Goal: Task Accomplishment & Management: Manage account settings

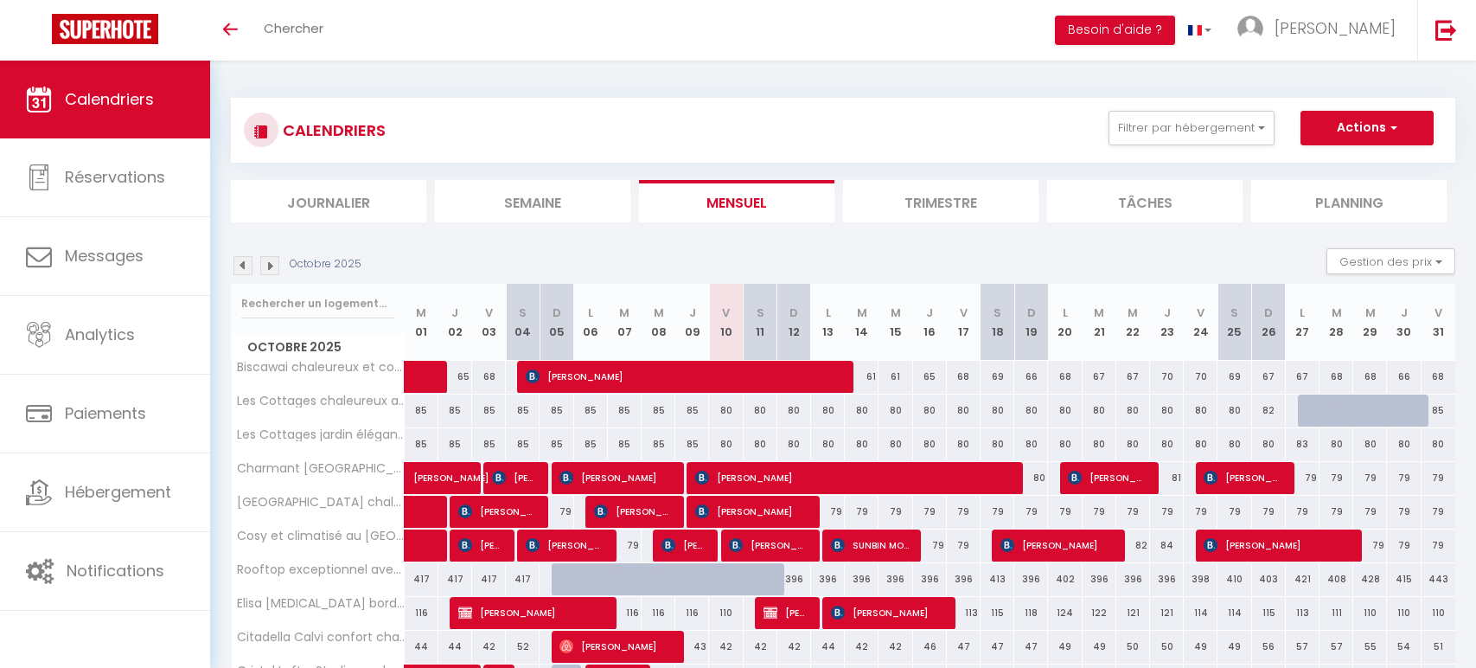
select select
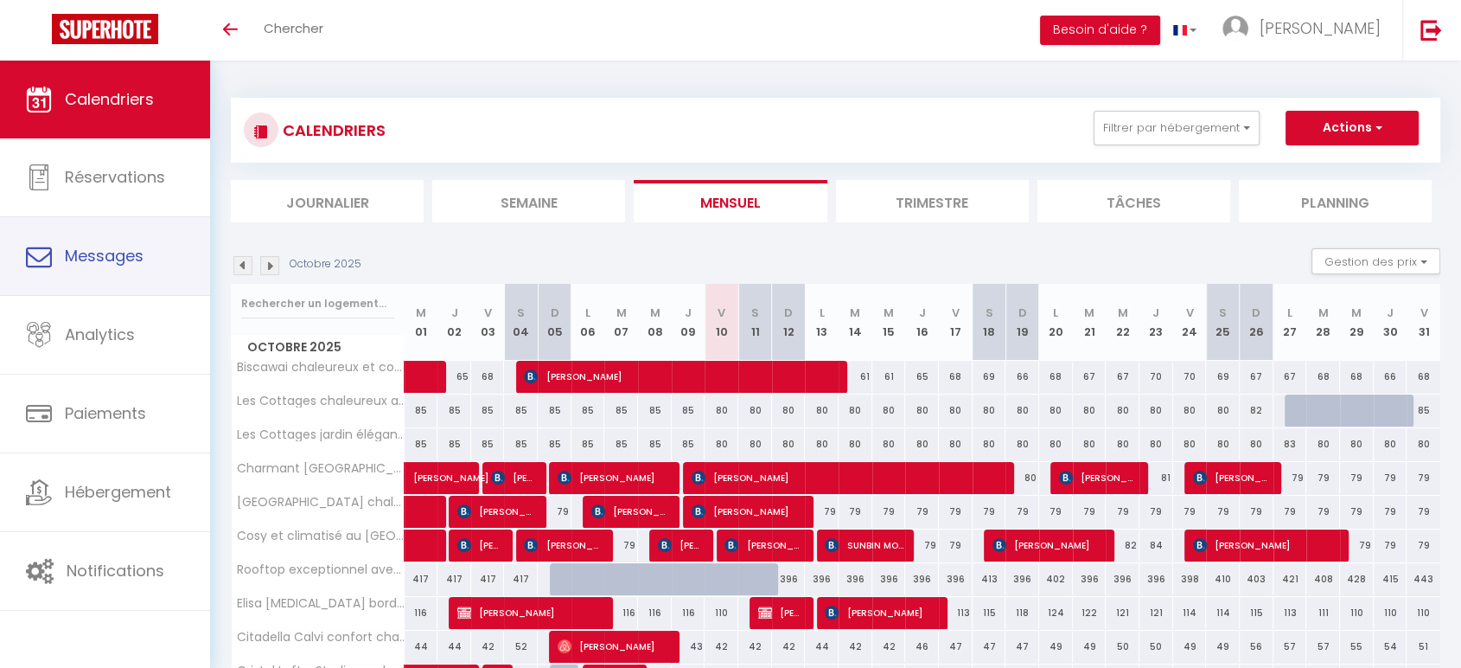
select select
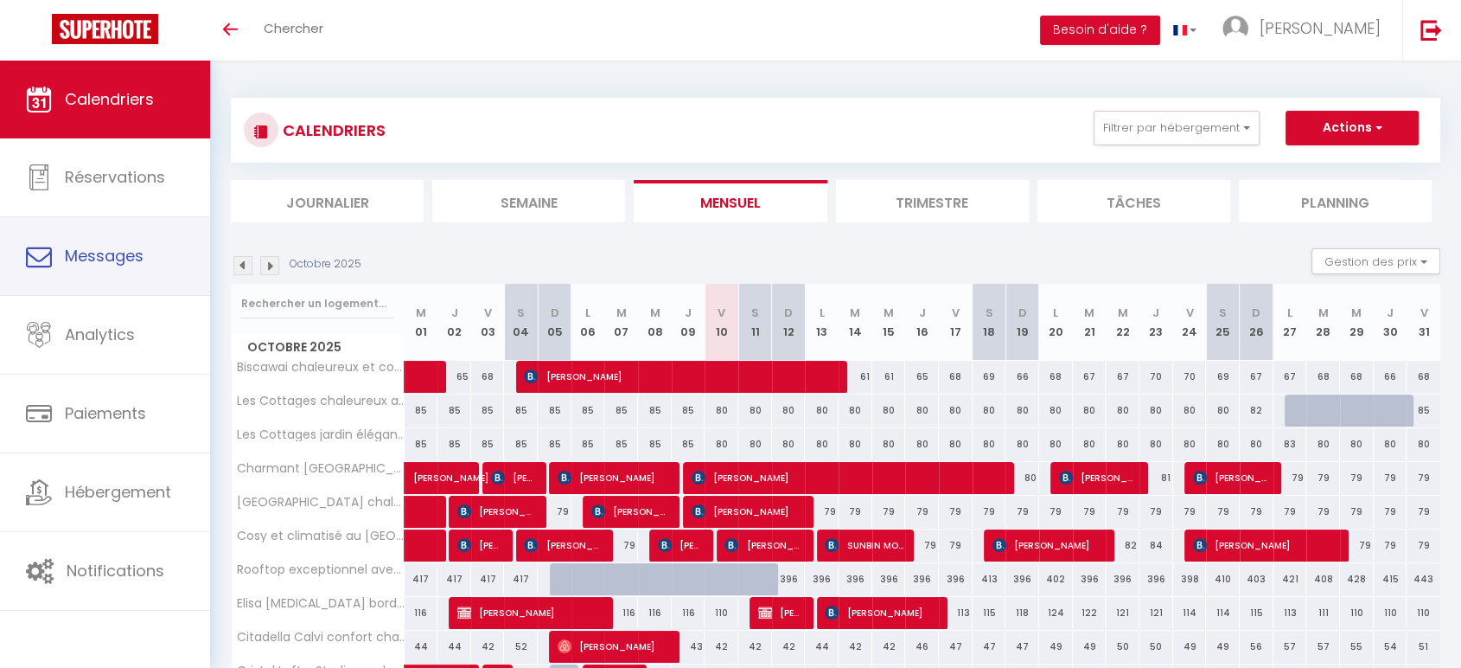
select select
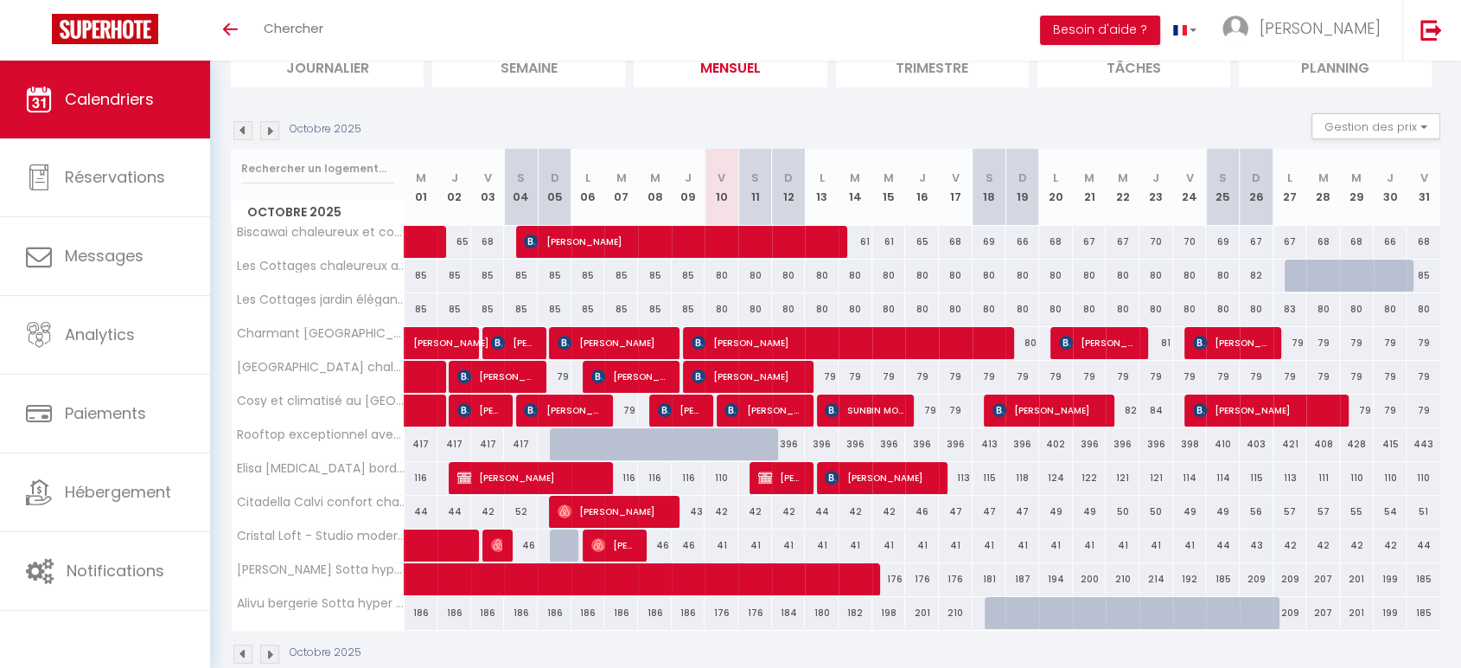
scroll to position [134, 0]
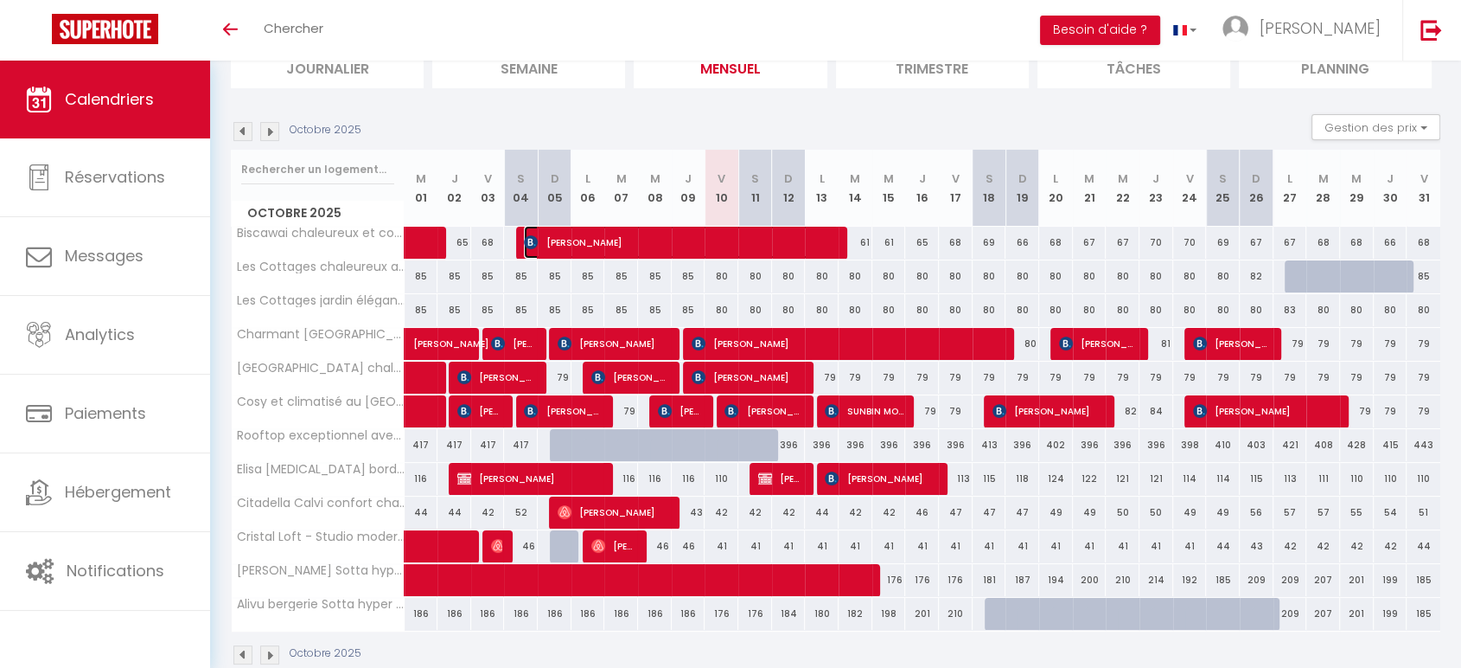
click at [643, 246] on span "[PERSON_NAME]" at bounding box center [681, 242] width 315 height 33
select select "OK"
select select "0"
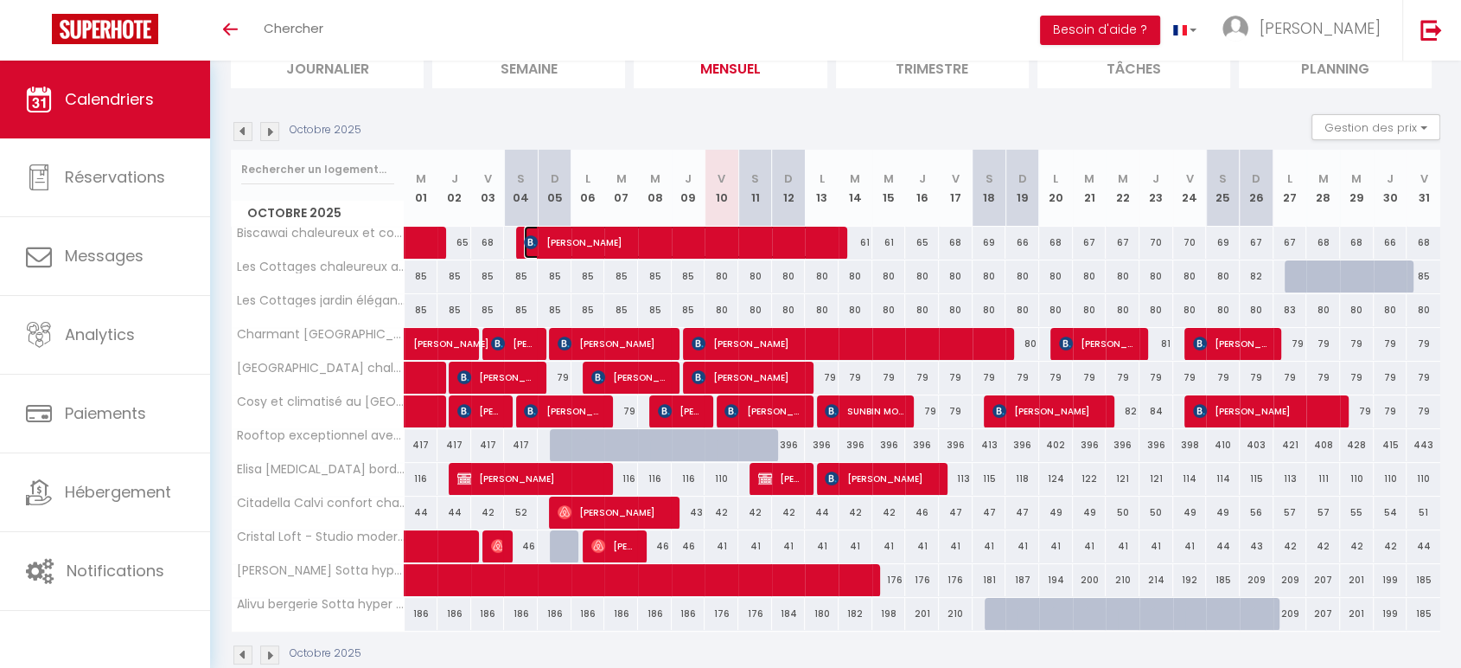
select select "1"
select select
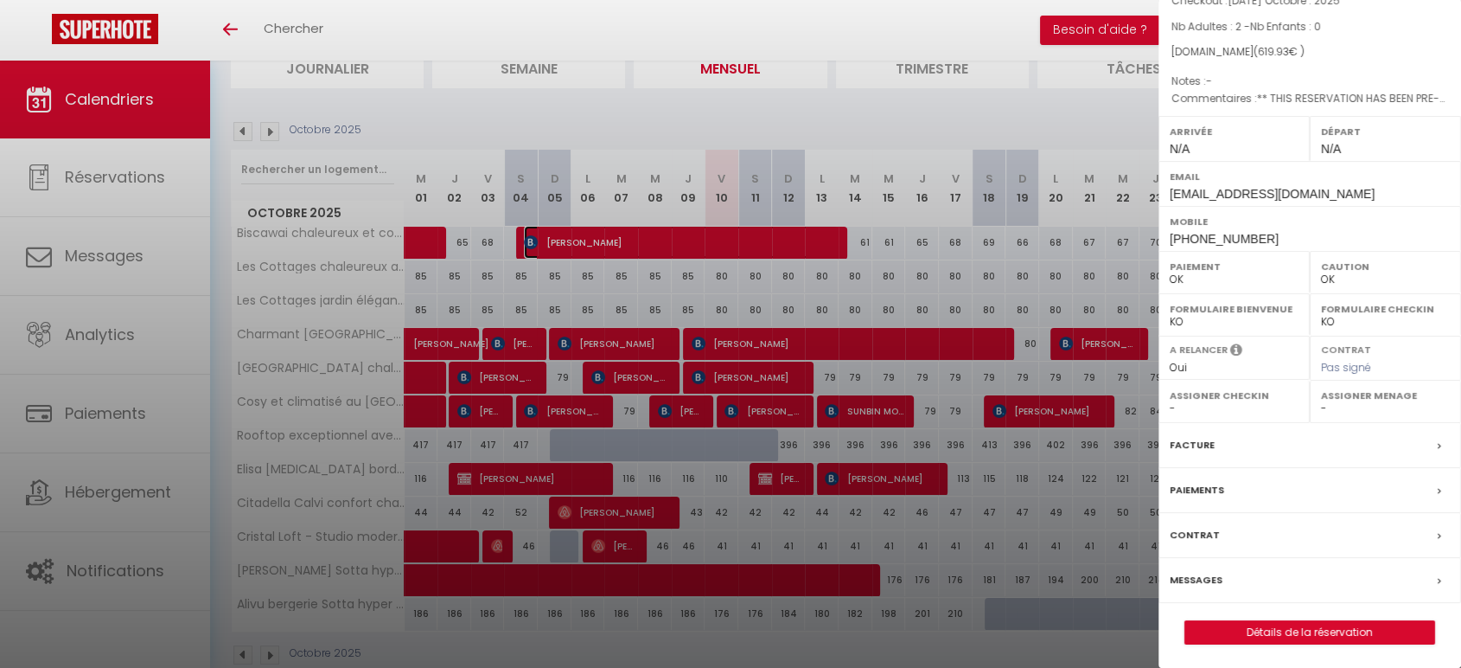
scroll to position [153, 0]
click at [320, 407] on div at bounding box center [730, 334] width 1461 height 668
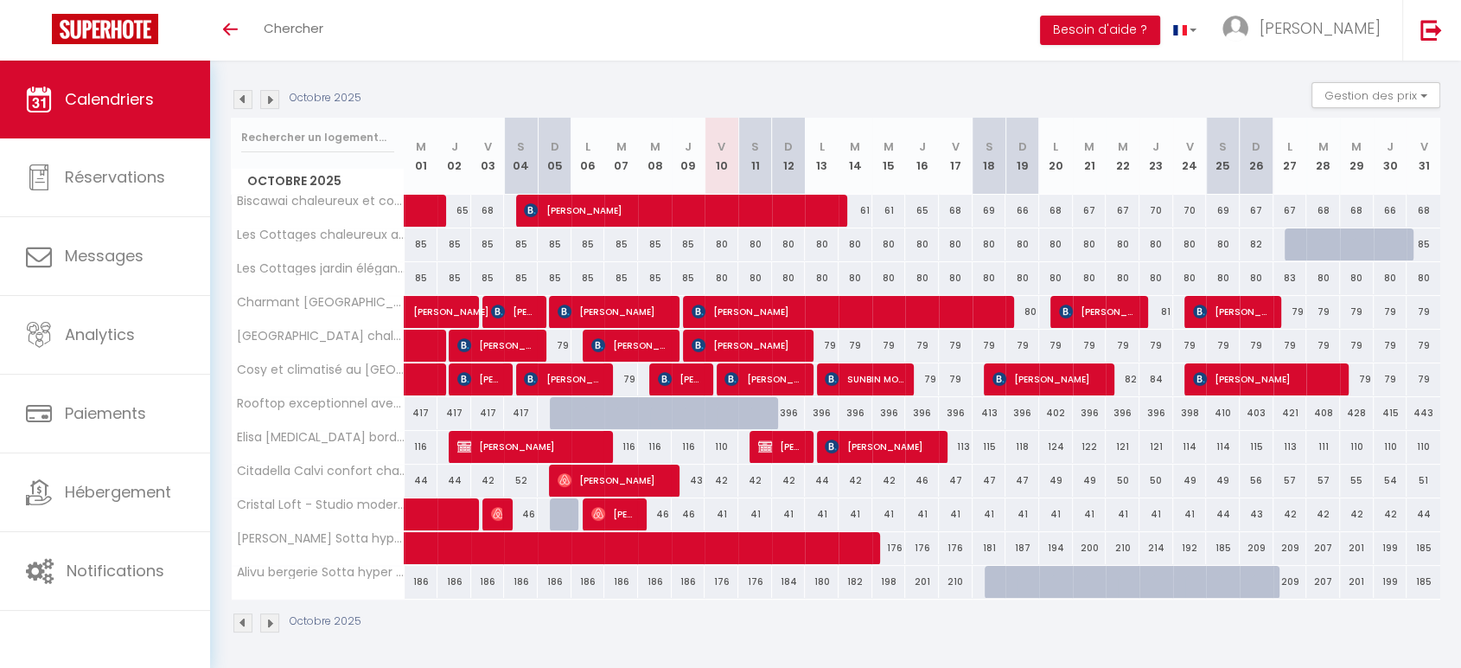
scroll to position [165, 0]
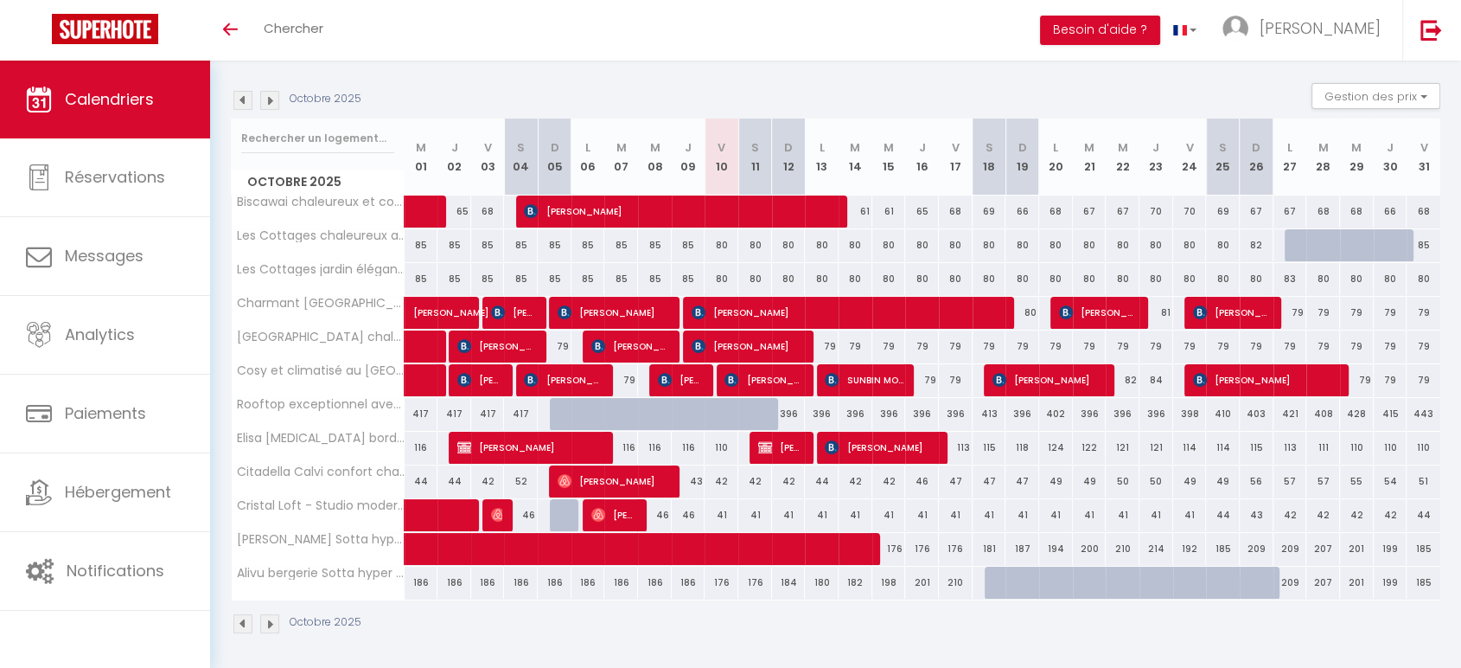
click at [243, 618] on img at bounding box center [242, 623] width 19 height 19
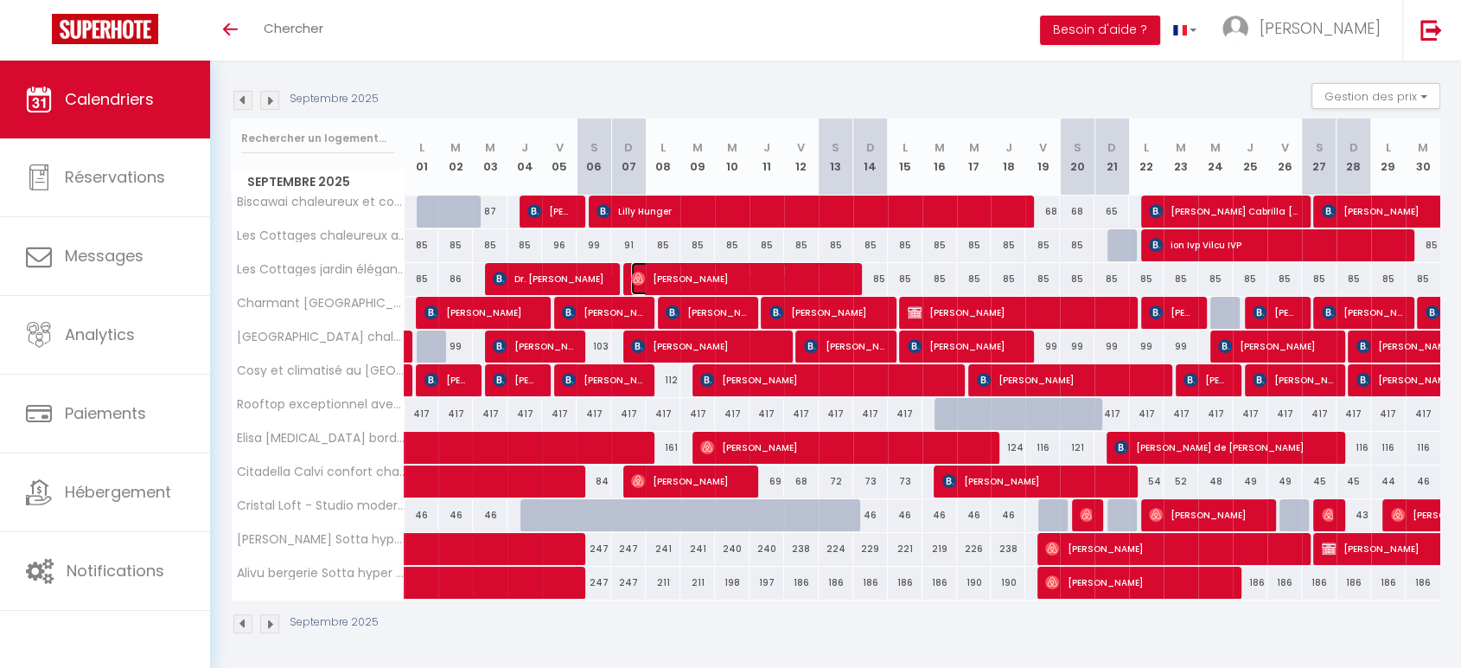
click at [668, 268] on span "[PERSON_NAME]" at bounding box center [740, 278] width 219 height 33
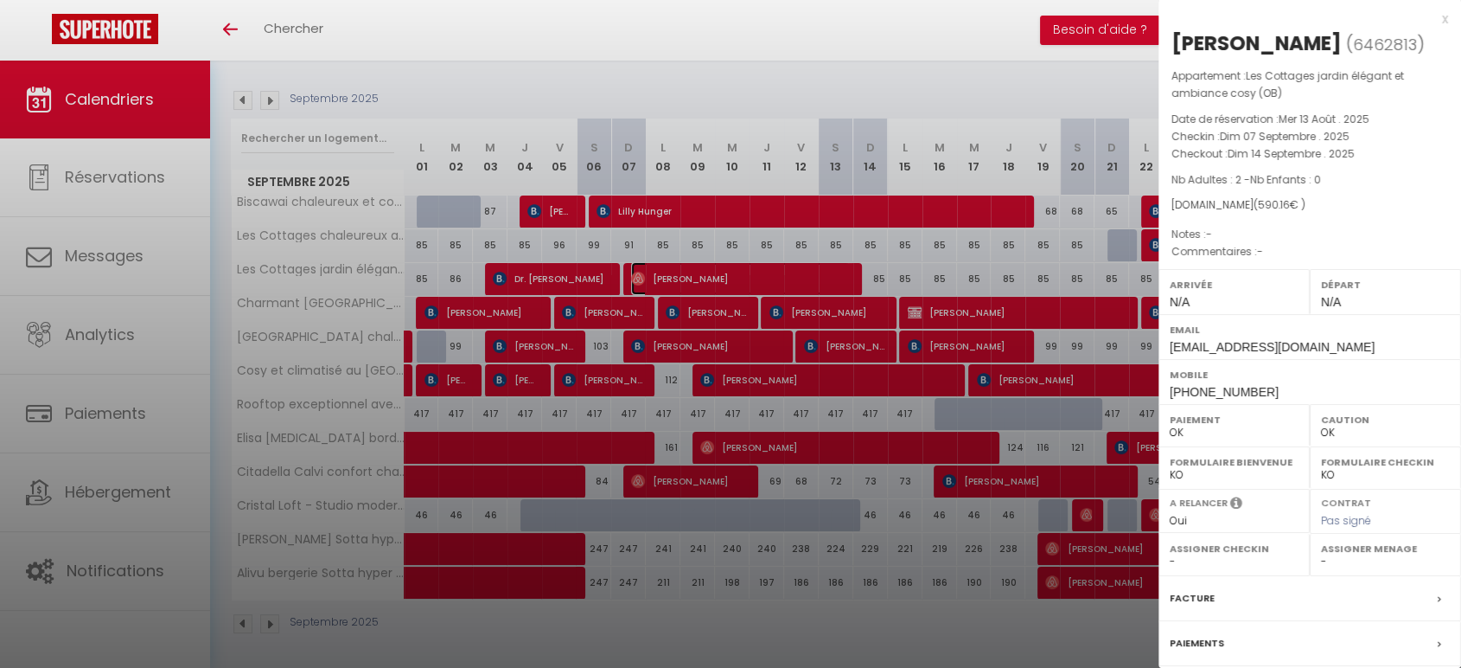
scroll to position [153, 0]
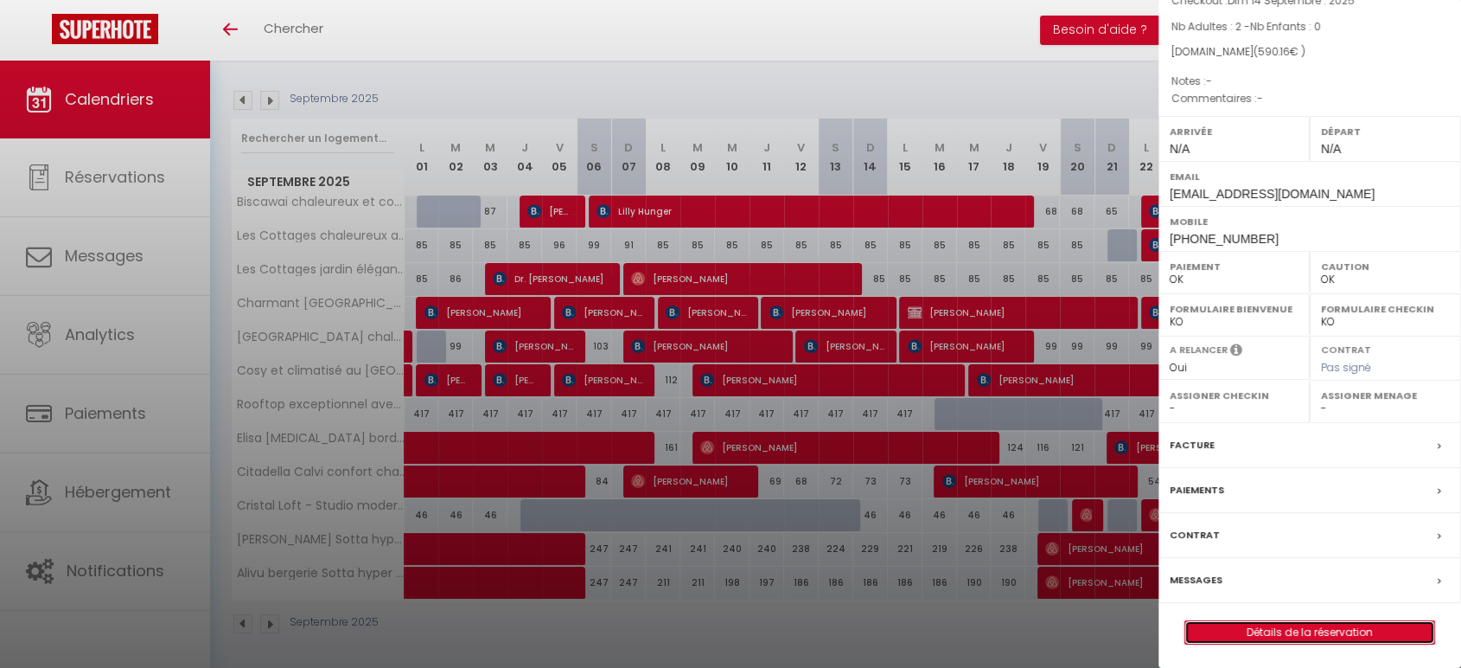
click at [1300, 632] on link "Détails de la réservation" at bounding box center [1309, 632] width 249 height 22
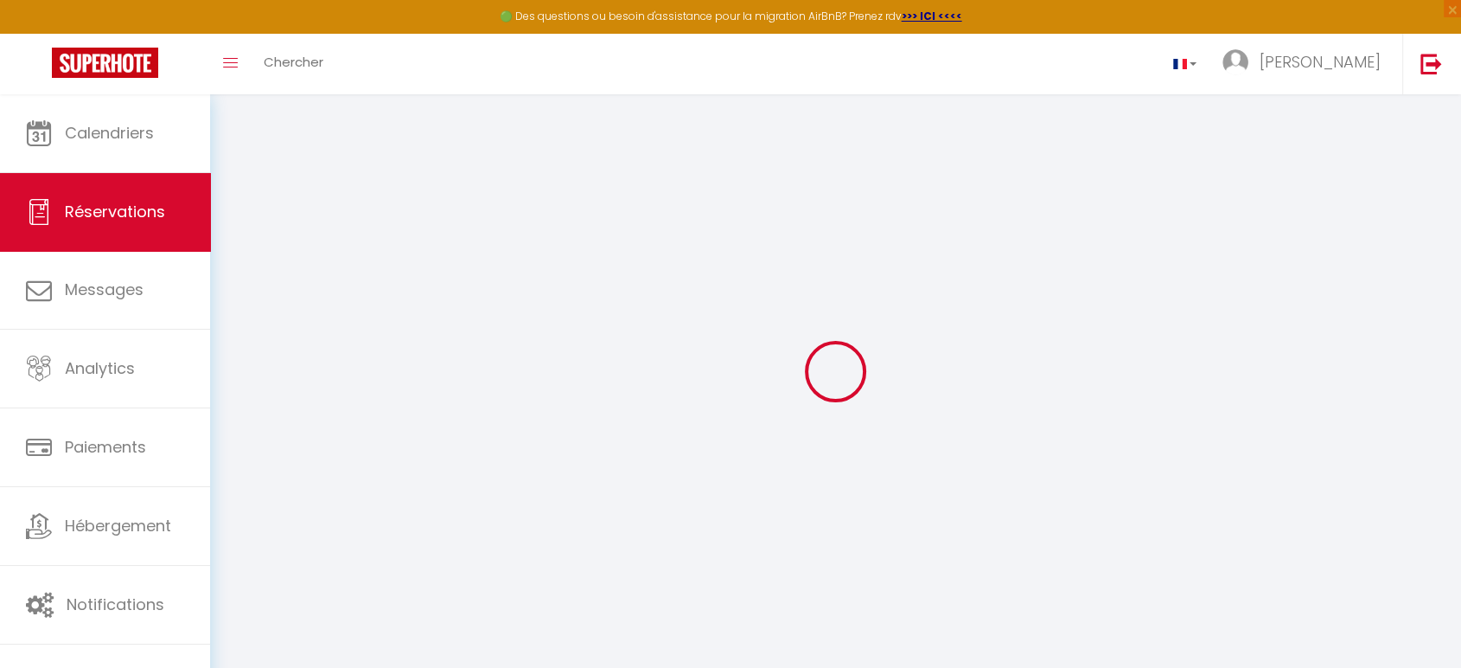
type input "[PERSON_NAME]"
type input "Supper"
type input "[EMAIL_ADDRESS][DOMAIN_NAME]"
type input "[PHONE_NUMBER]"
select select
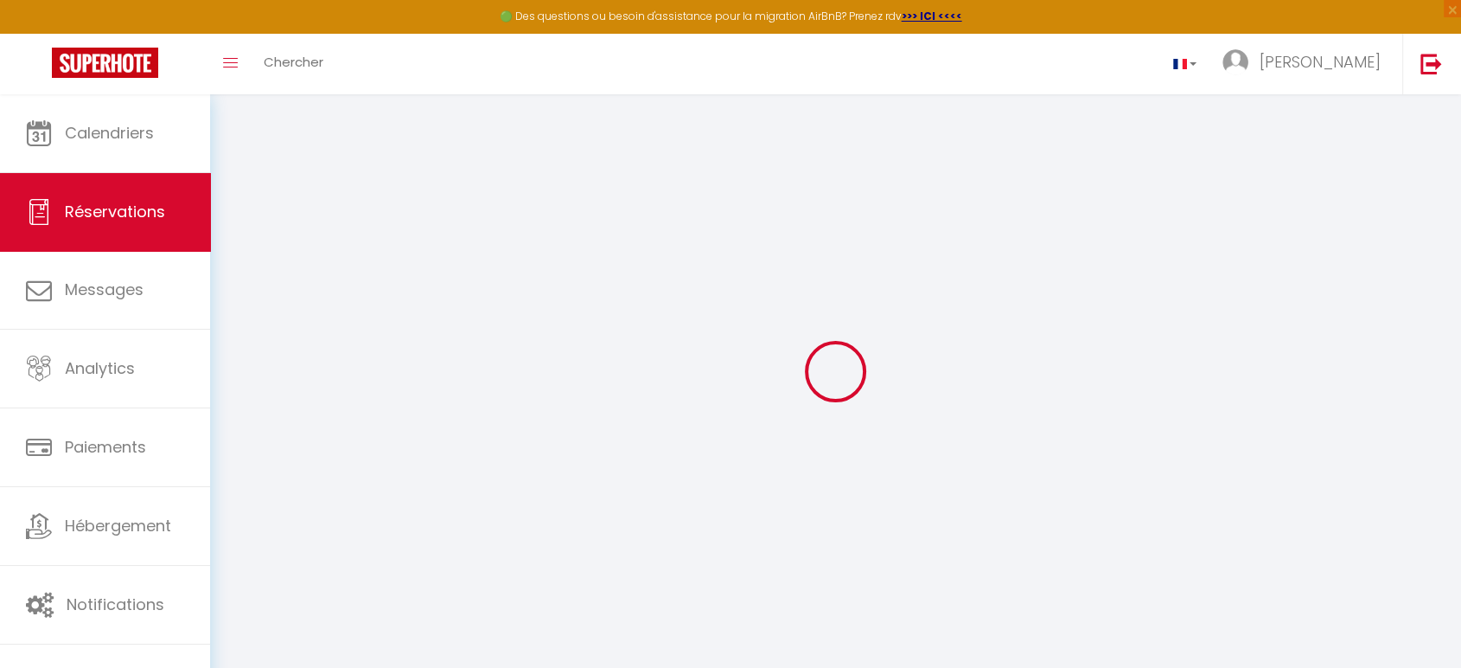
type input "83.58"
select select "52326"
select select "1"
select select
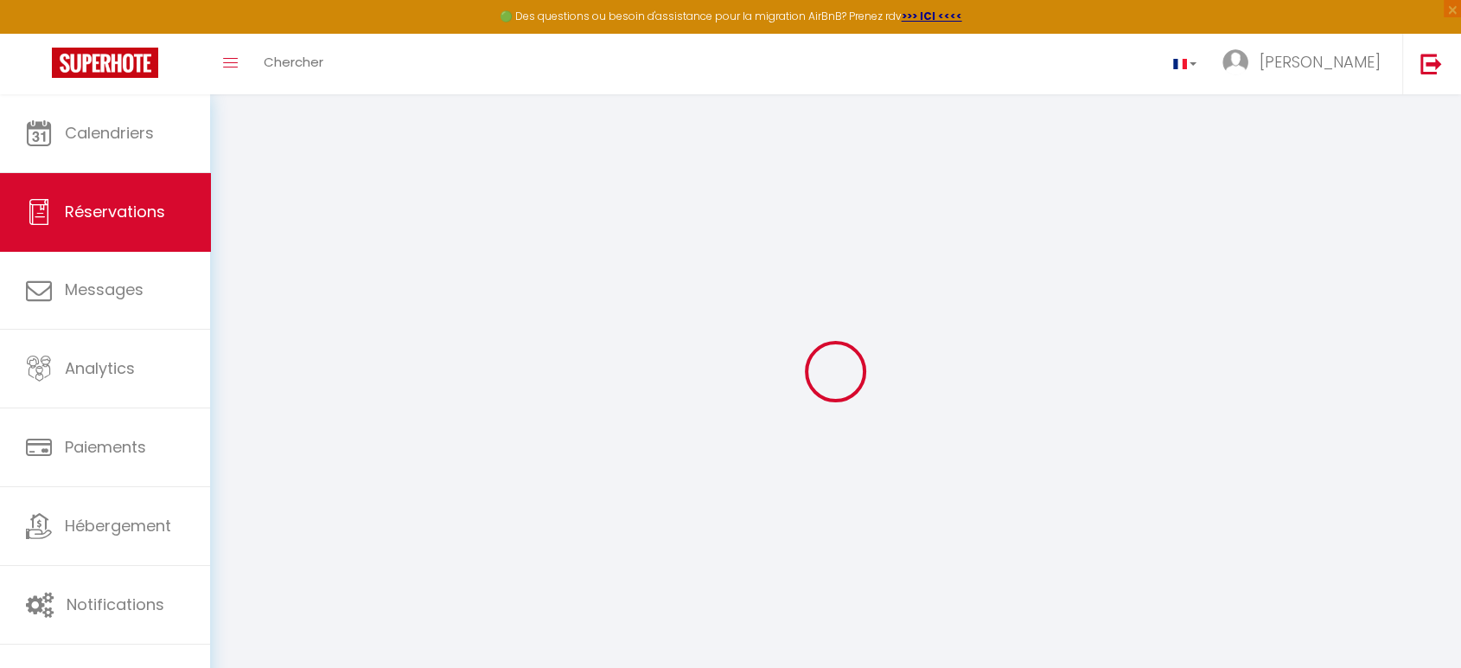
type input "2"
select select "12"
select select
type input "457.24"
checkbox input "false"
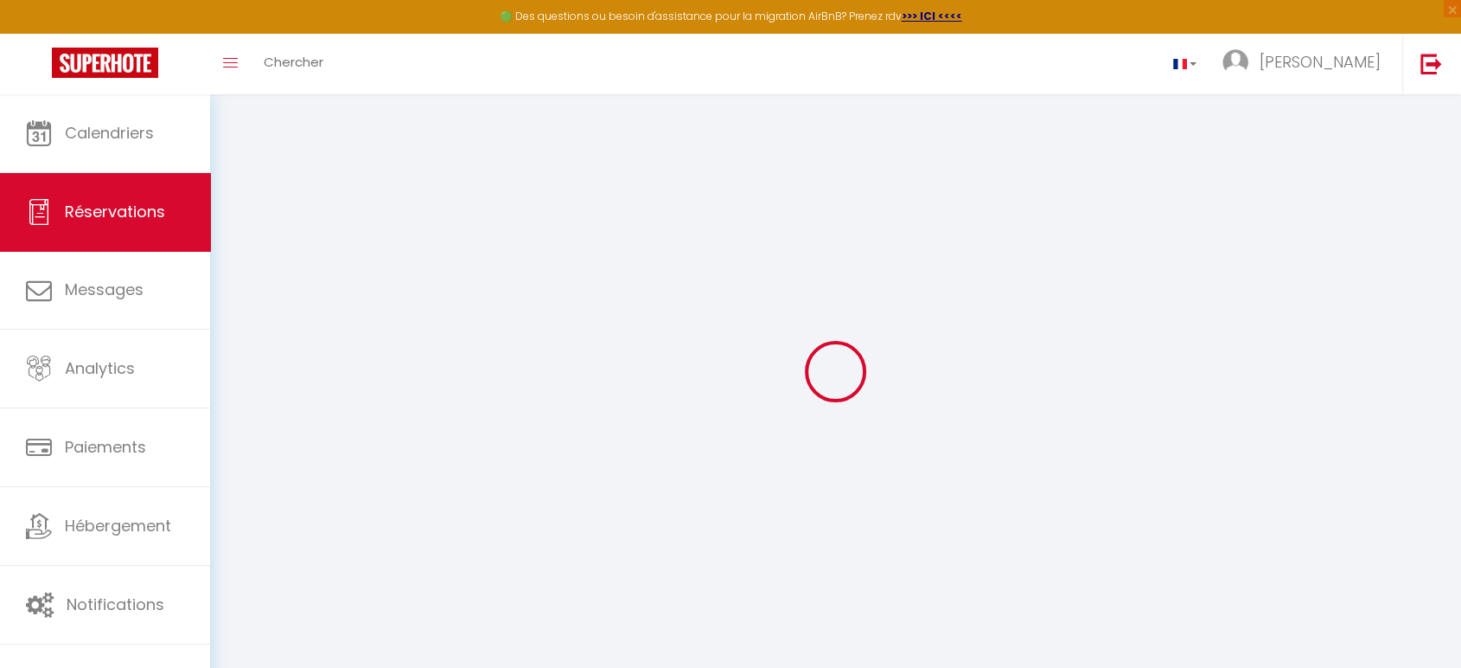
select select "1"
type input "60"
type input "50"
type input "0"
select select
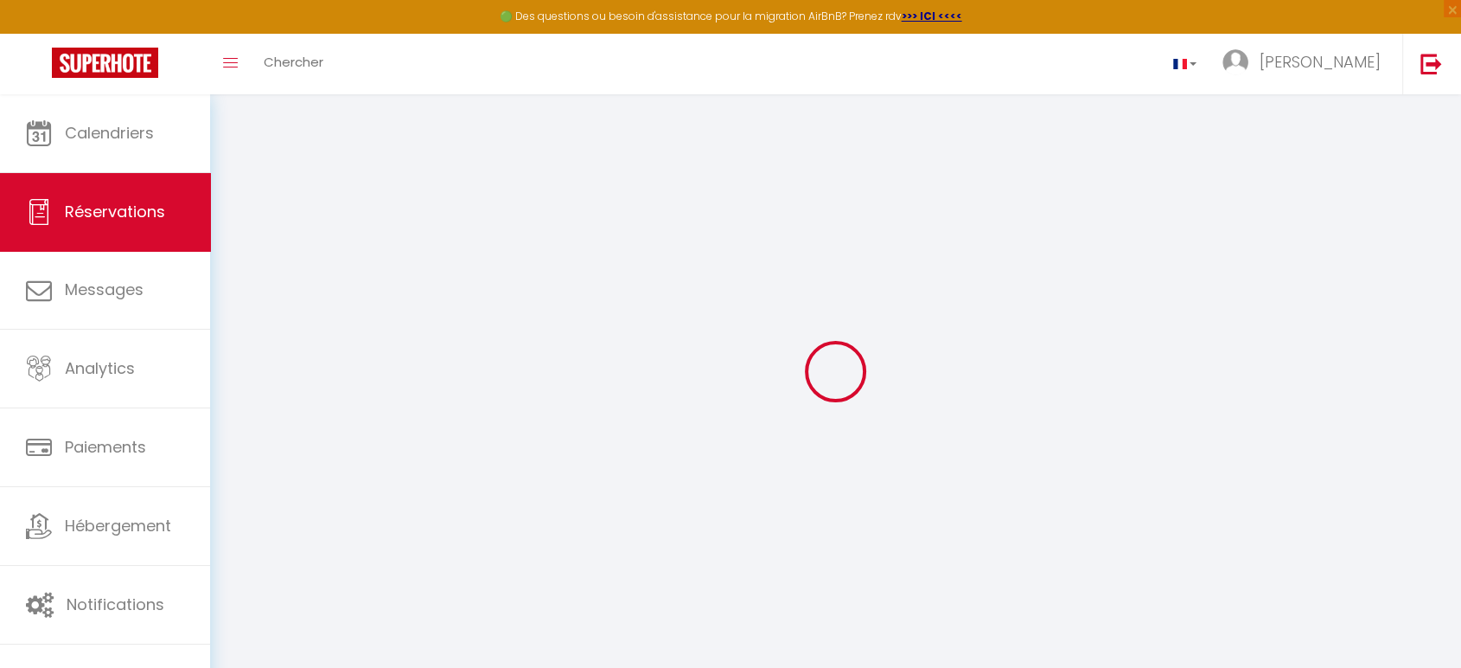
select select
select select "15"
checkbox input "false"
select select
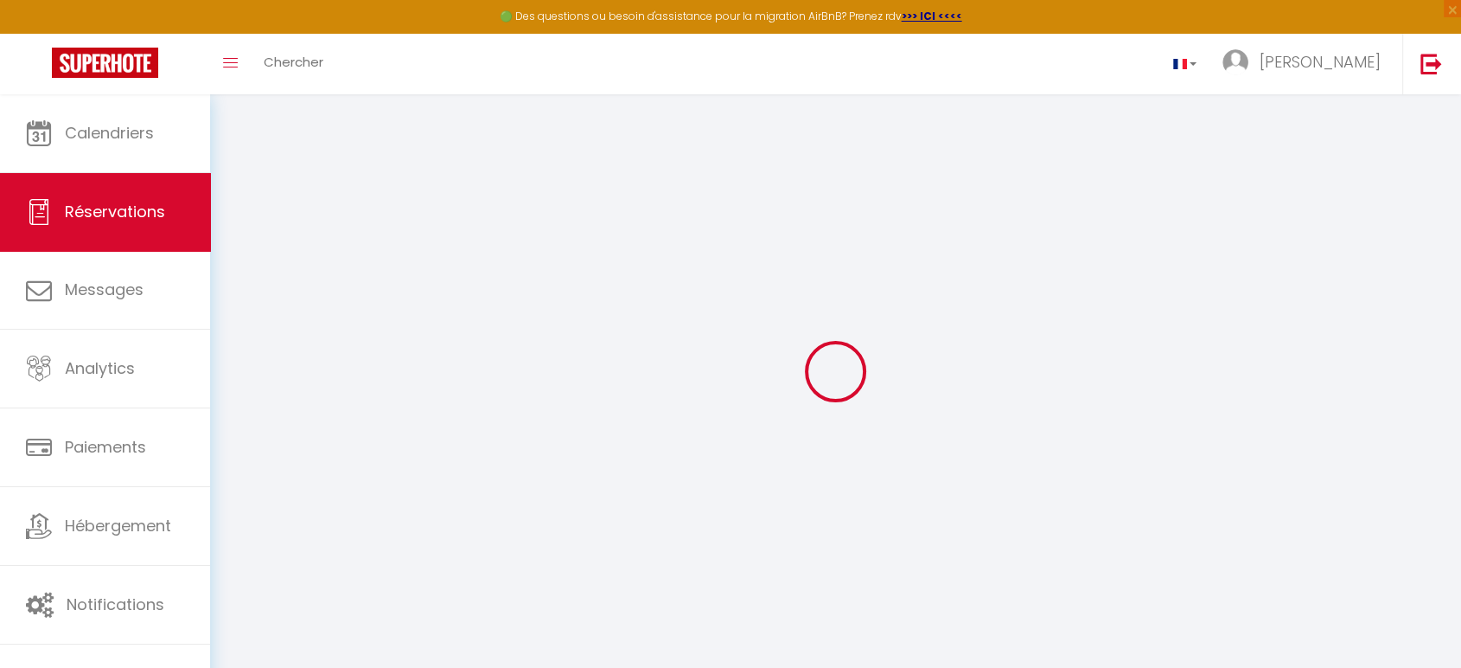
select select
checkbox input "false"
select select
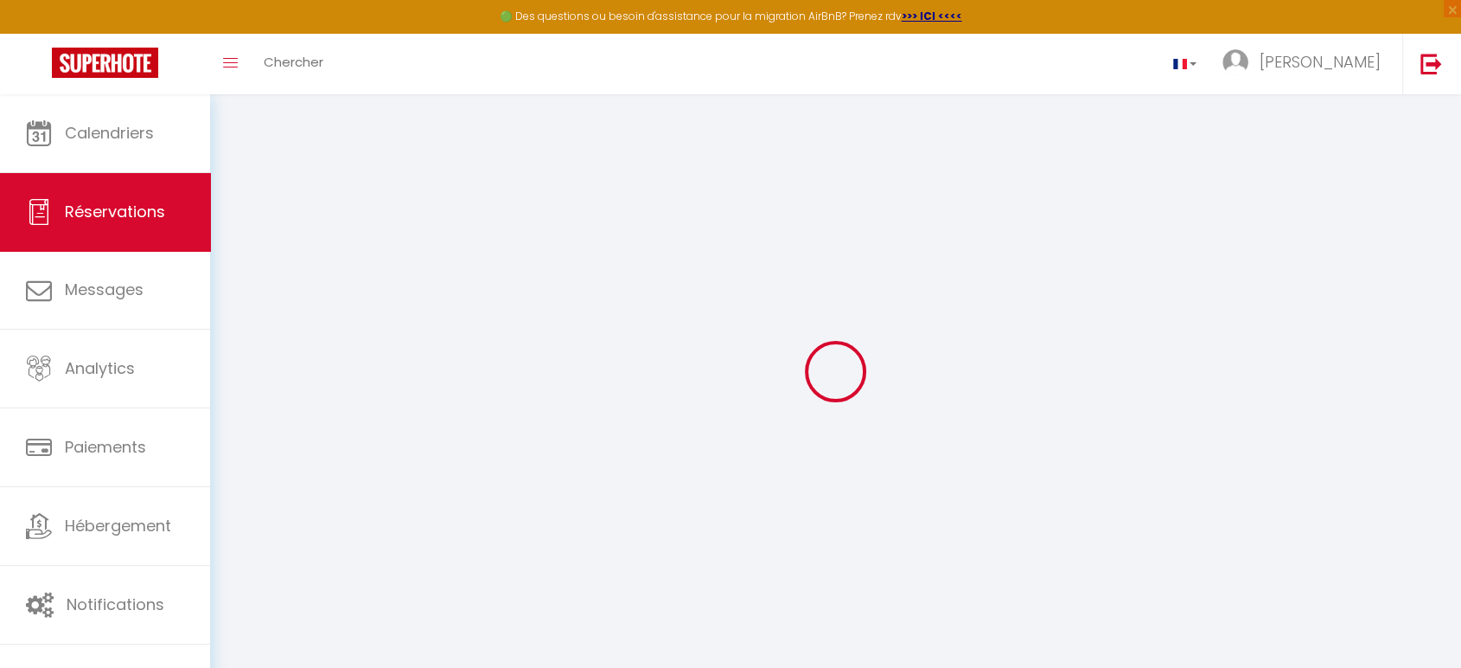
select select
checkbox input "false"
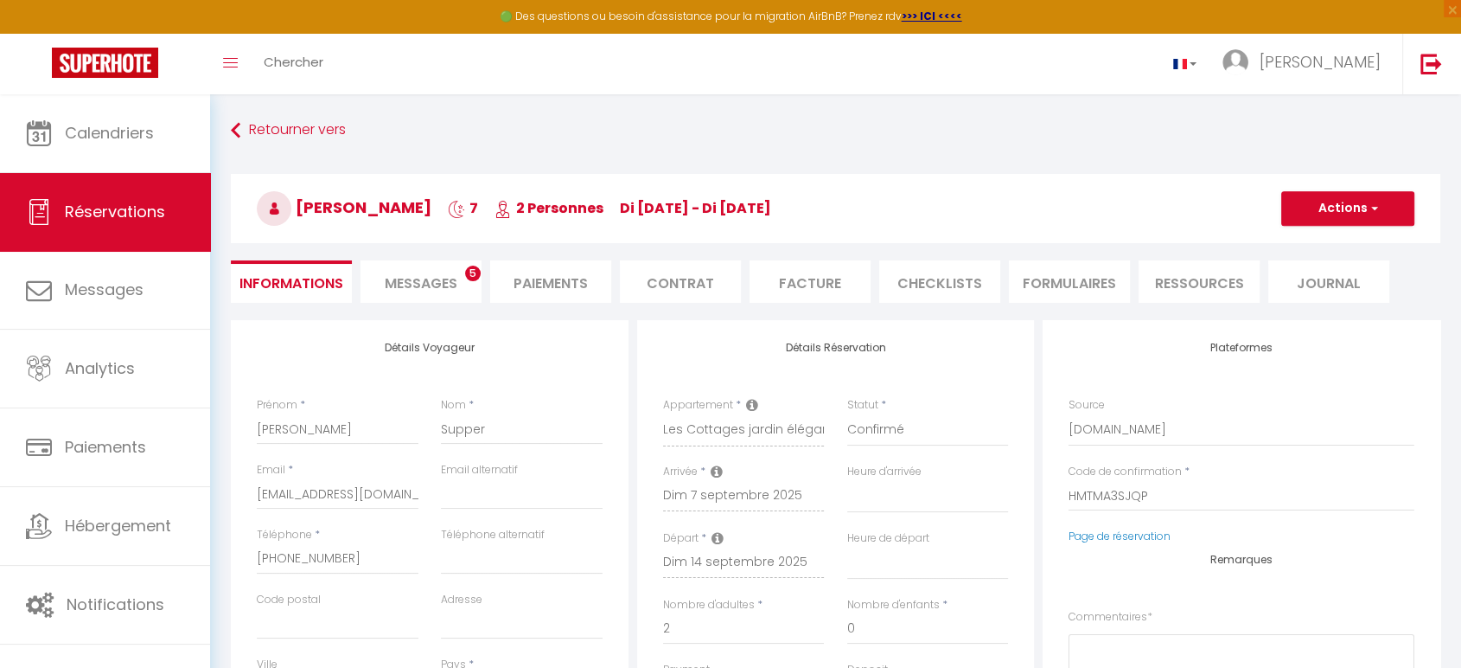
select select
type input "100"
type input "32.92"
select select
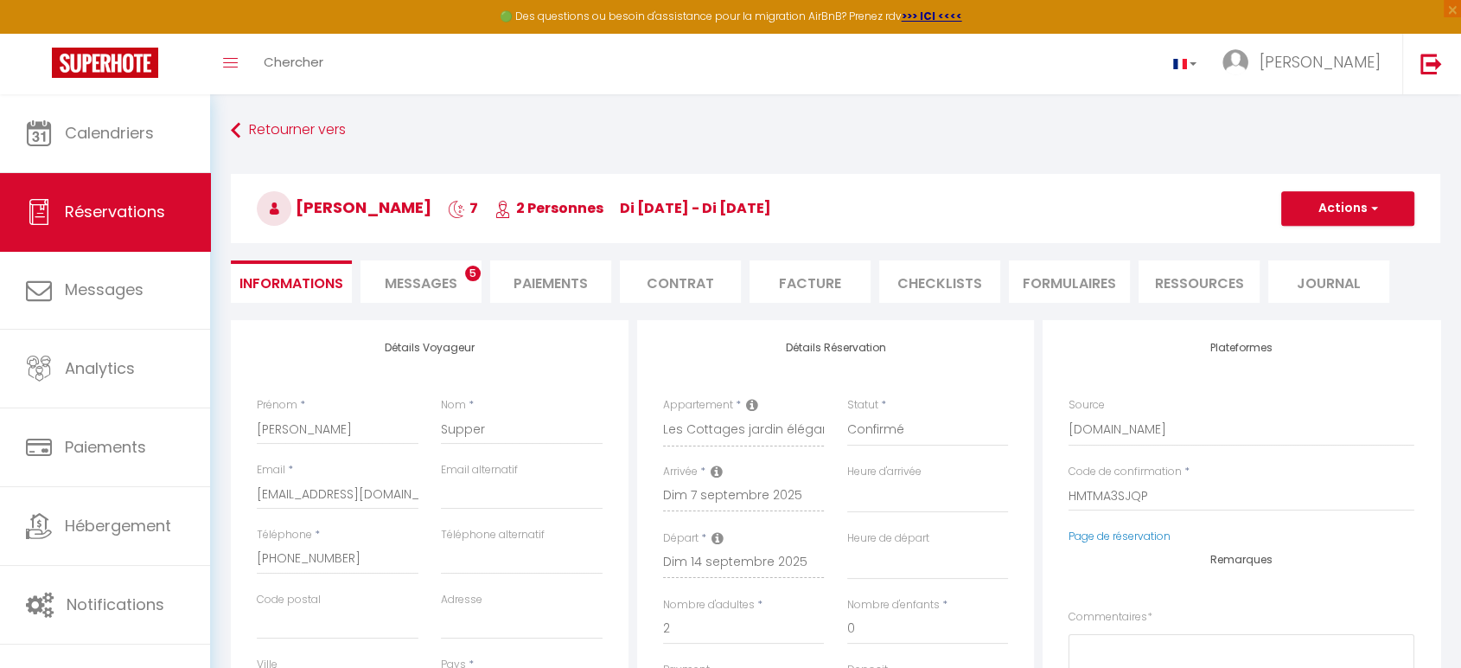
checkbox input "false"
select select
checkbox input "false"
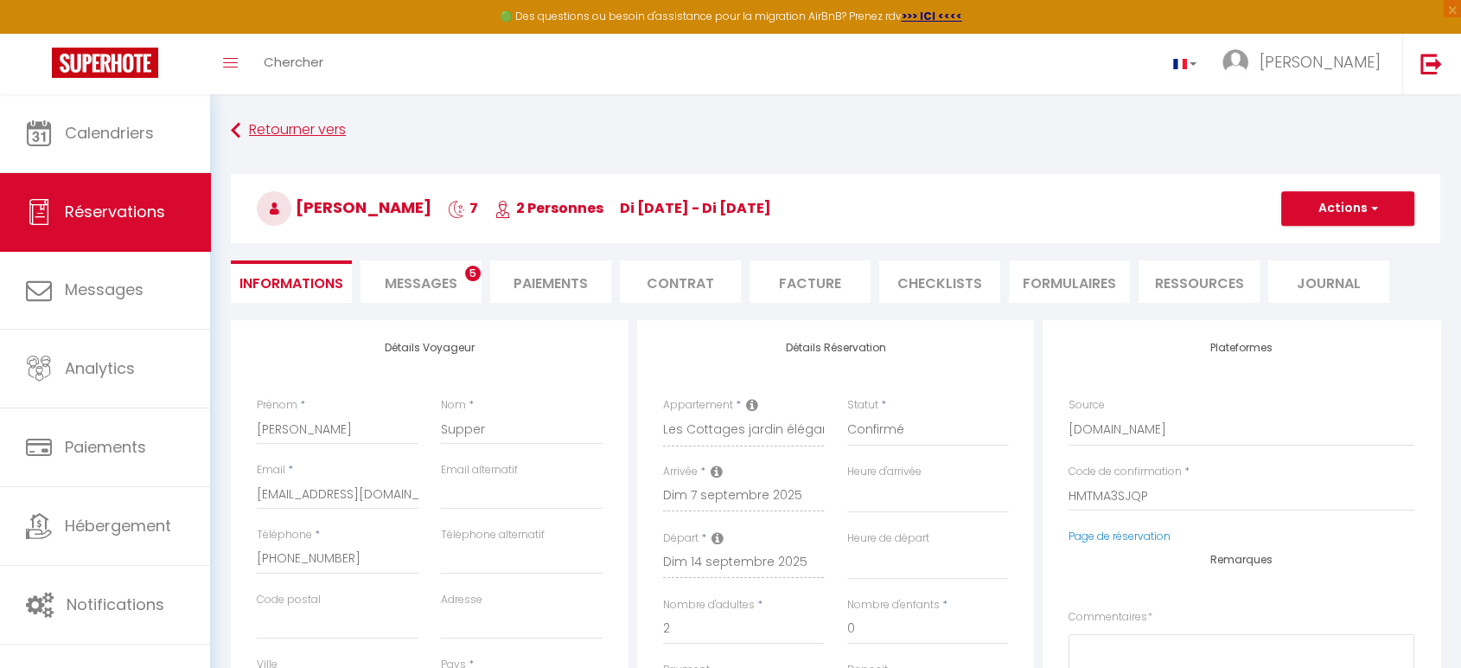
select select
checkbox input "false"
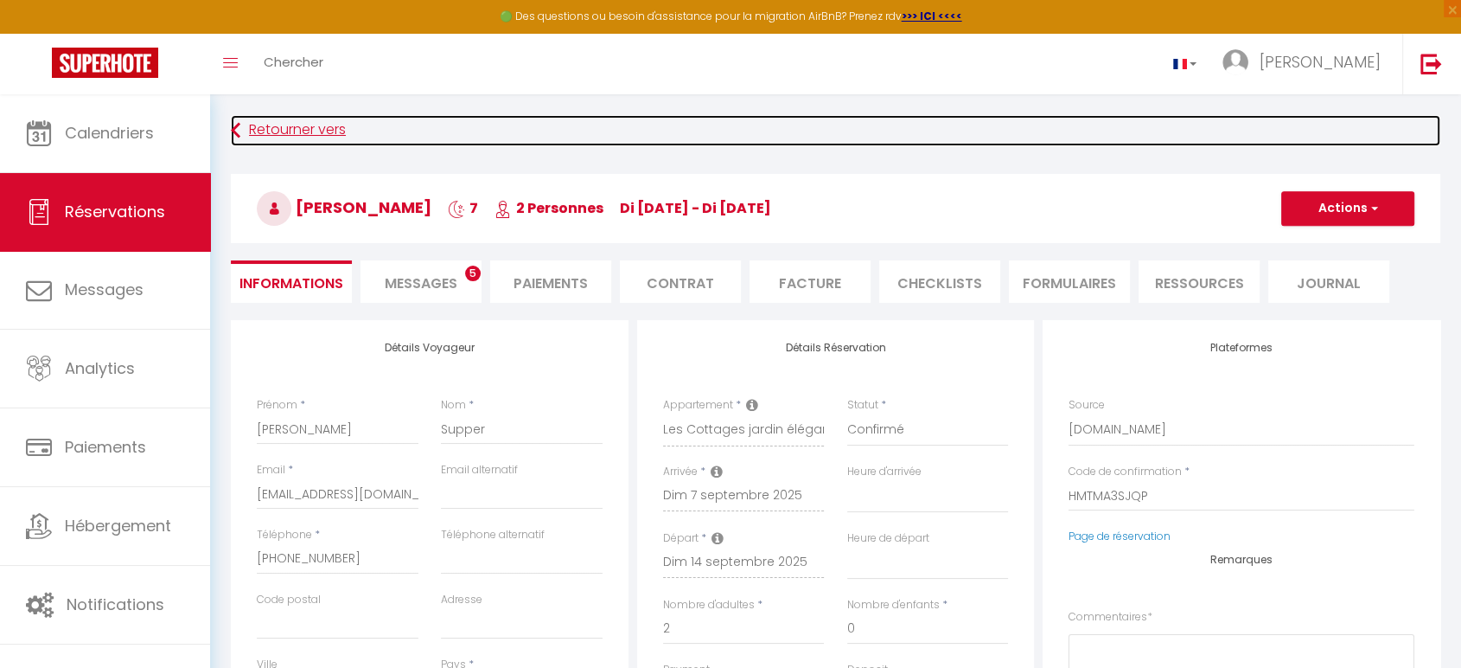
click at [302, 131] on link "Retourner vers" at bounding box center [836, 130] width 1210 height 31
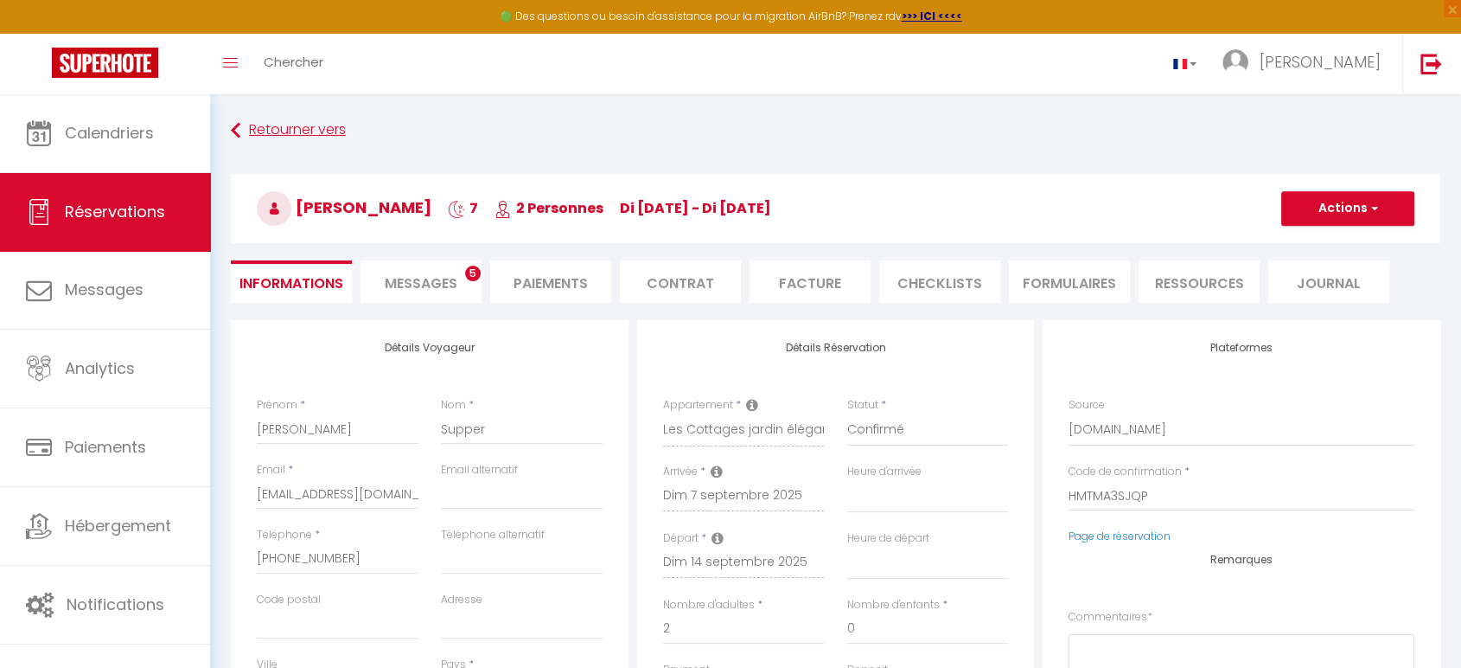
scroll to position [61, 0]
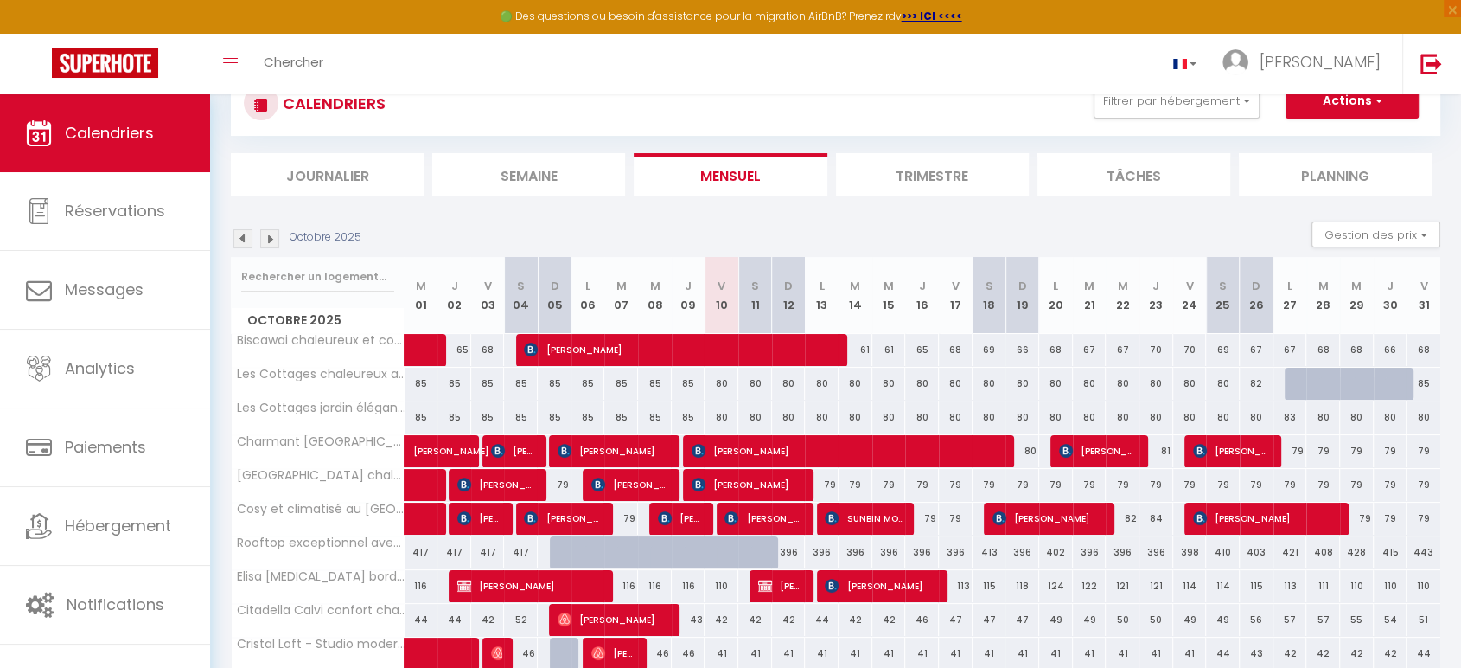
drag, startPoint x: 380, startPoint y: 245, endPoint x: 399, endPoint y: 232, distance: 22.3
click at [399, 232] on div "Octobre 2025 Gestion des prix Nb Nuits minimum Règles Disponibilité" at bounding box center [836, 238] width 1210 height 35
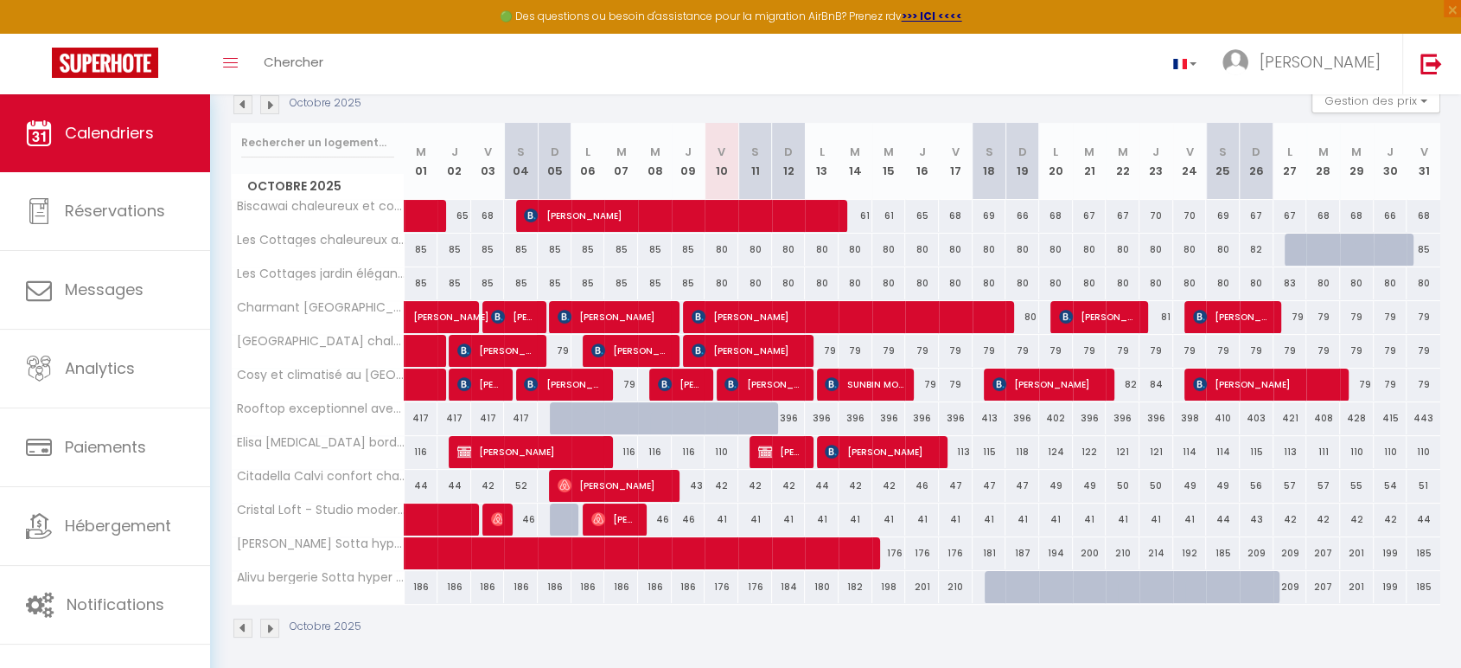
scroll to position [189, 0]
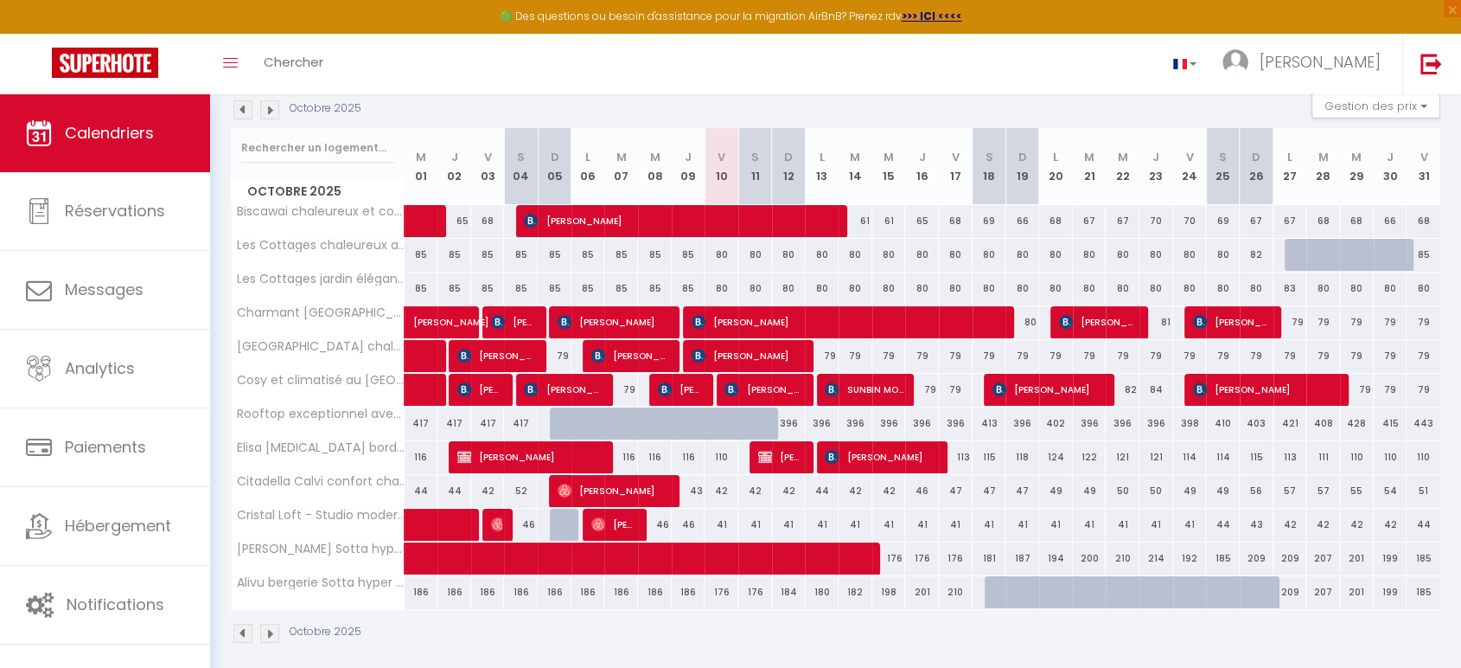
click at [244, 624] on img at bounding box center [242, 632] width 19 height 19
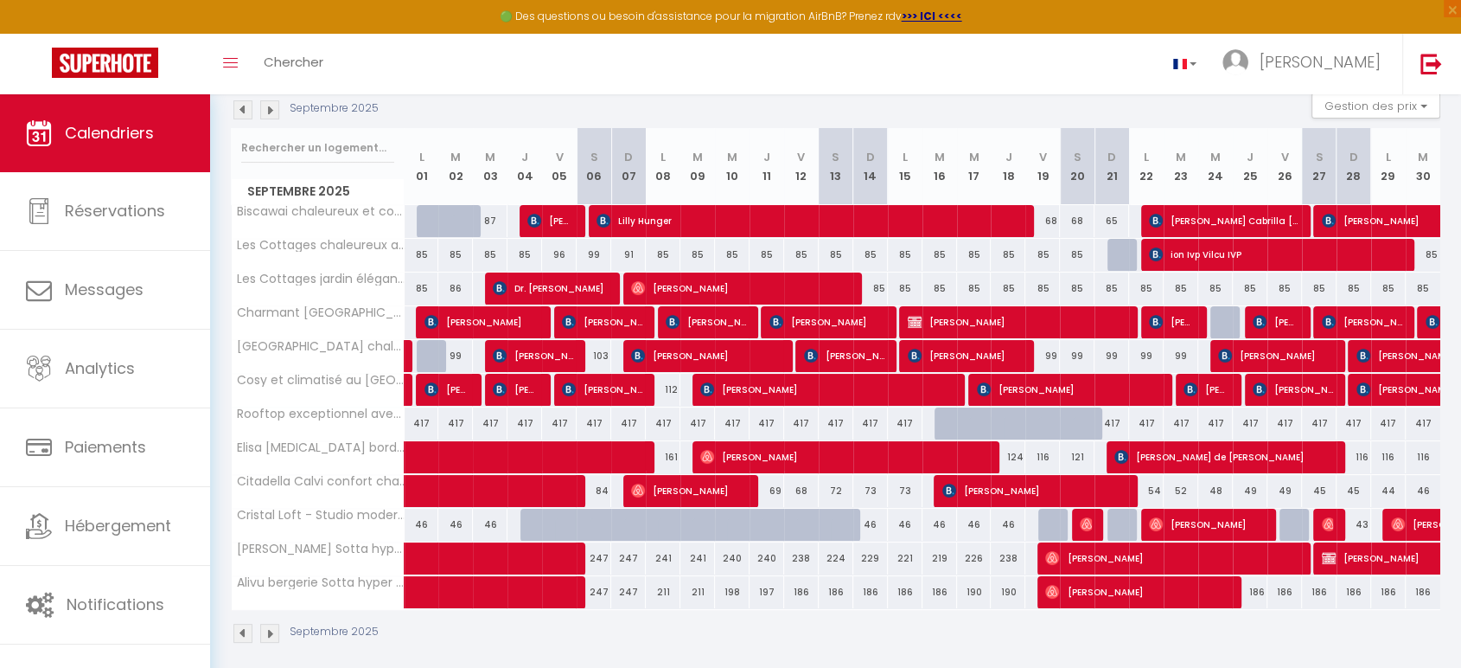
click at [240, 631] on img at bounding box center [242, 632] width 19 height 19
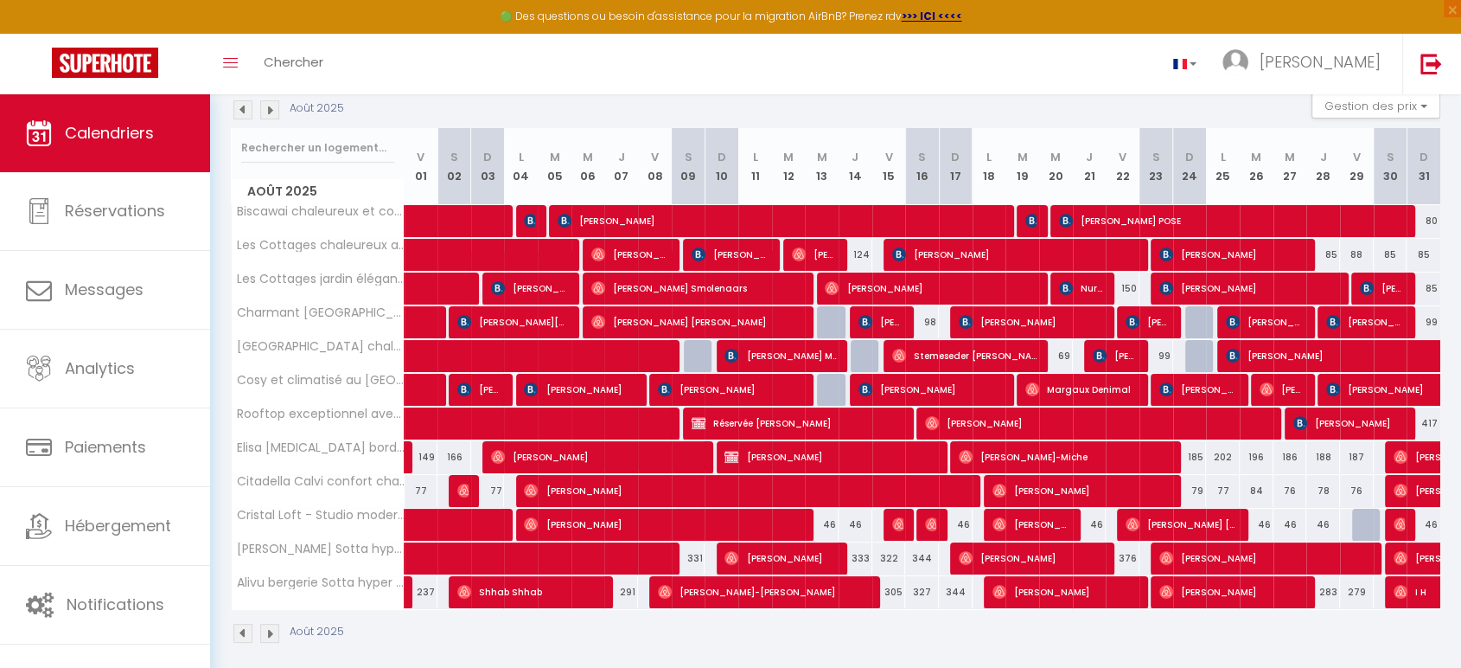
click at [270, 632] on img at bounding box center [269, 632] width 19 height 19
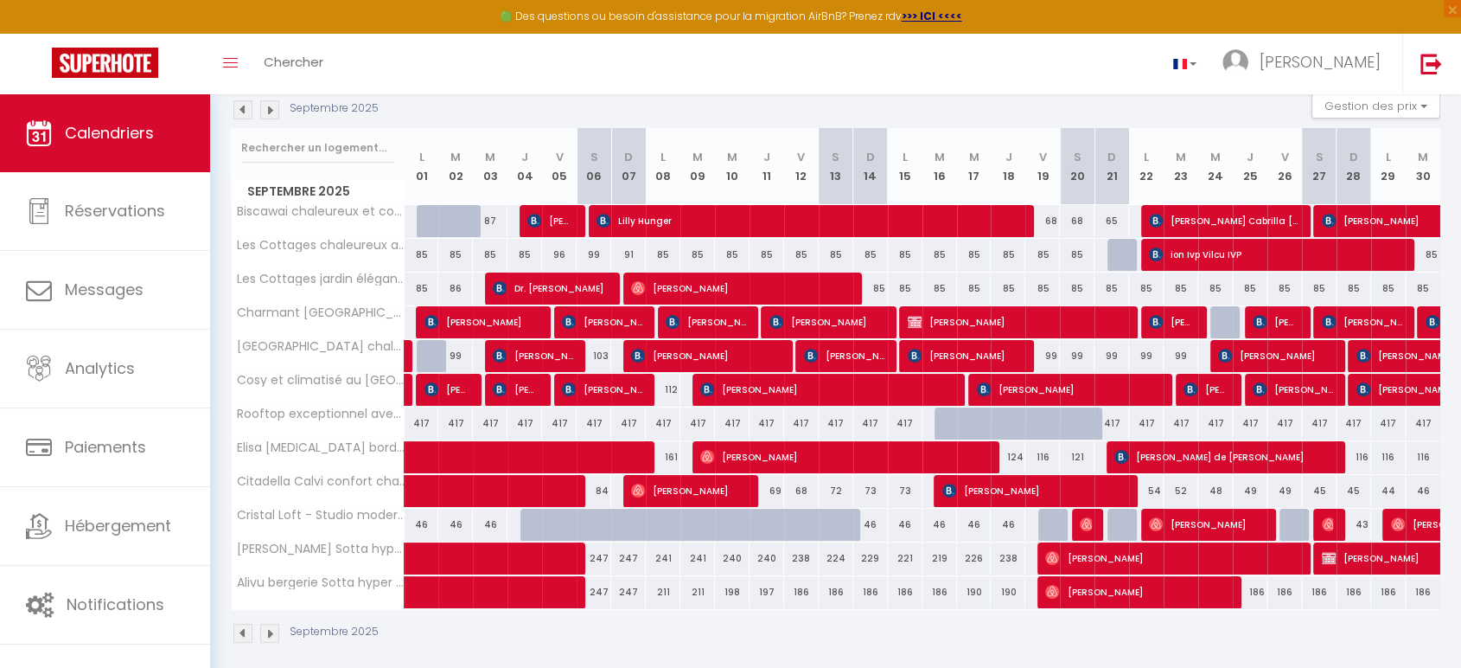
click at [270, 632] on img at bounding box center [269, 632] width 19 height 19
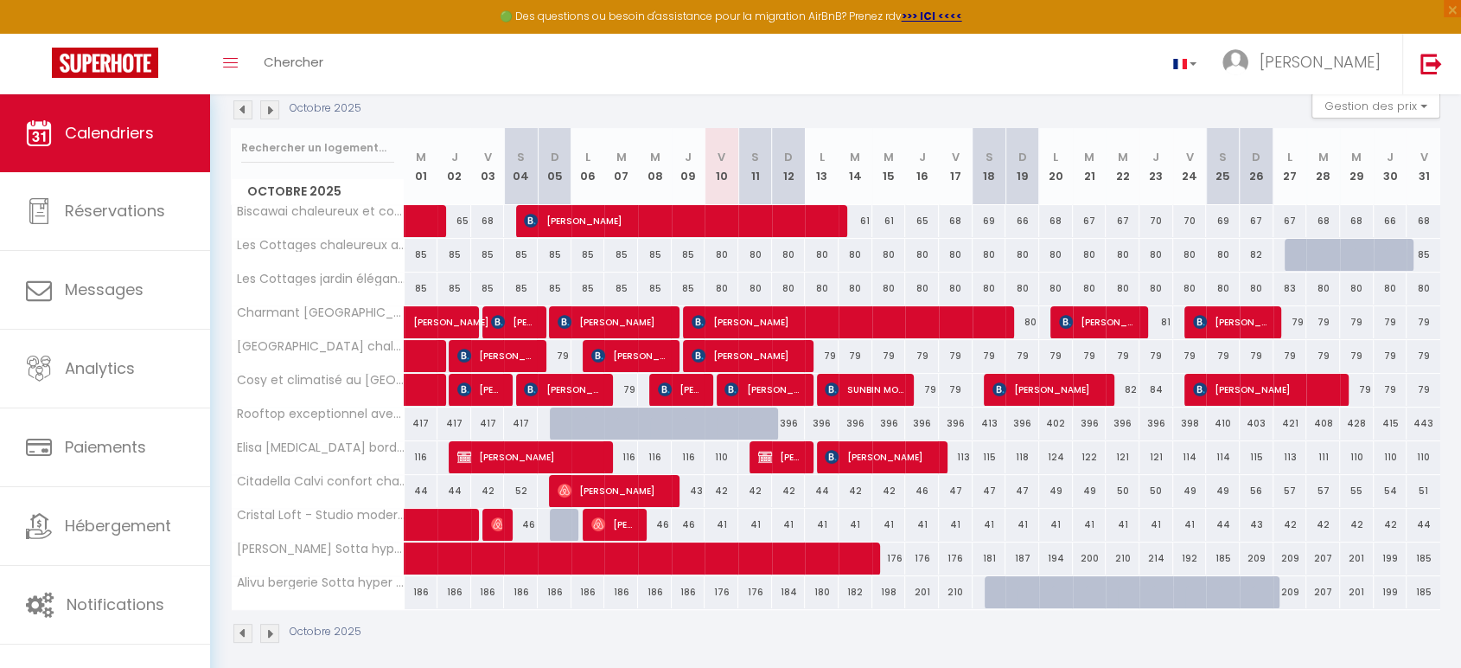
click at [270, 632] on img at bounding box center [269, 632] width 19 height 19
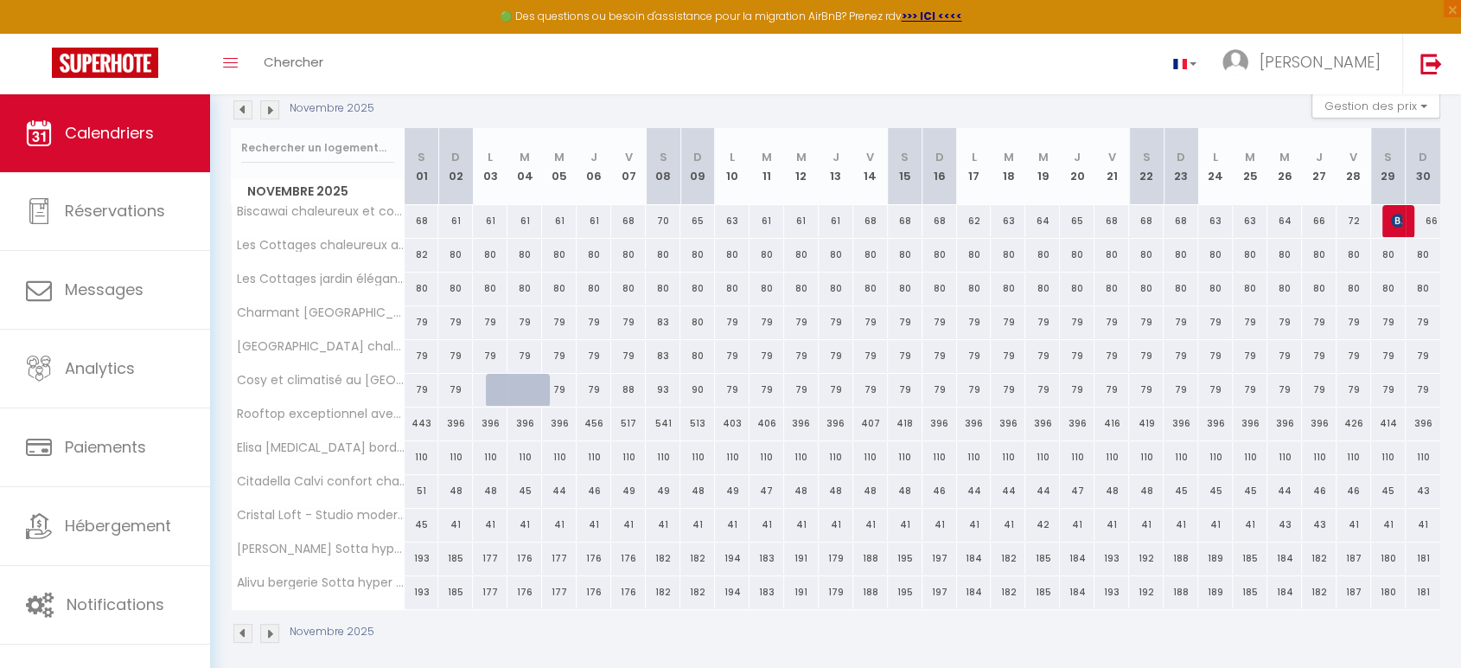
click at [234, 628] on img at bounding box center [242, 632] width 19 height 19
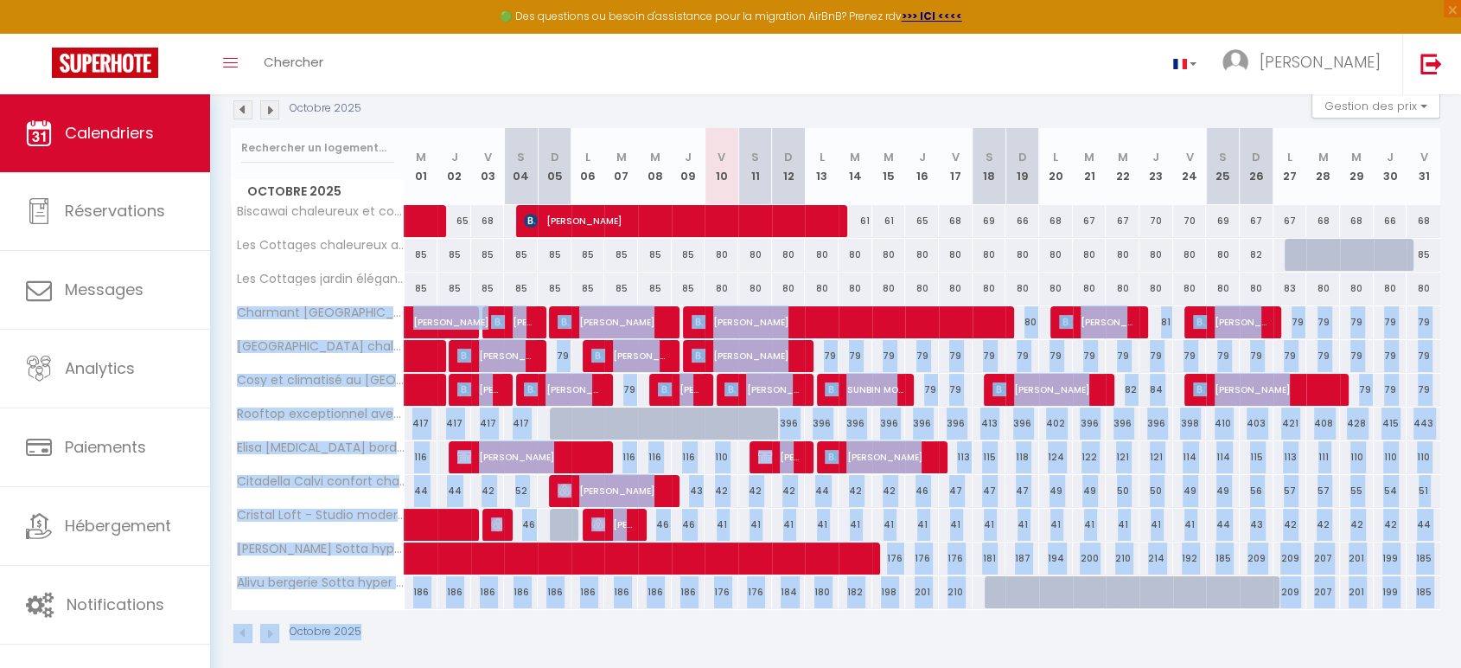
drag, startPoint x: 235, startPoint y: 311, endPoint x: 726, endPoint y: 656, distance: 600.2
click at [726, 656] on div "CALENDRIERS Filtrer par hébergement Epsilium Biscawai chaleureux et cosy avec t…" at bounding box center [835, 293] width 1251 height 776
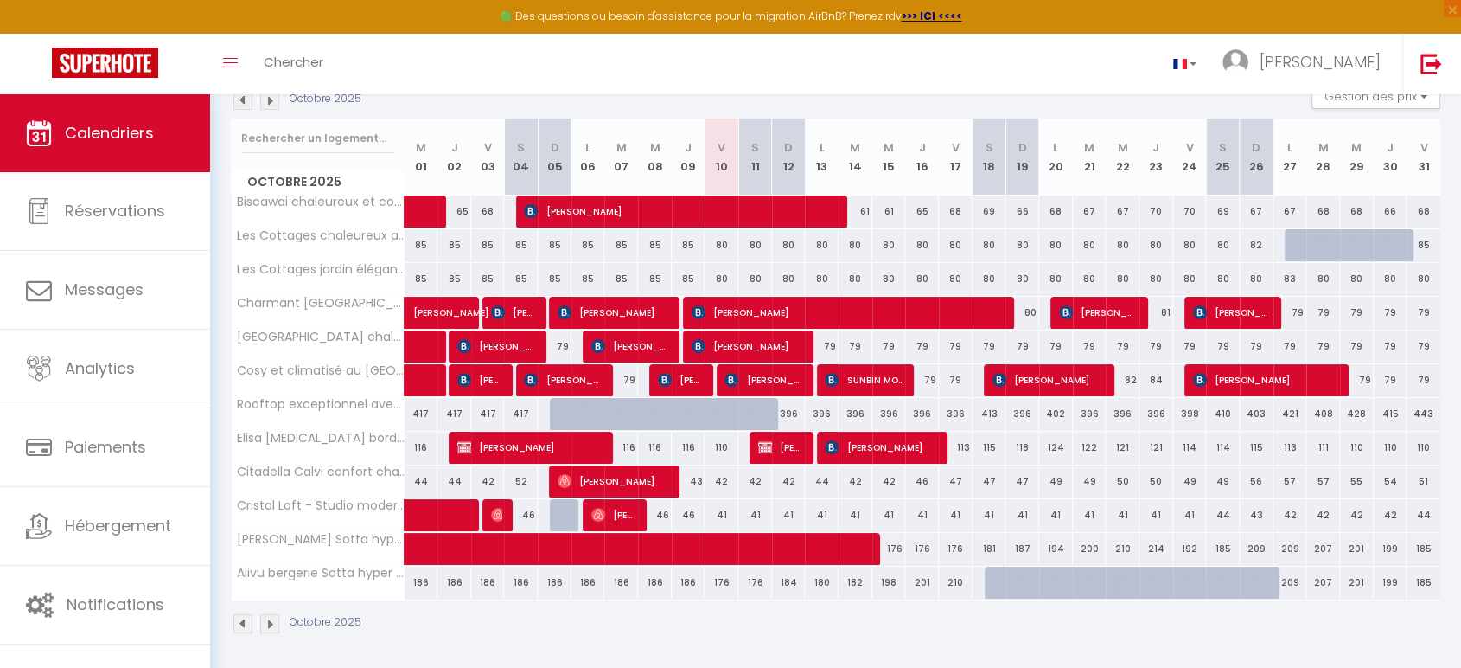
click at [657, 629] on div "Octobre 2025" at bounding box center [836, 625] width 1210 height 51
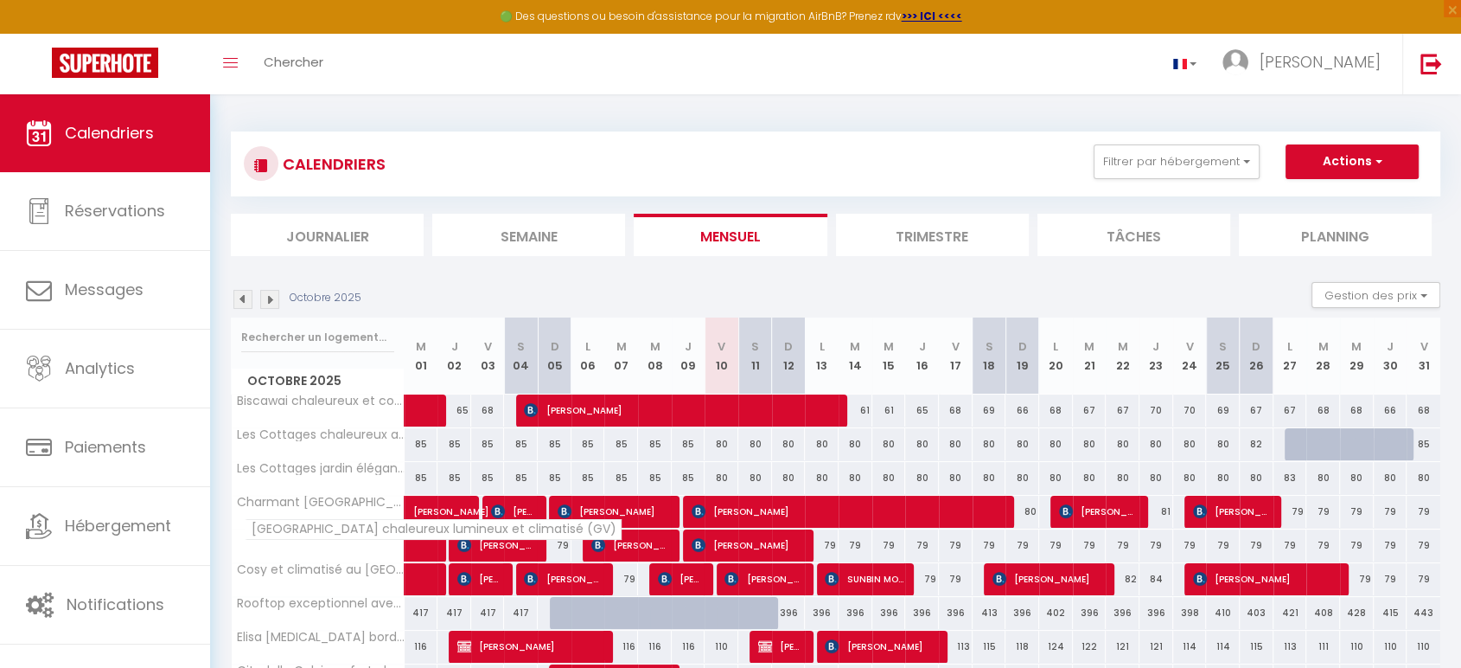
scroll to position [201, 0]
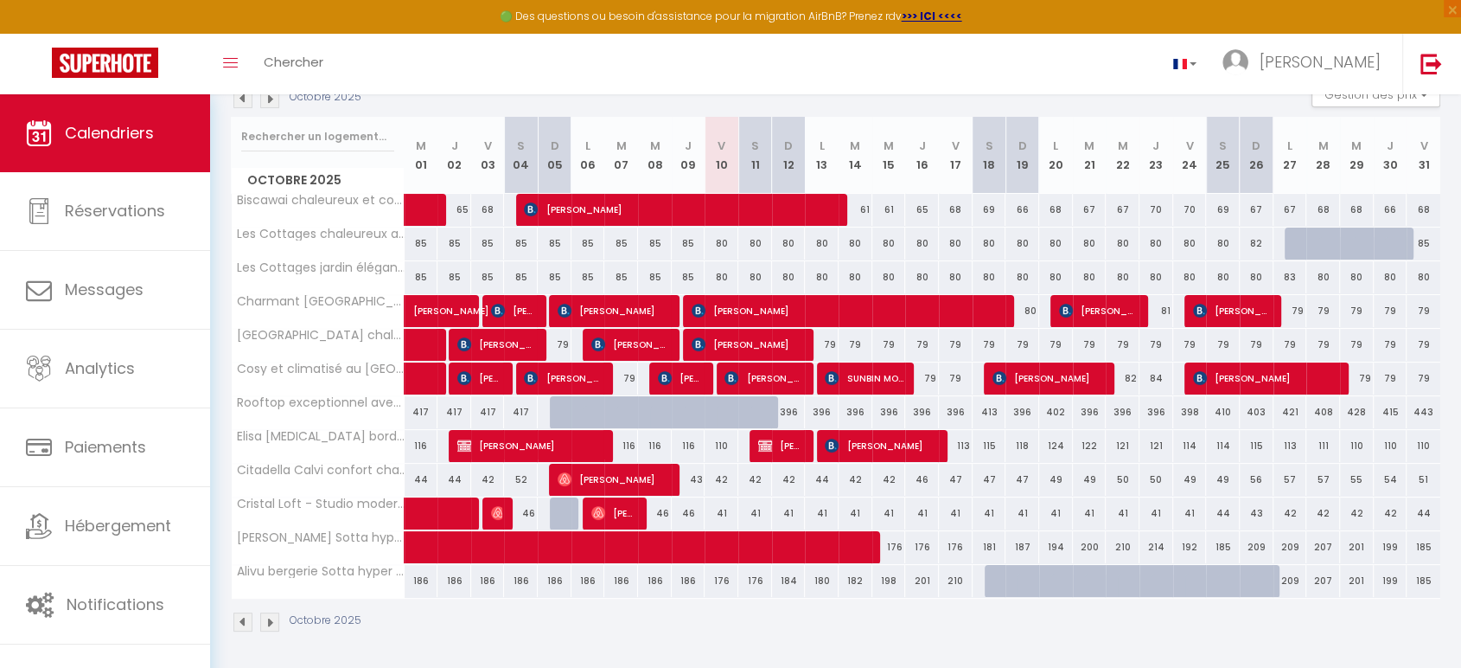
click at [566, 651] on div "CALENDRIERS Filtrer par hébergement Epsilium Biscawai chaleureux et cosy avec t…" at bounding box center [835, 282] width 1251 height 776
click at [592, 309] on span "[PERSON_NAME]" at bounding box center [614, 310] width 112 height 33
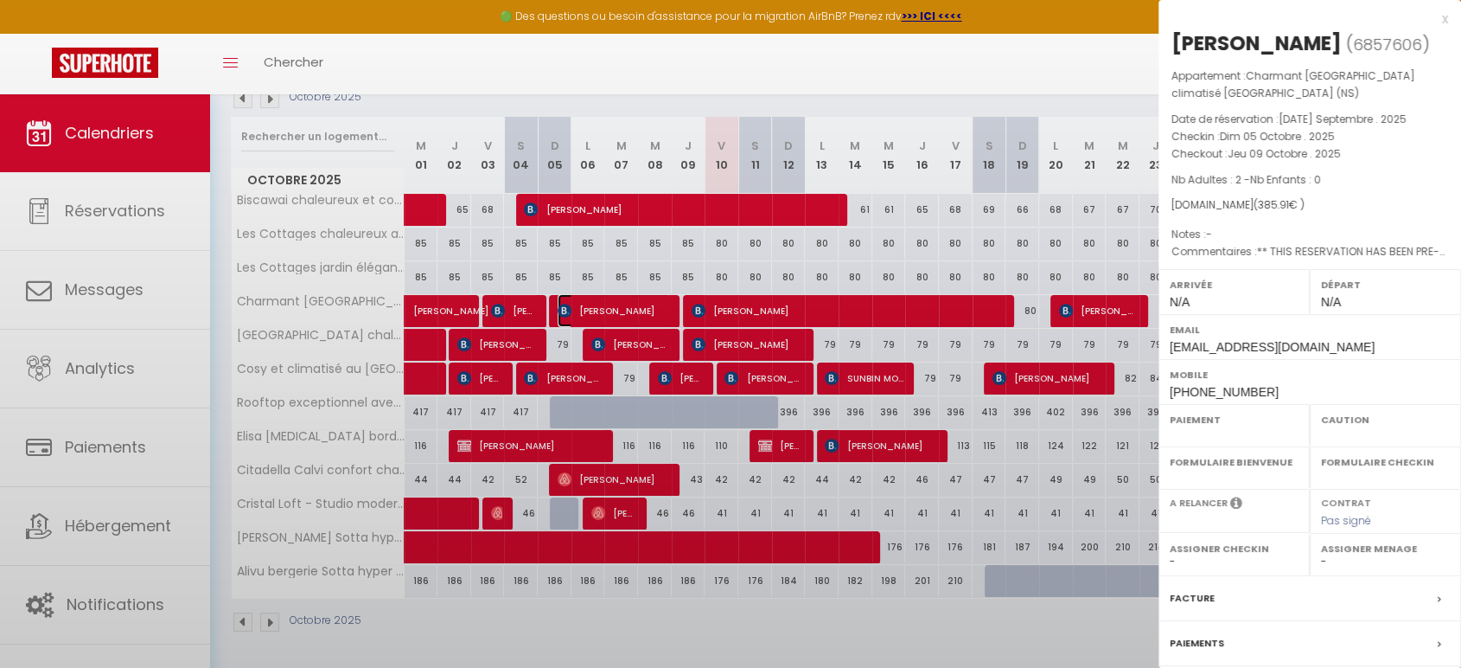
select select "OK"
select select "0"
select select "1"
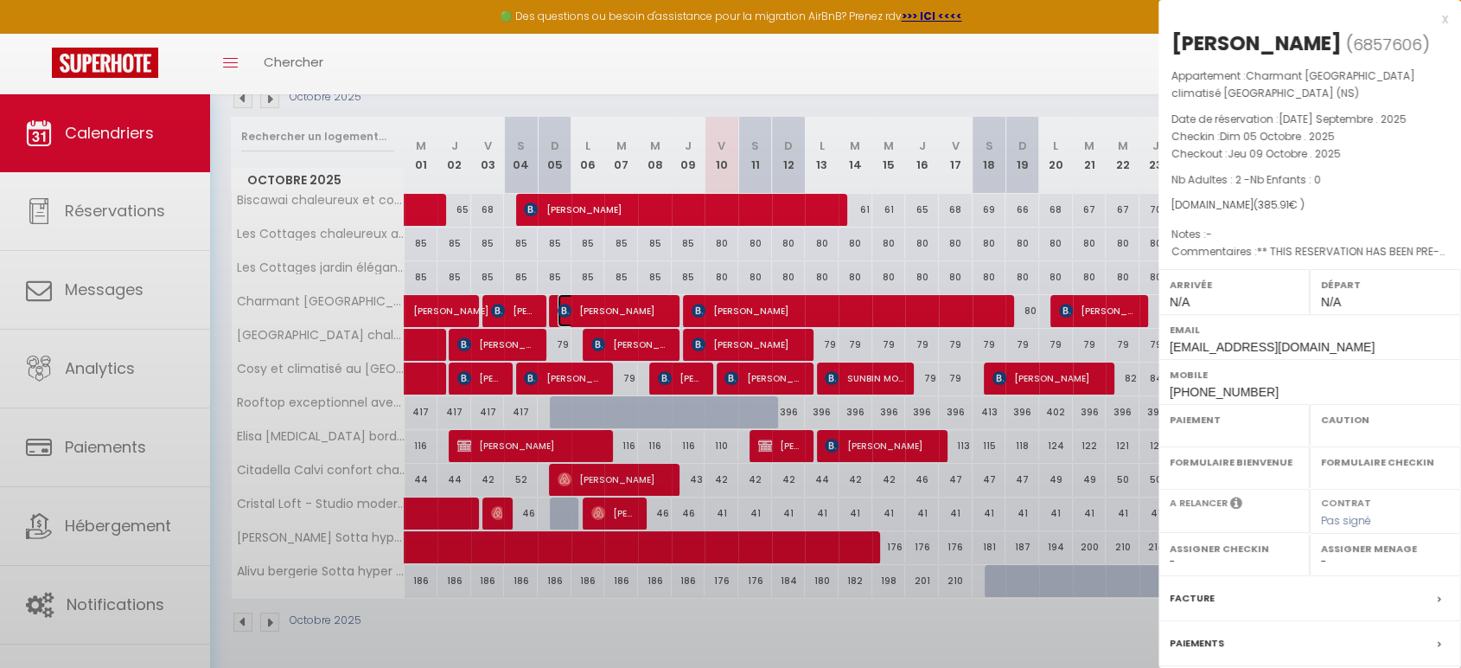
select select
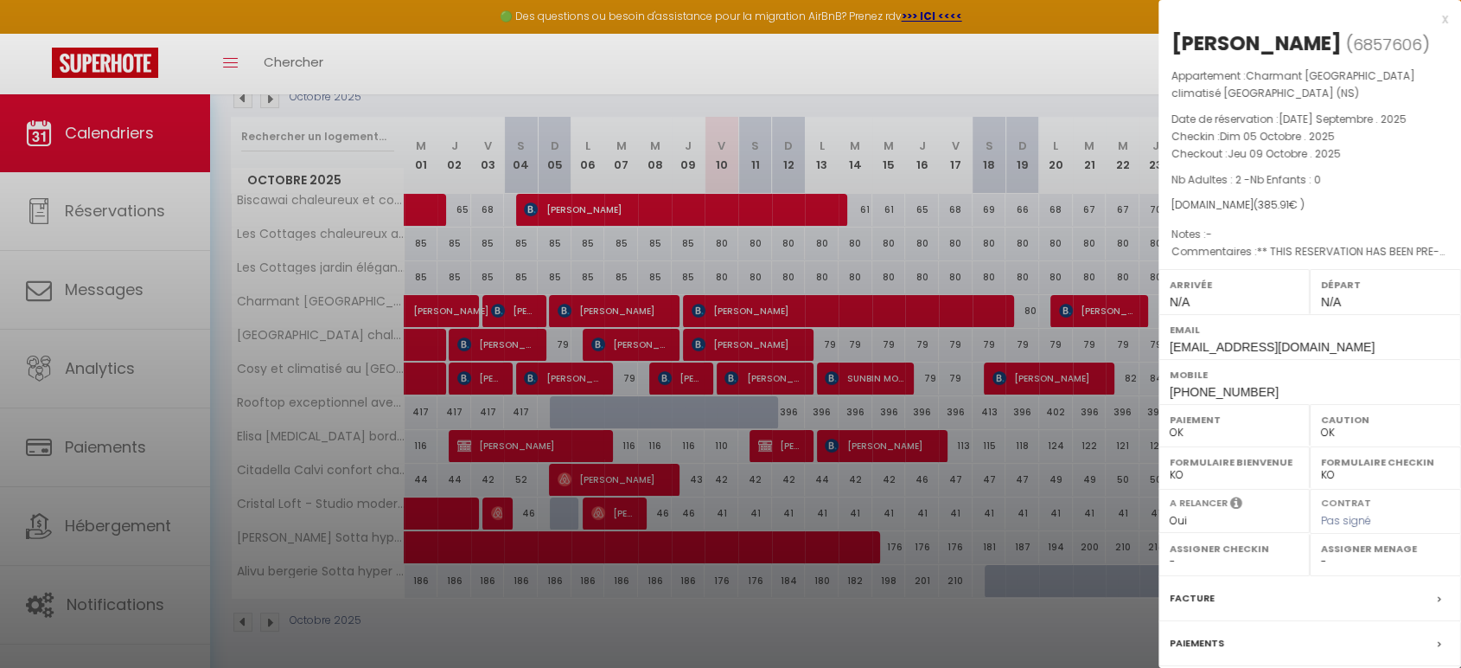
click at [793, 624] on div at bounding box center [730, 334] width 1461 height 668
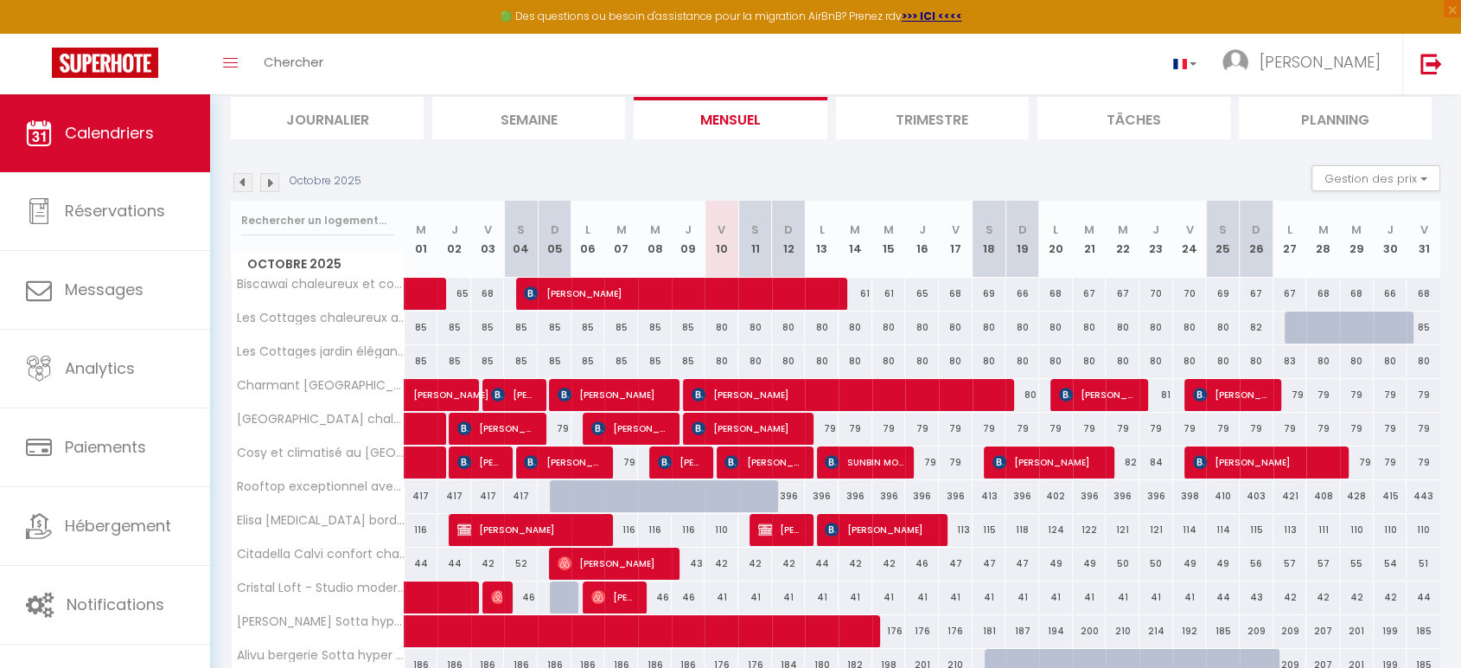
scroll to position [90, 0]
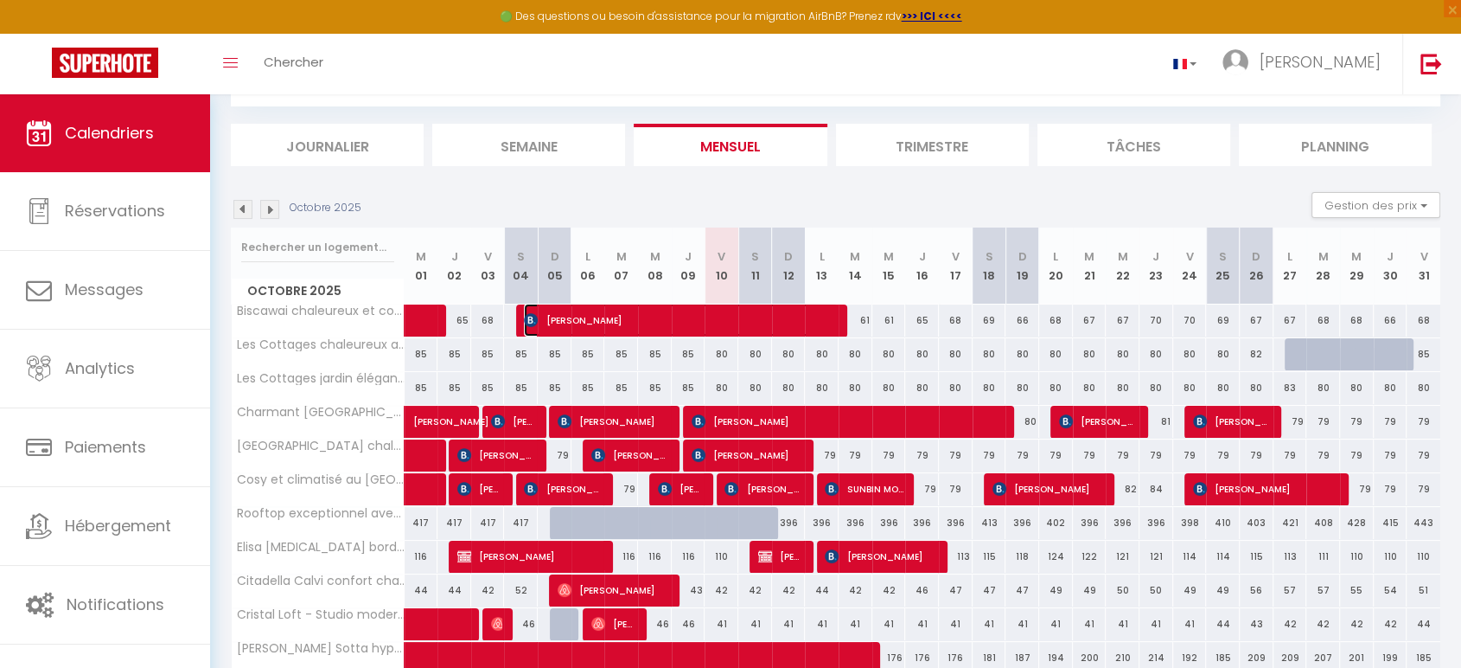
click at [572, 316] on span "[PERSON_NAME]" at bounding box center [681, 320] width 315 height 33
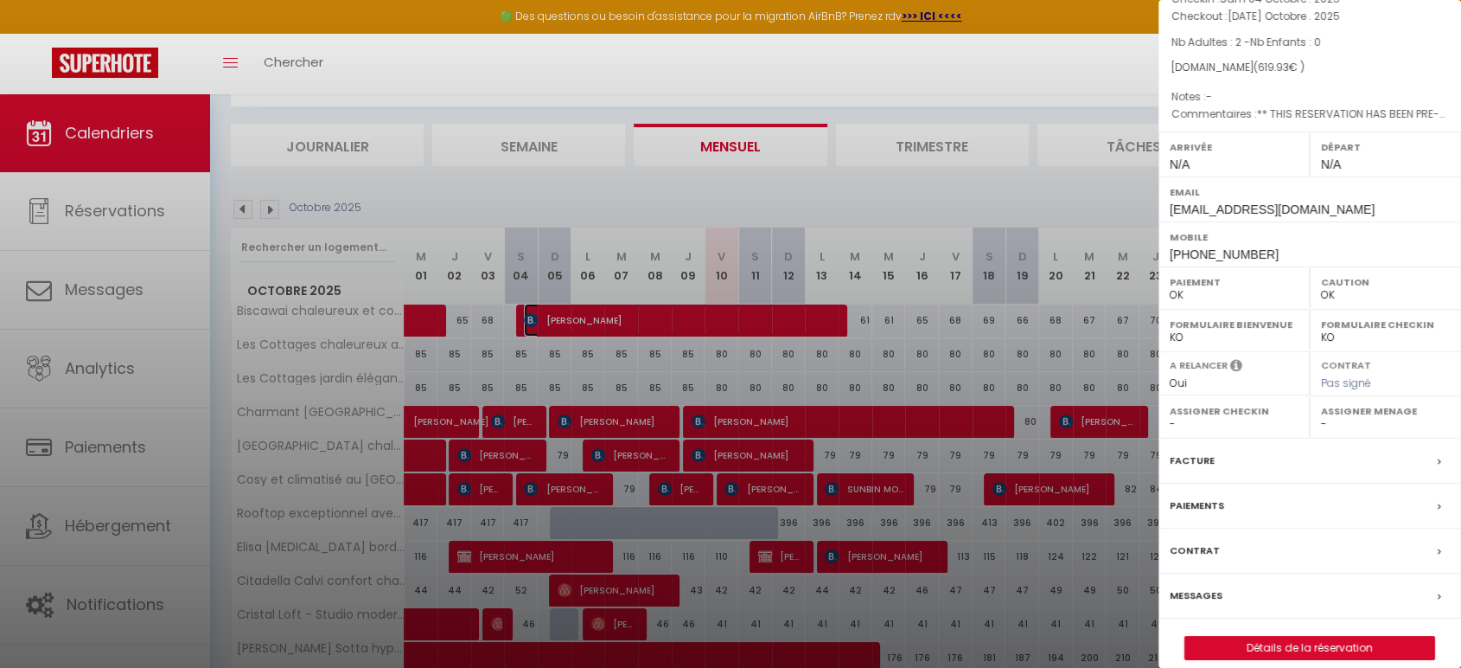
scroll to position [138, 0]
click at [699, 179] on div at bounding box center [730, 334] width 1461 height 668
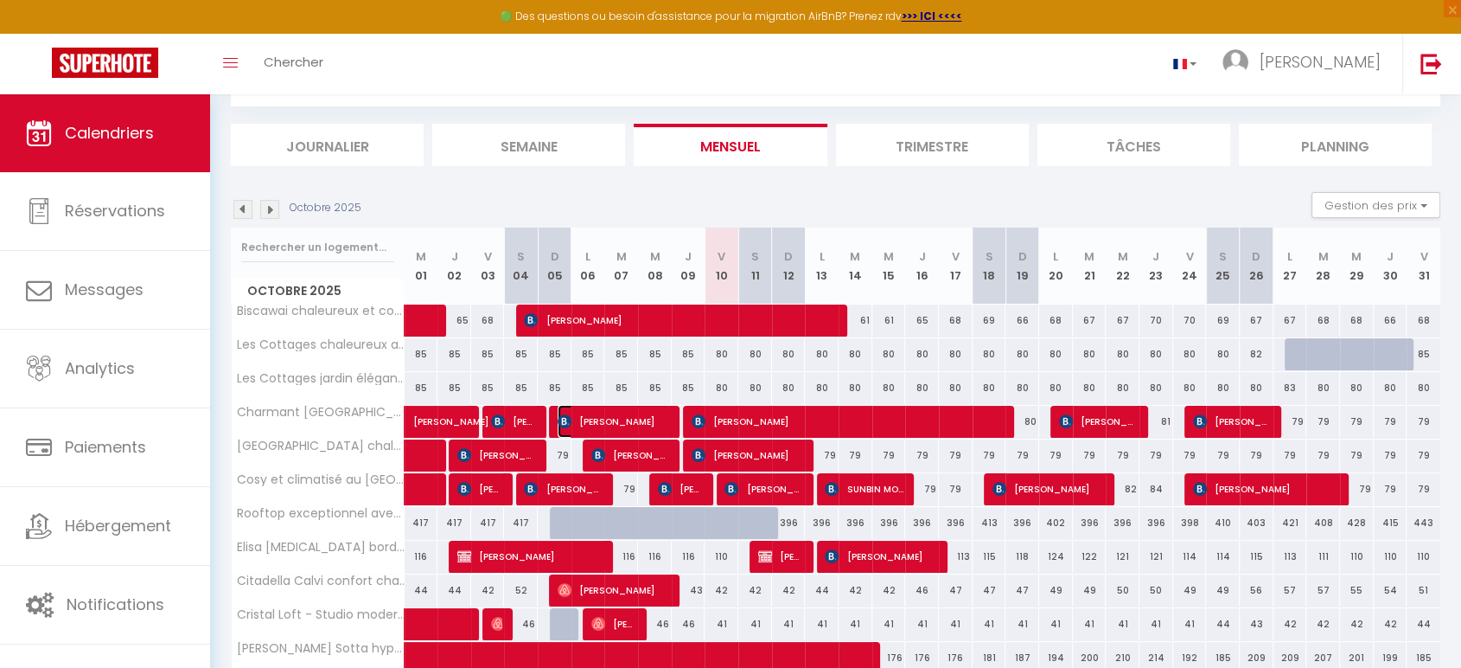
click at [605, 424] on span "[PERSON_NAME]" at bounding box center [614, 421] width 112 height 33
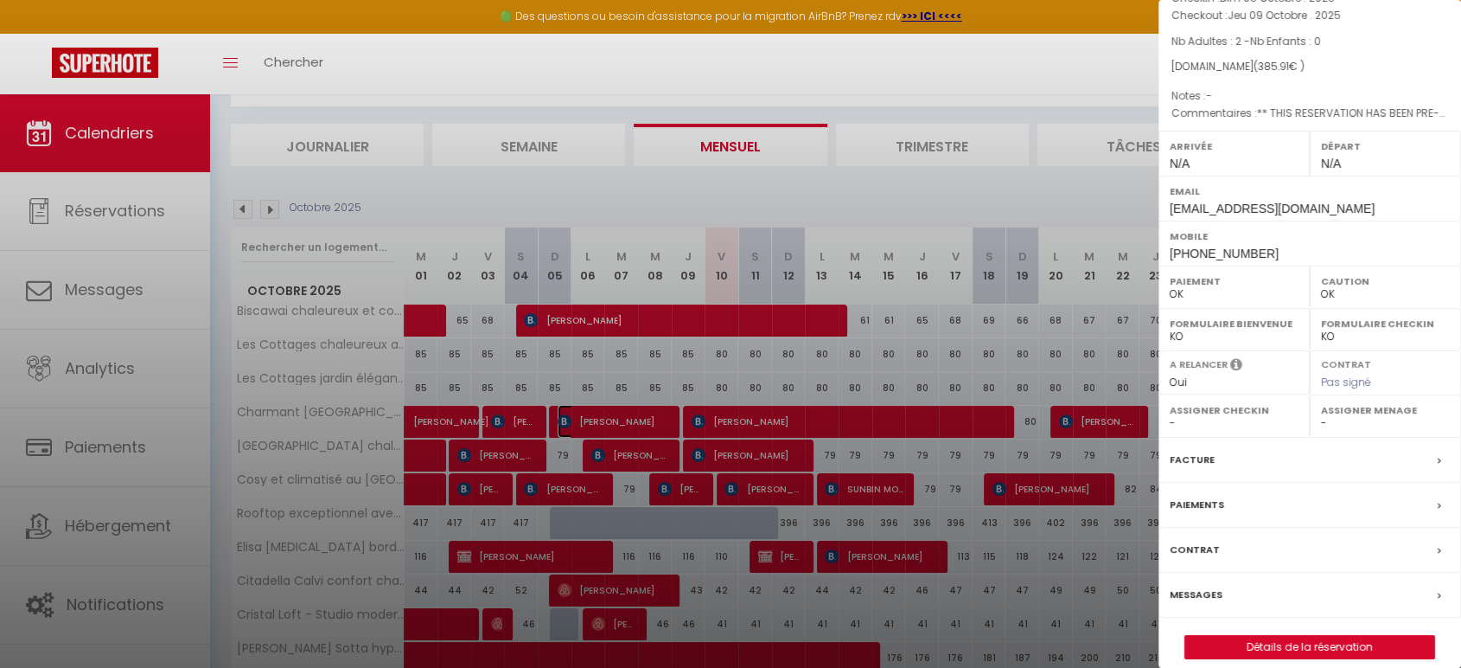
scroll to position [181, 0]
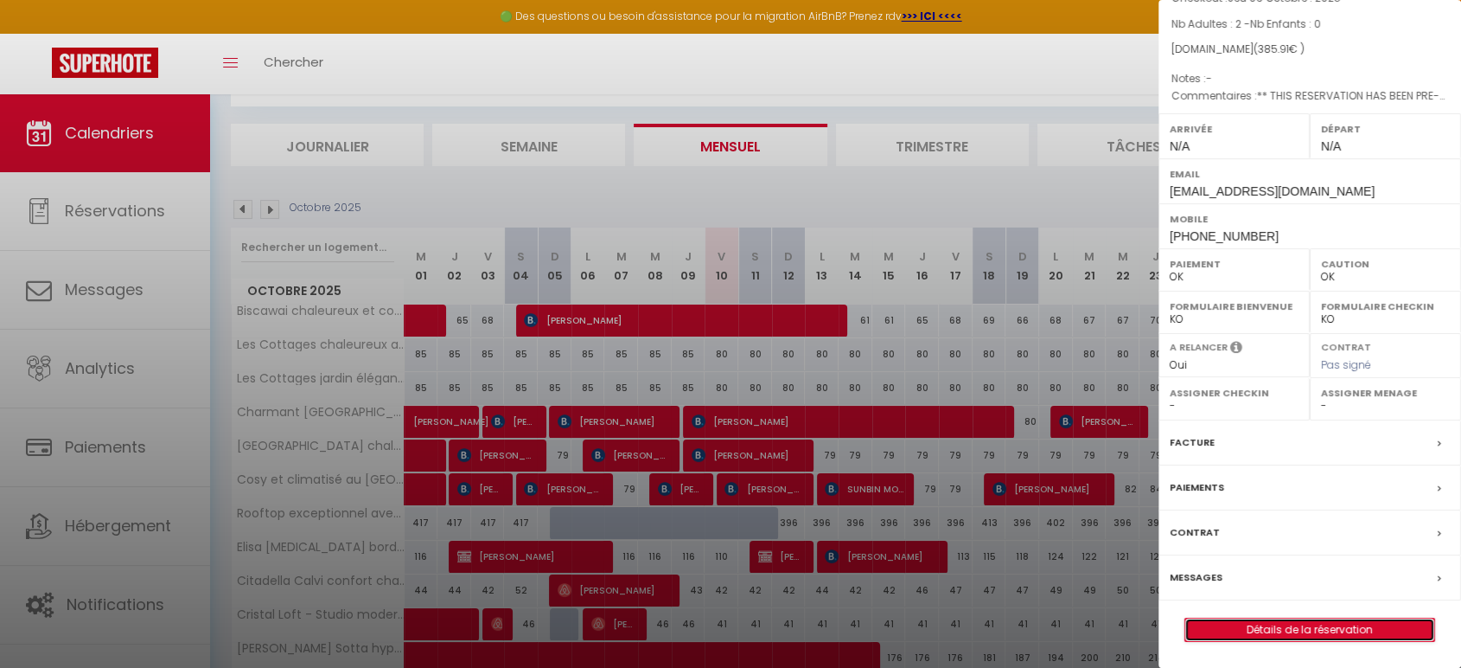
click at [1300, 629] on link "Détails de la réservation" at bounding box center [1309, 629] width 249 height 22
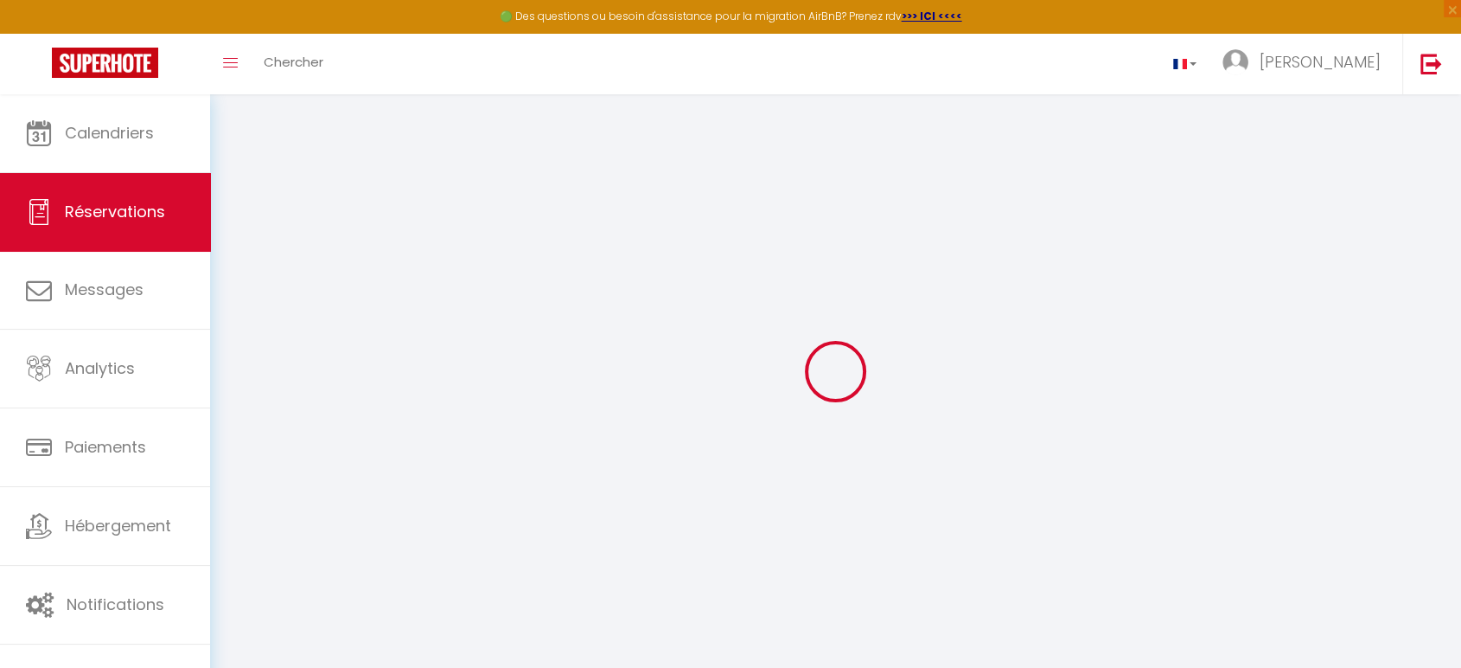
type input "[PERSON_NAME]"
type input "[EMAIL_ADDRESS][DOMAIN_NAME]"
type input "[PHONE_NUMBER]"
type input "."
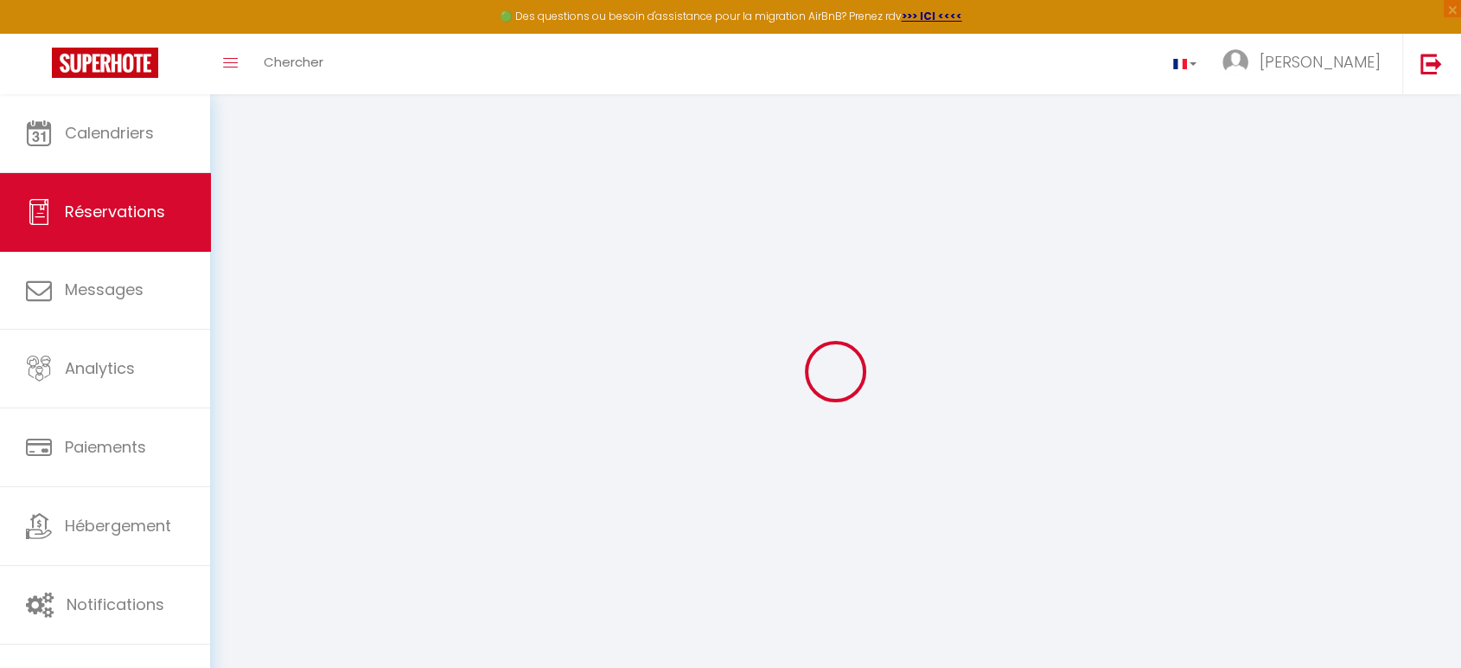
select select "CZ"
type input "62.42"
type input "5.4"
select select "52328"
select select "1"
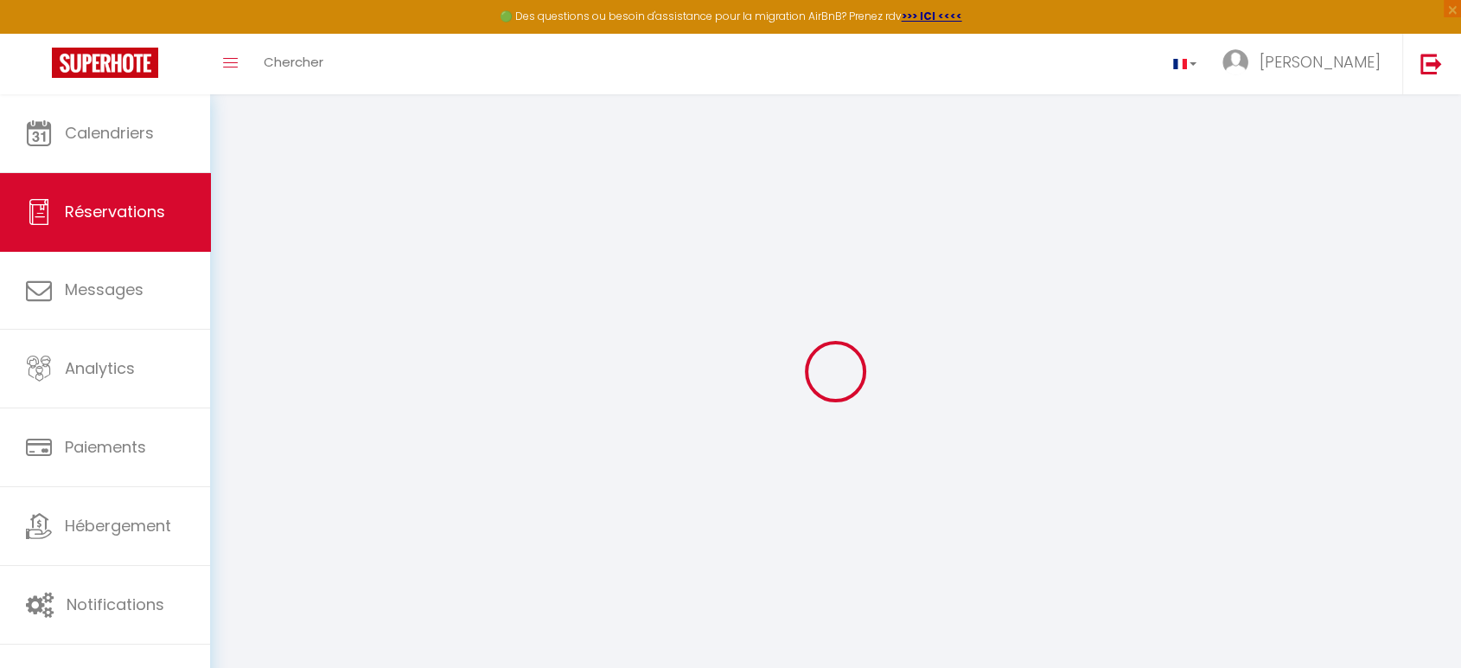
select select
type input "2"
select select "12"
select select "15"
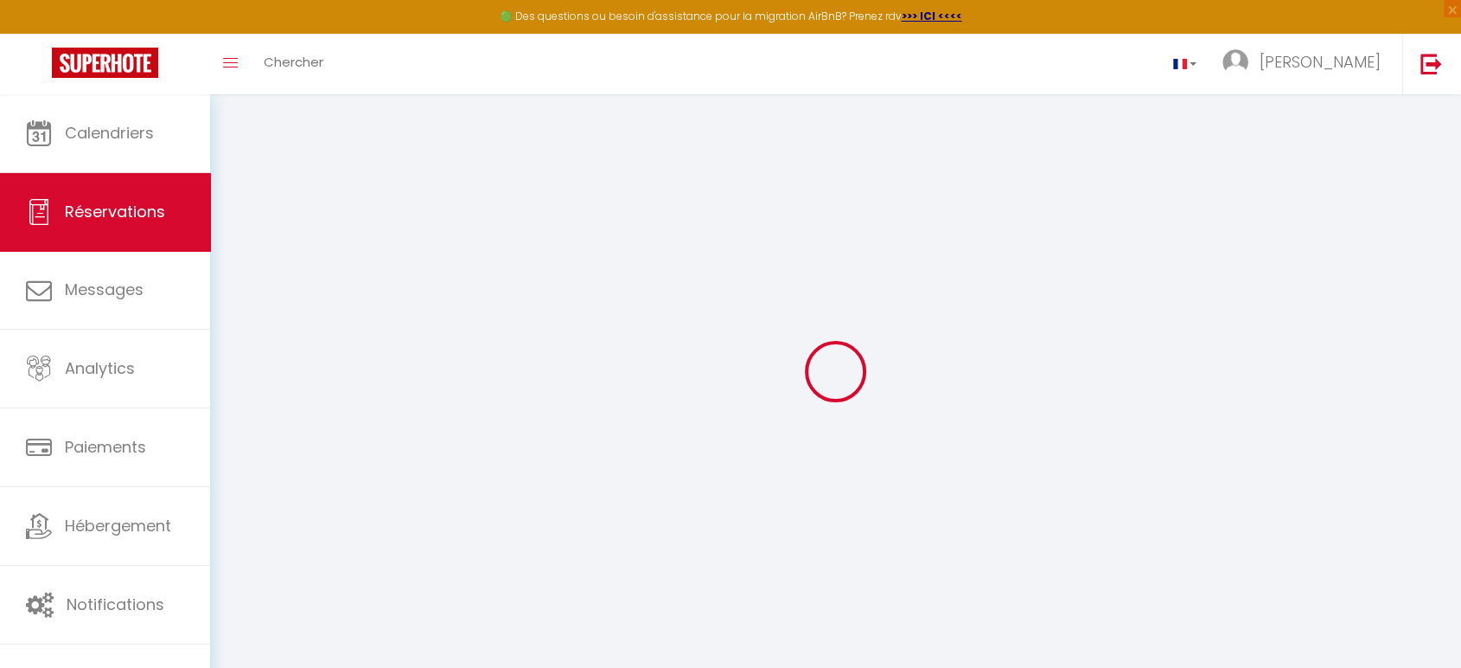
type input "307.2"
checkbox input "false"
select select "2"
type input "40"
type input "20"
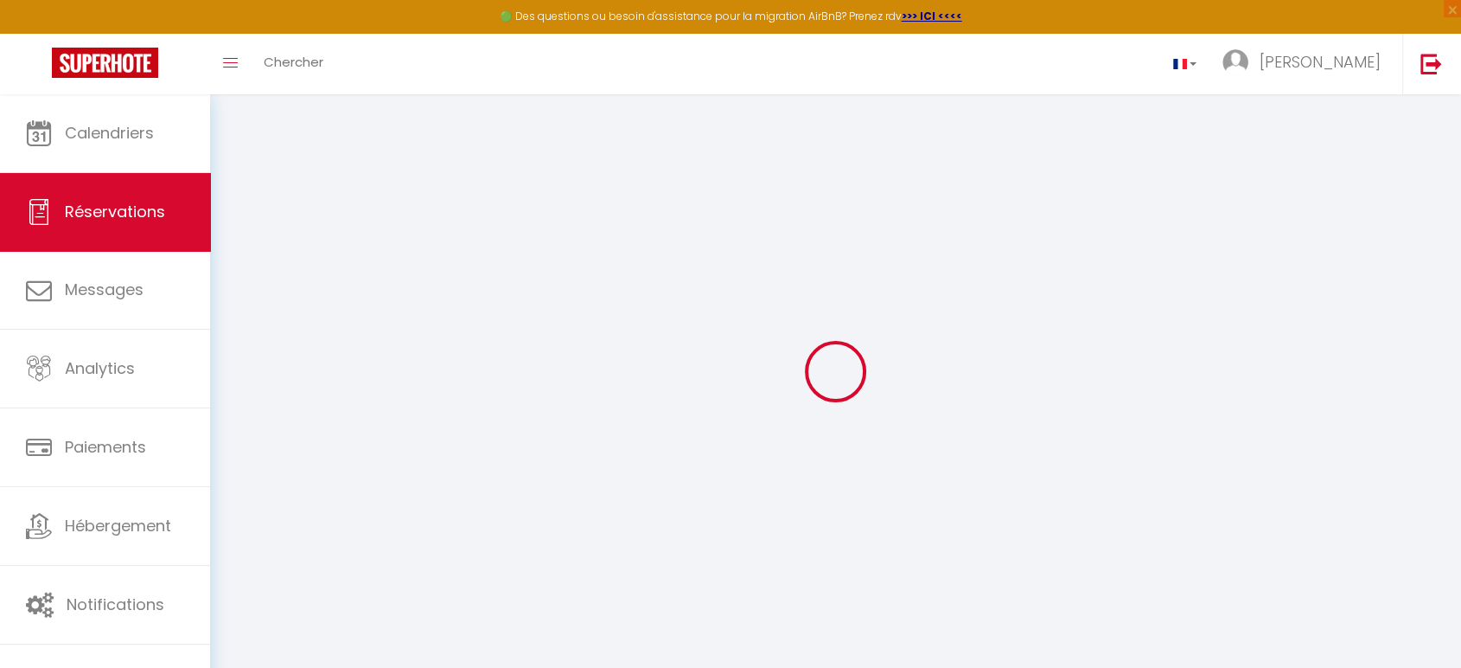
type input "0"
select select
checkbox input "false"
select select
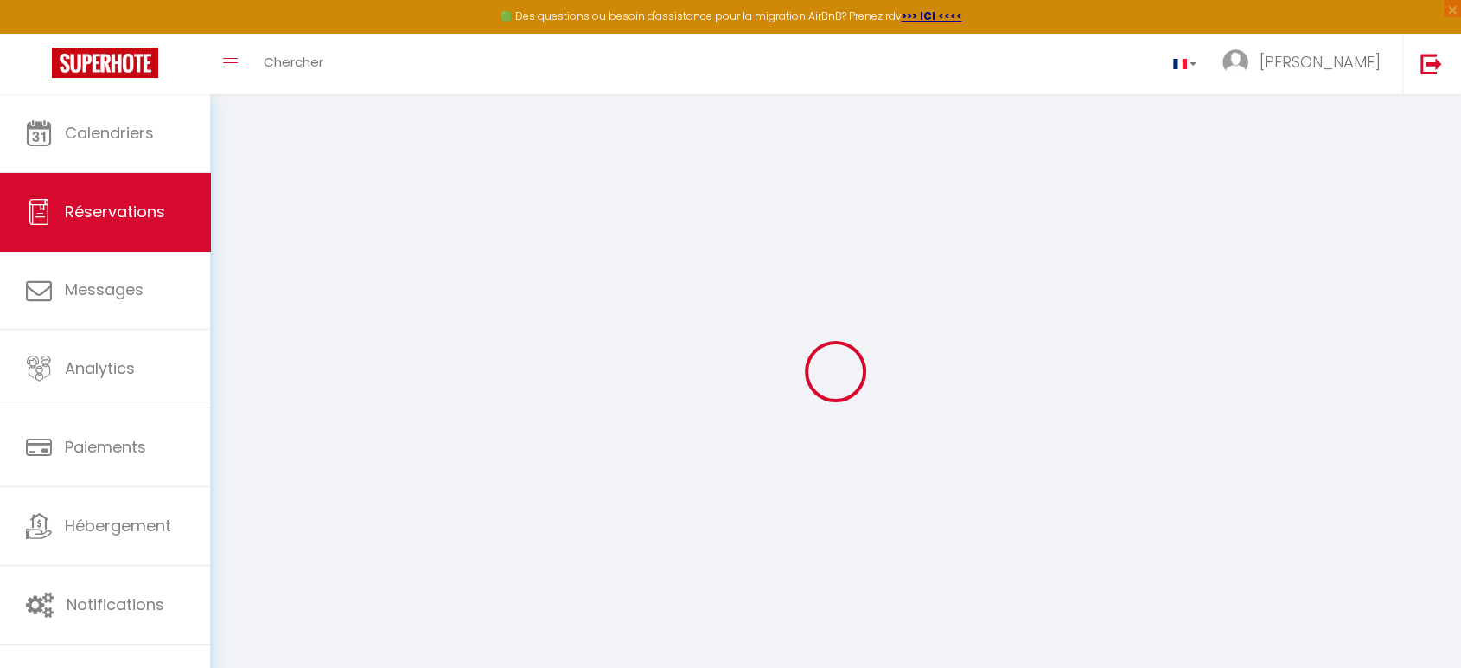
select select
checkbox input "false"
select select
checkbox input "false"
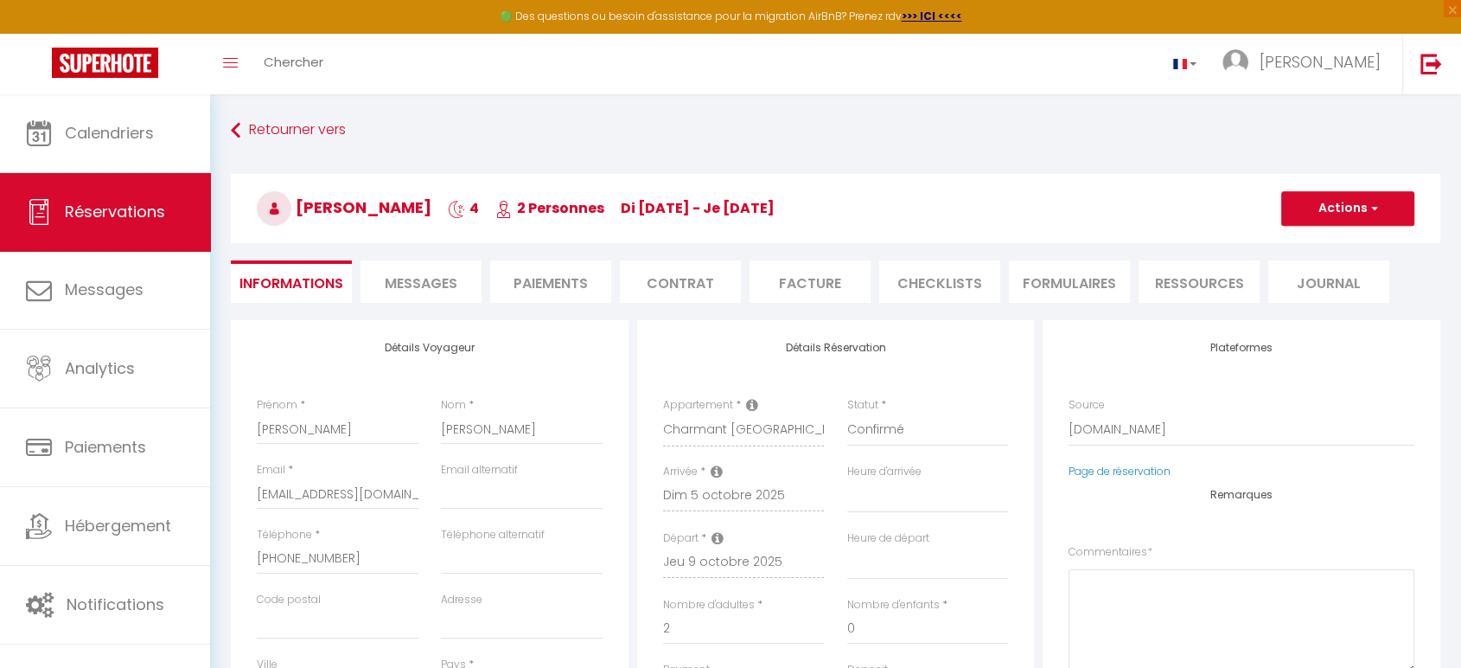
select select
checkbox input "false"
type textarea "** THIS RESERVATION HAS BEEN PRE-PAID ** BOOKING NOTE : Payment charge is EUR 4…"
type input "60"
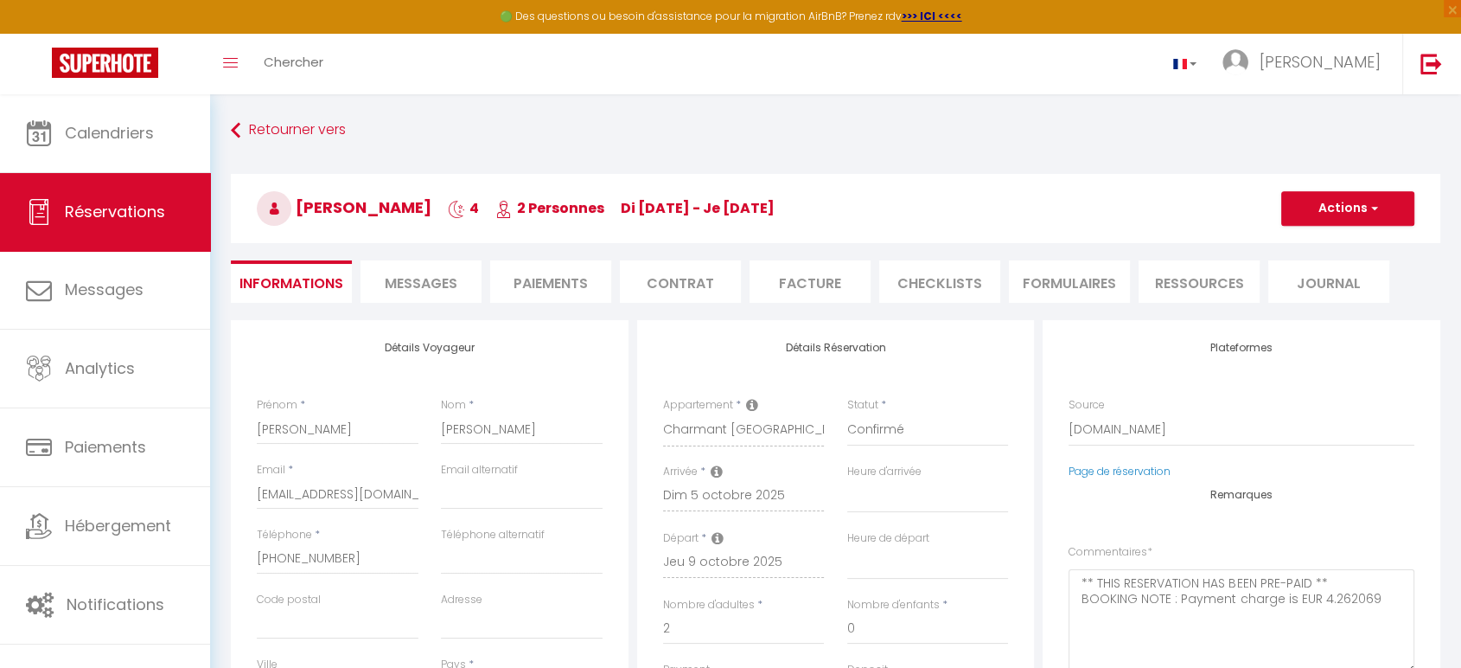
type input "18.71"
select select
checkbox input "false"
select select
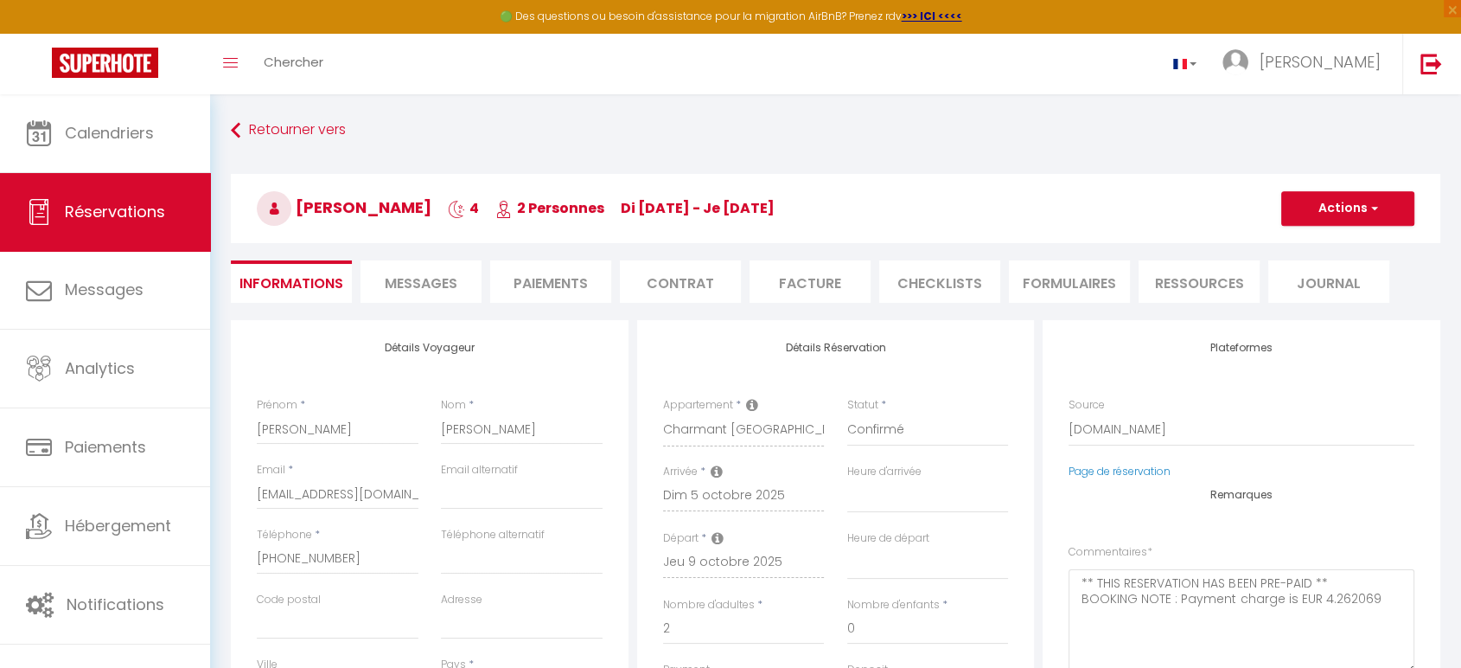
select select
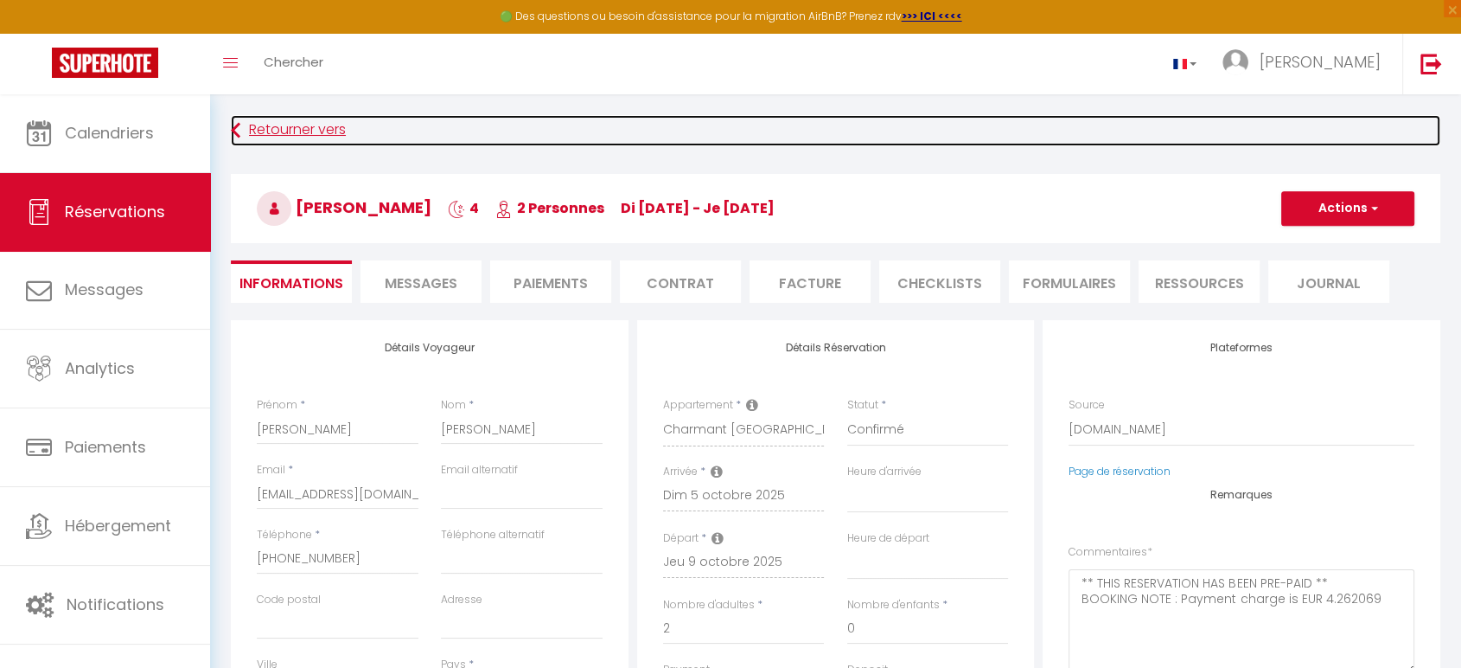
click at [323, 130] on link "Retourner vers" at bounding box center [836, 130] width 1210 height 31
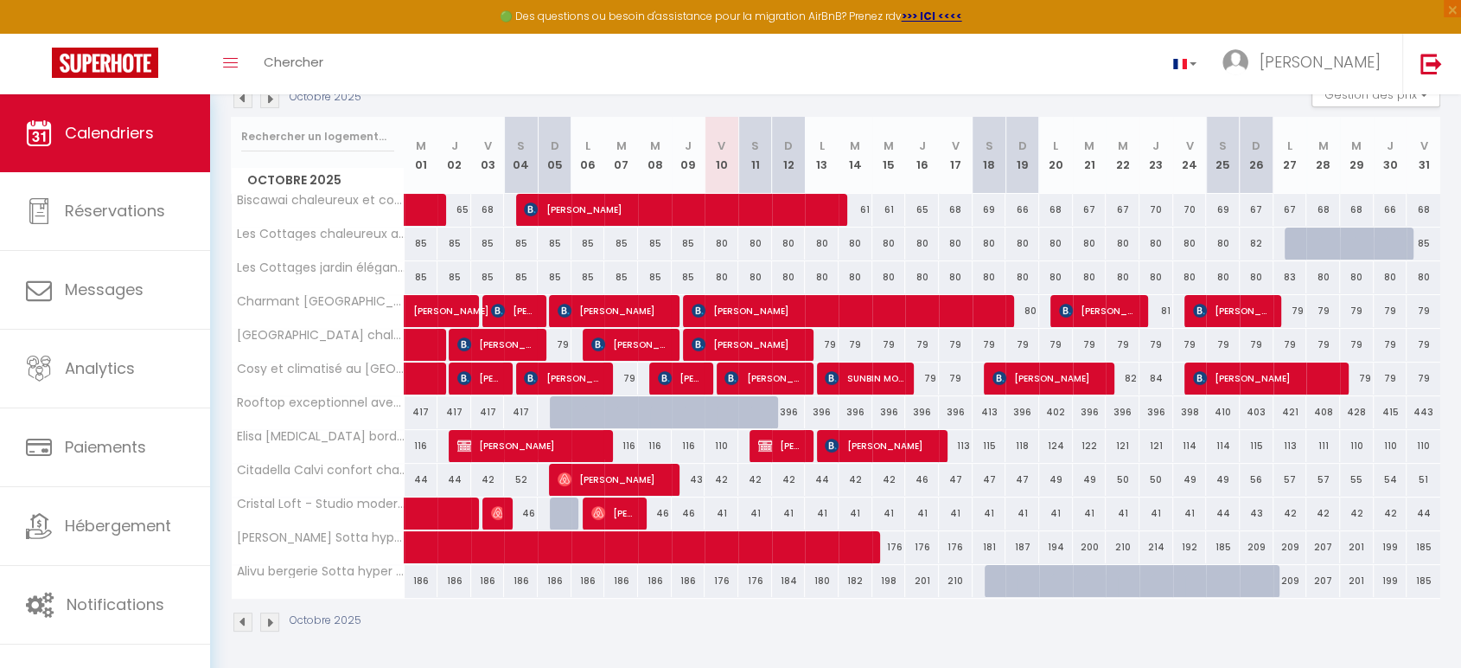
scroll to position [200, 0]
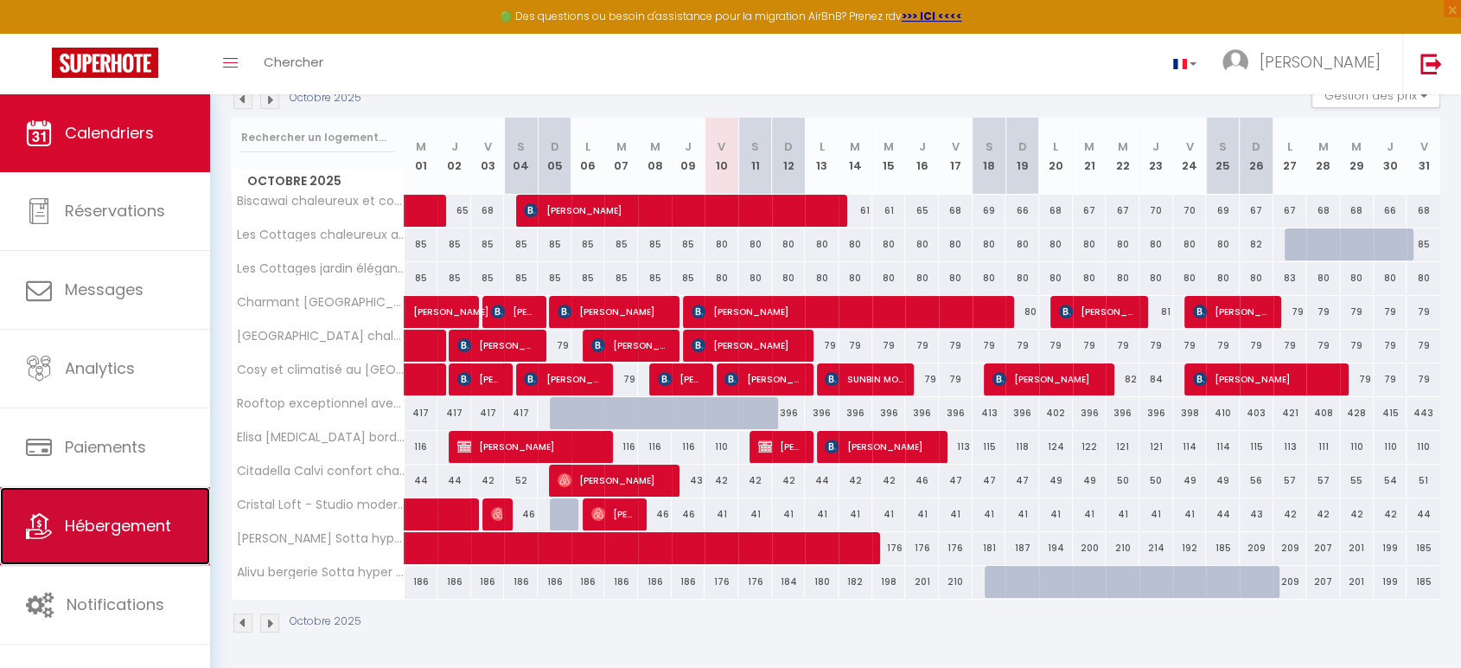
click at [96, 527] on span "Hébergement" at bounding box center [118, 525] width 106 height 22
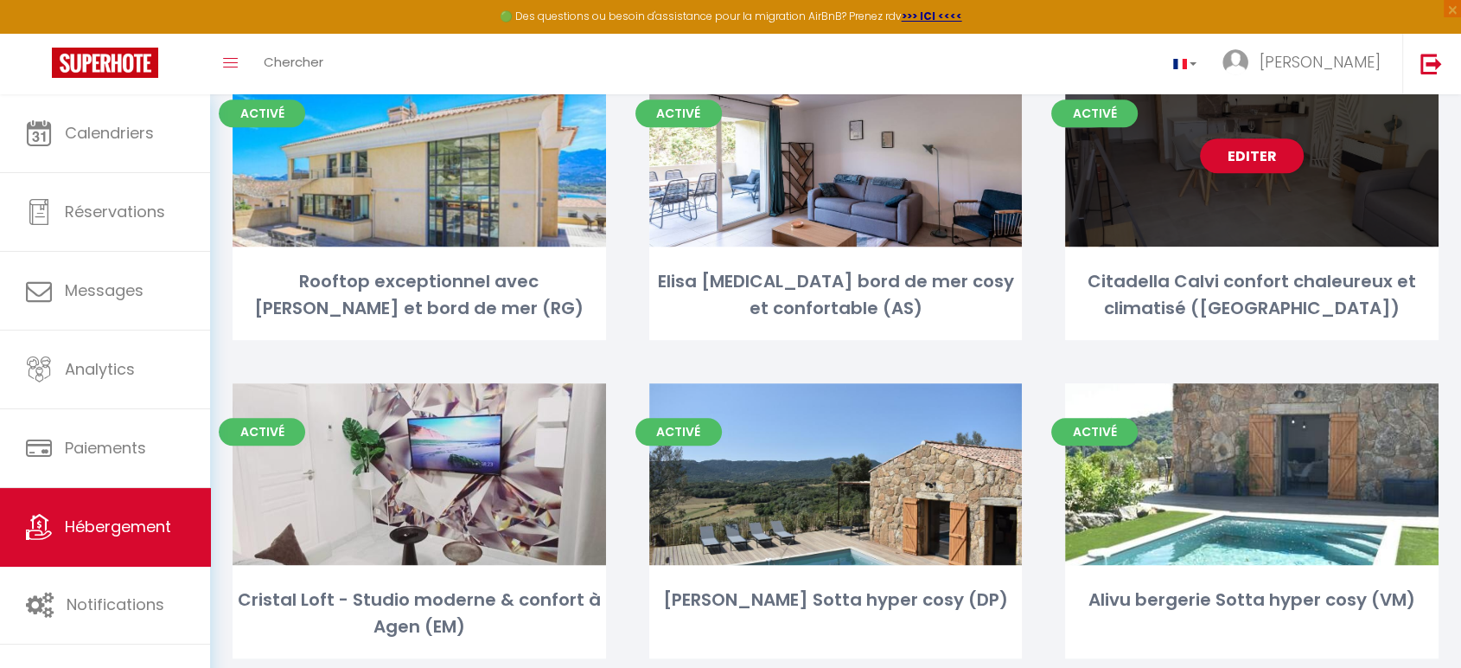
scroll to position [692, 0]
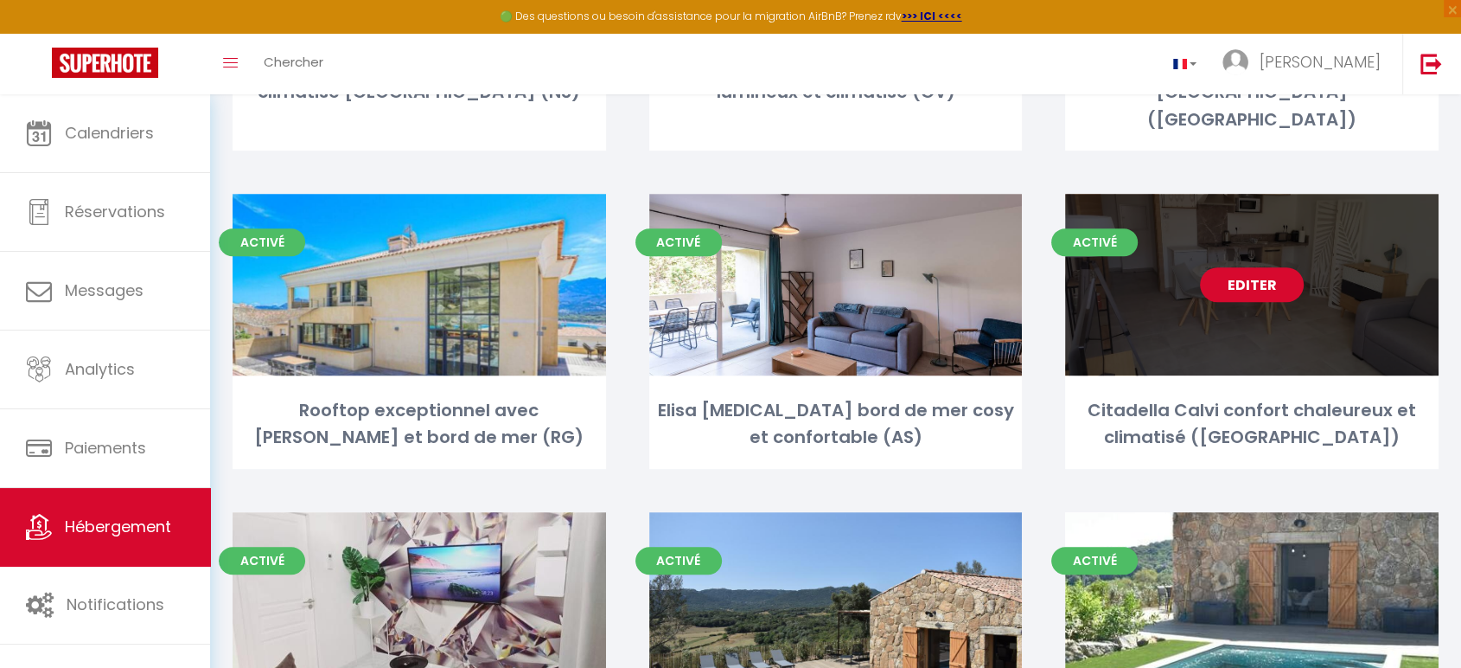
click at [1259, 267] on link "Editer" at bounding box center [1252, 284] width 104 height 35
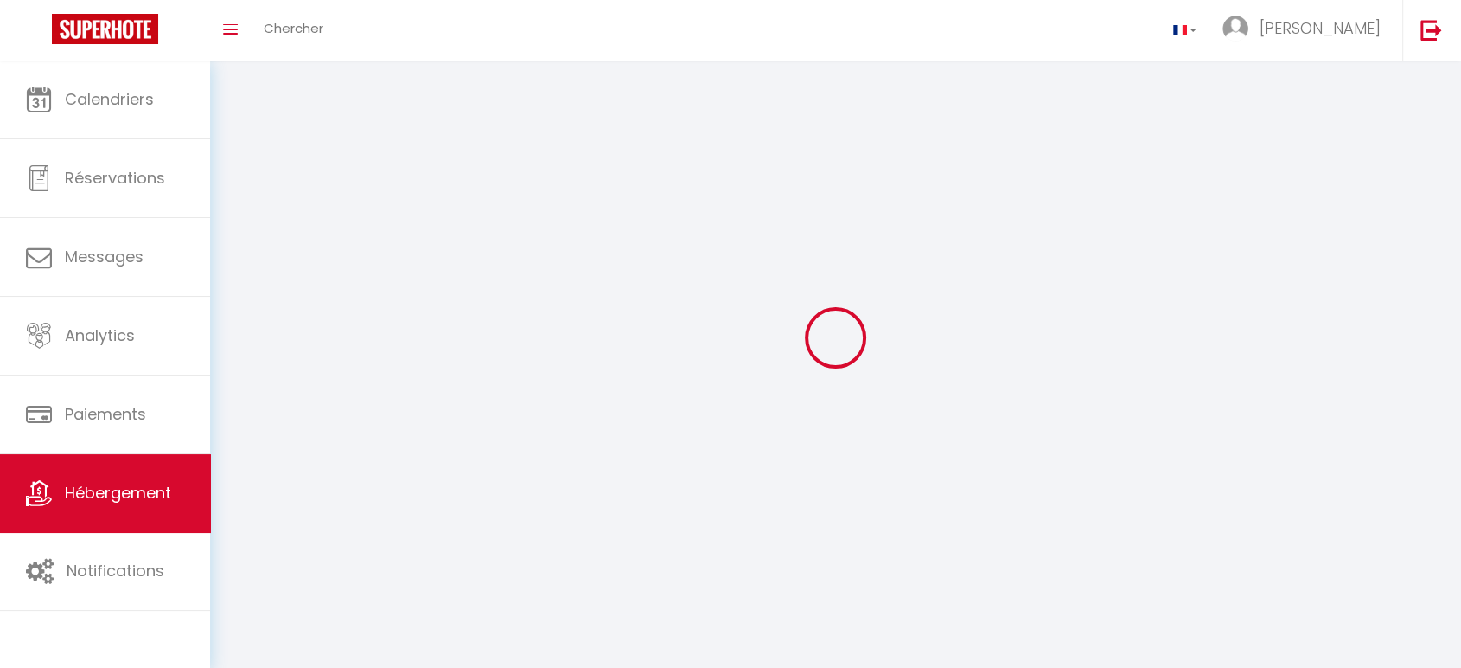
select select "1"
select select "28"
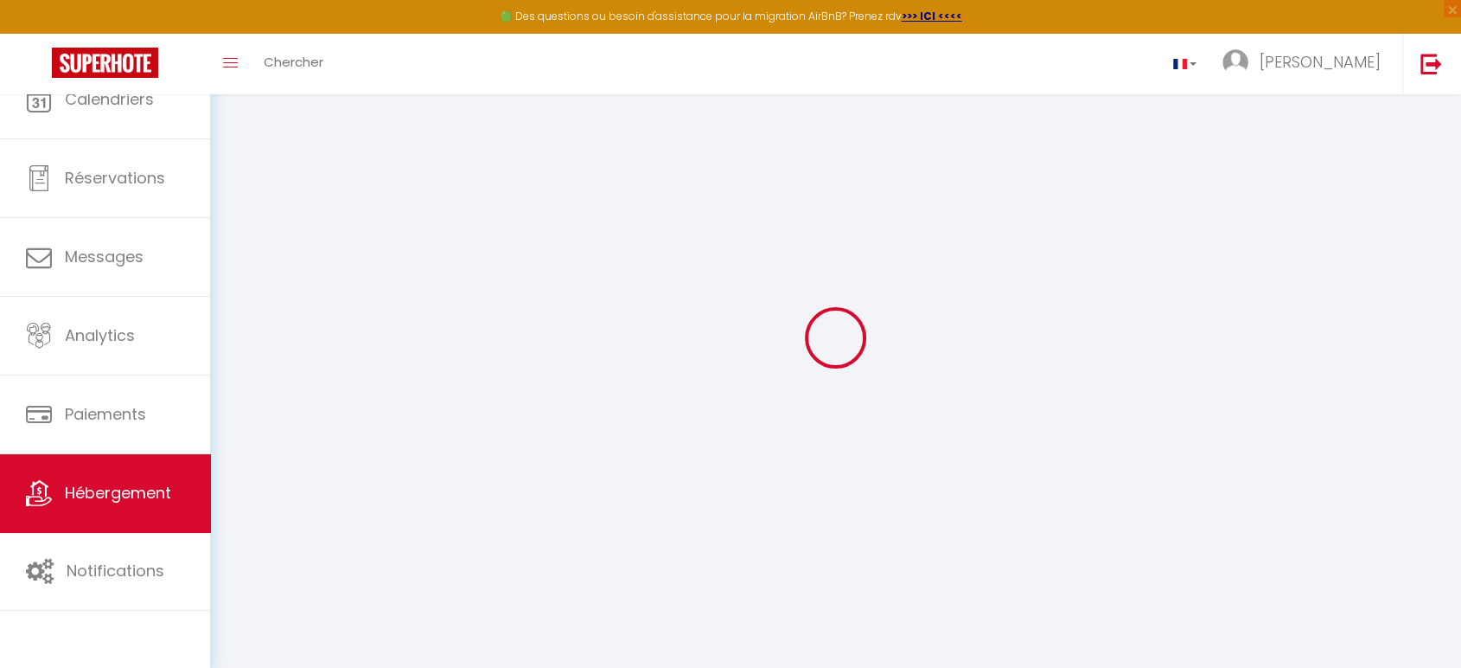
select select
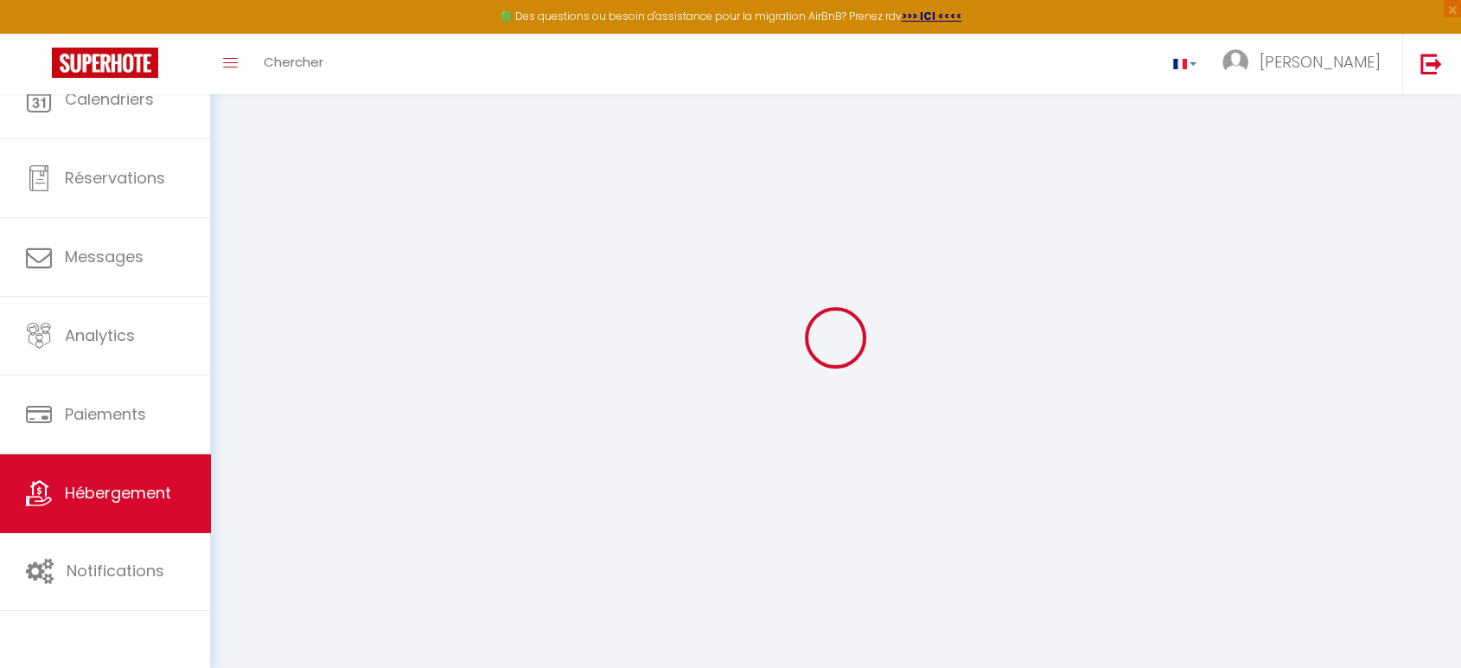
select select
checkbox input "false"
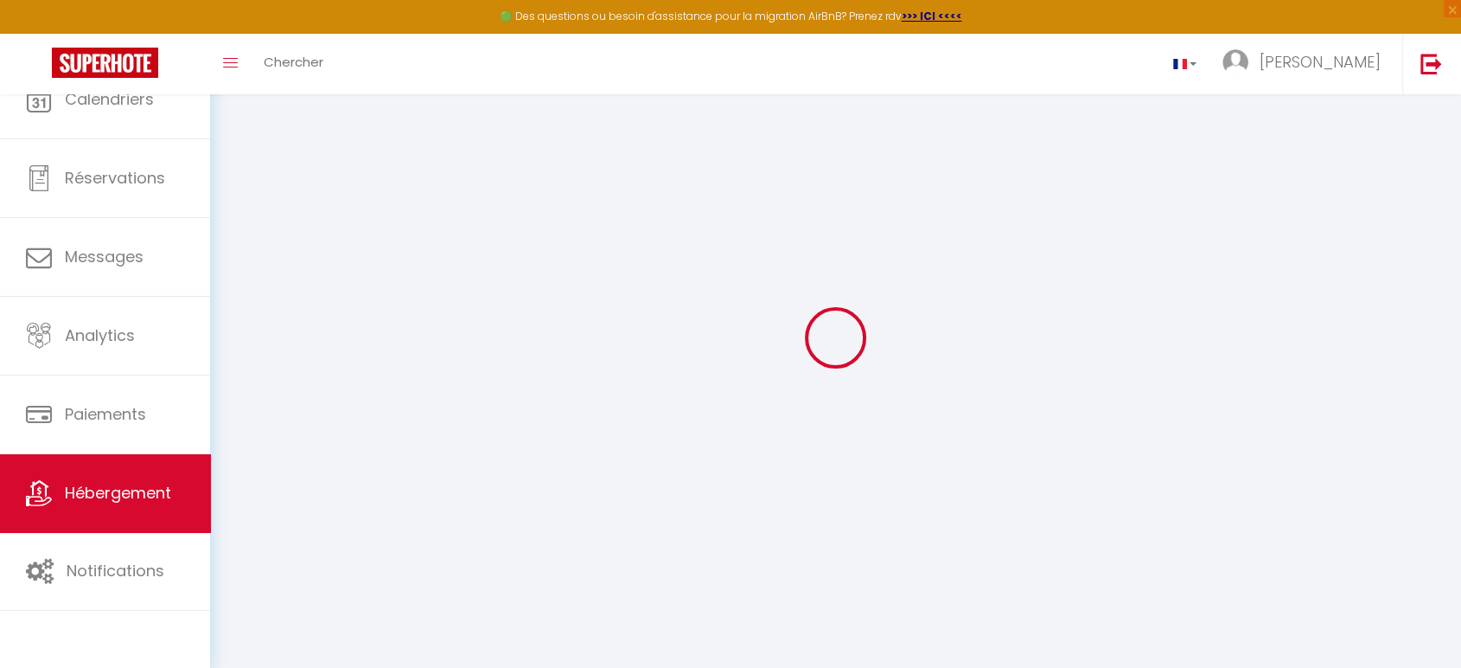
select select
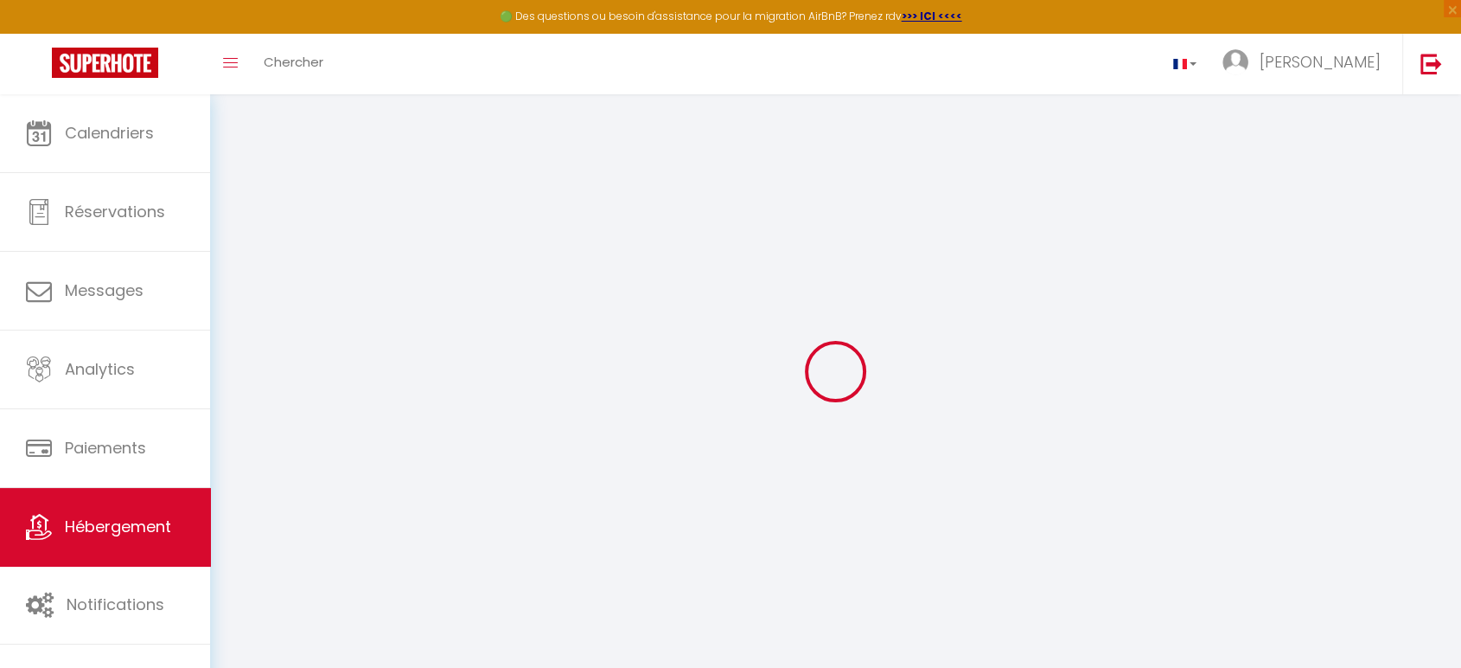
select select
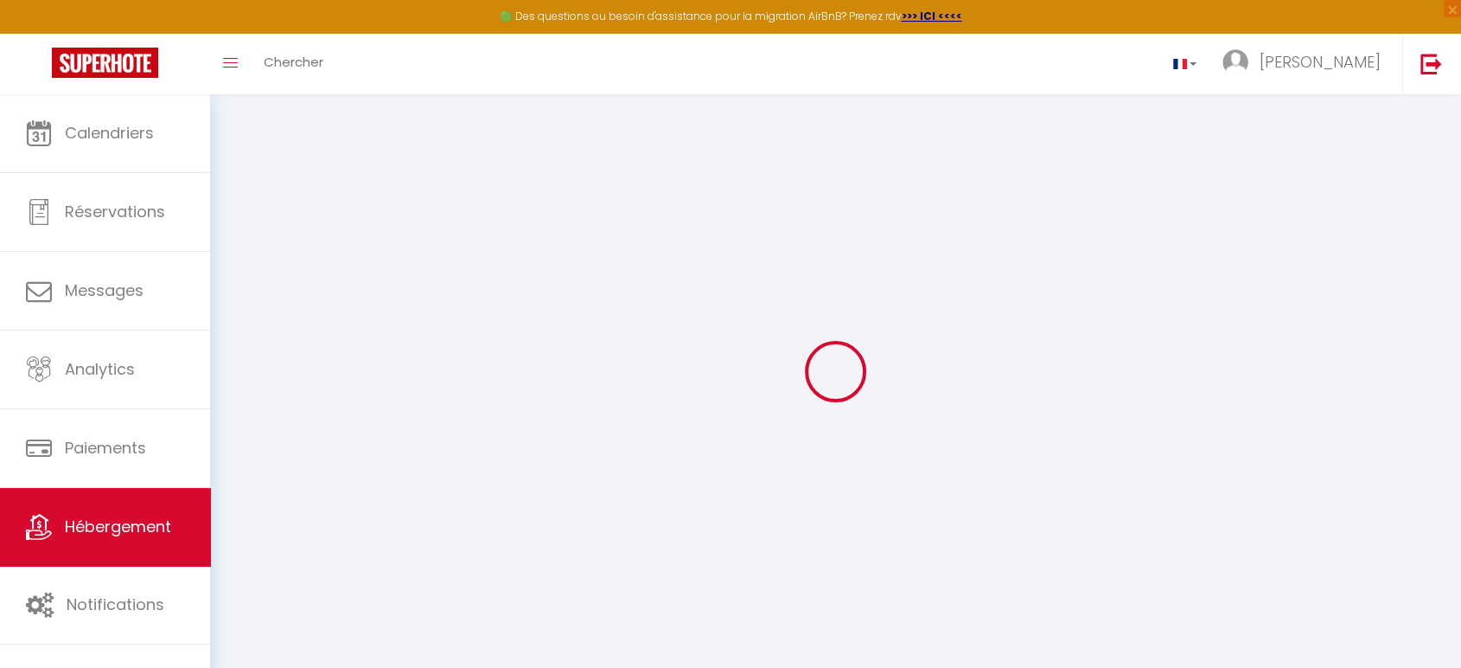
select select
checkbox input "false"
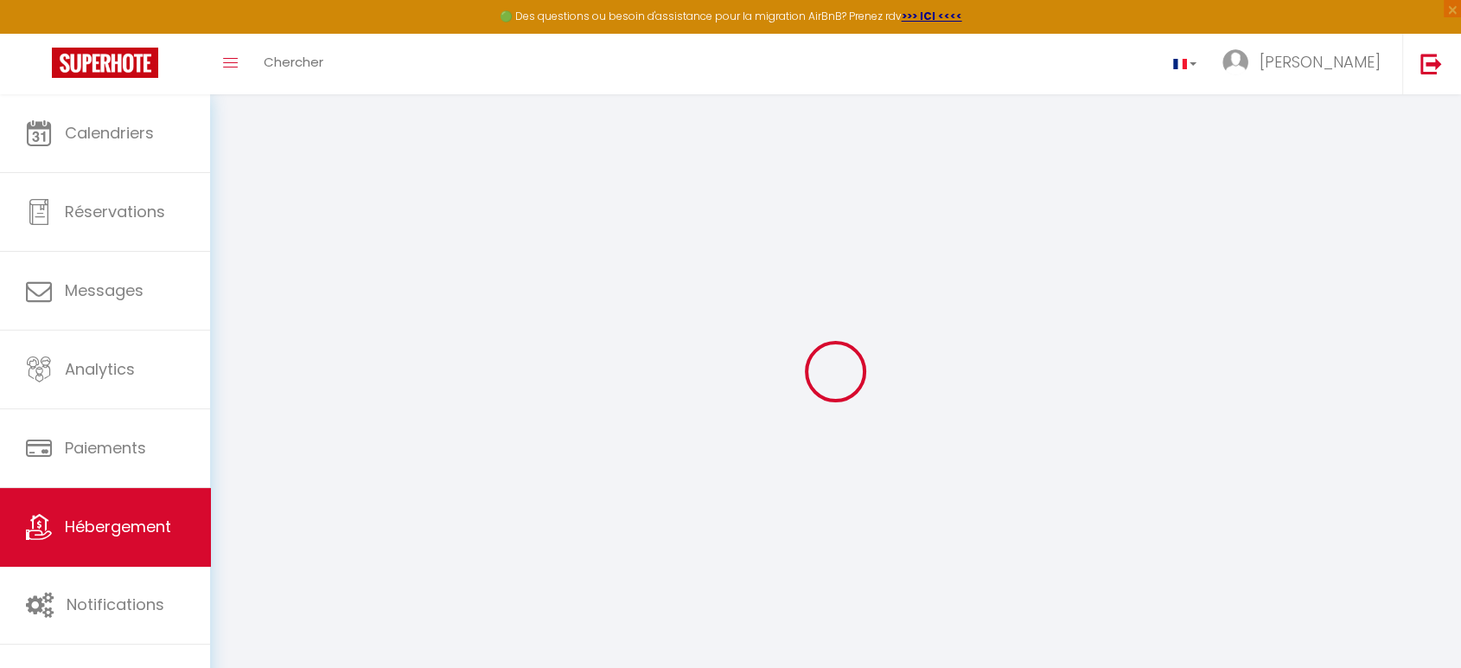
select select
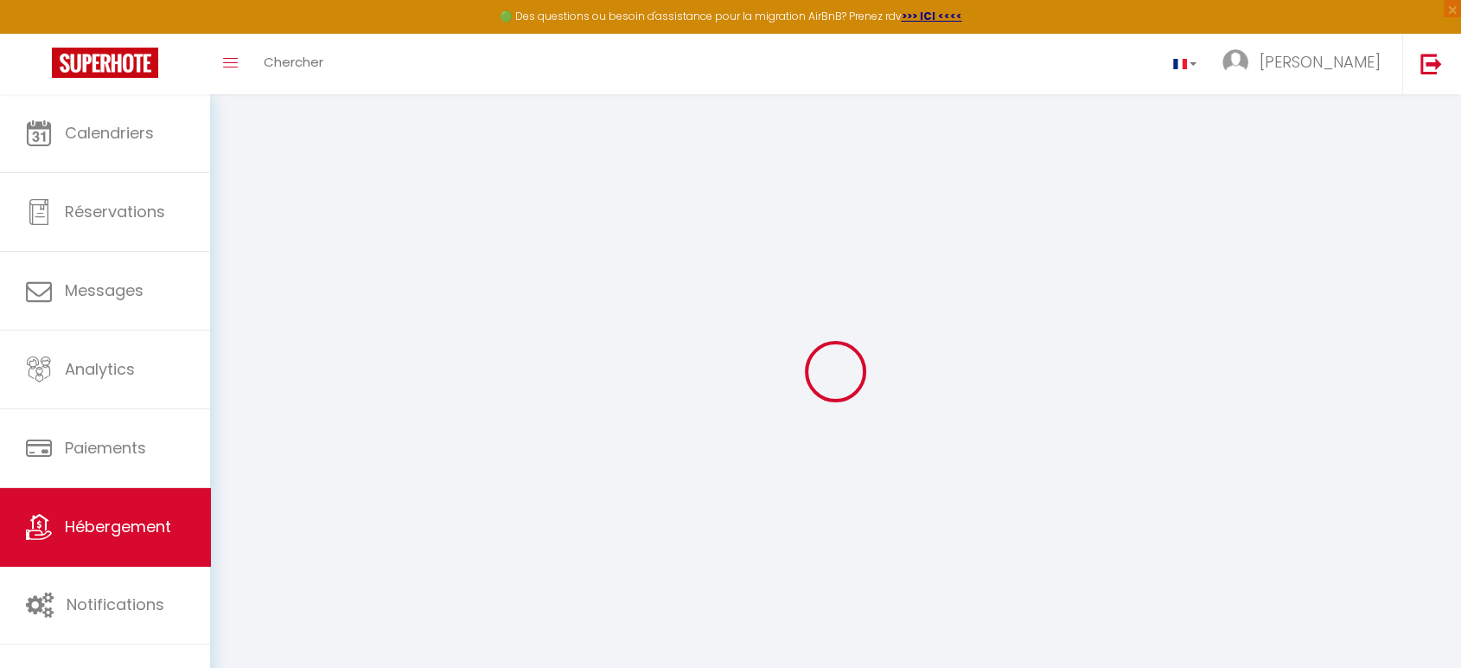
select select
checkbox input "false"
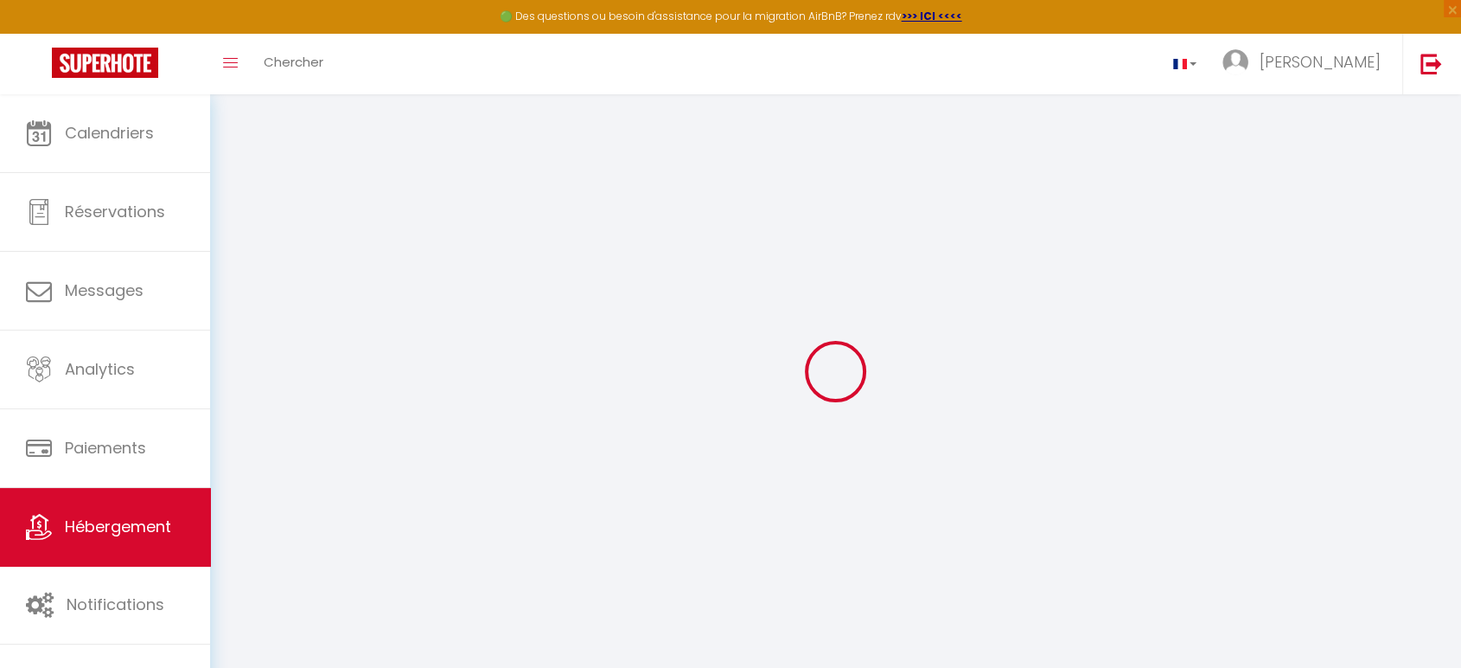
checkbox input "false"
select select
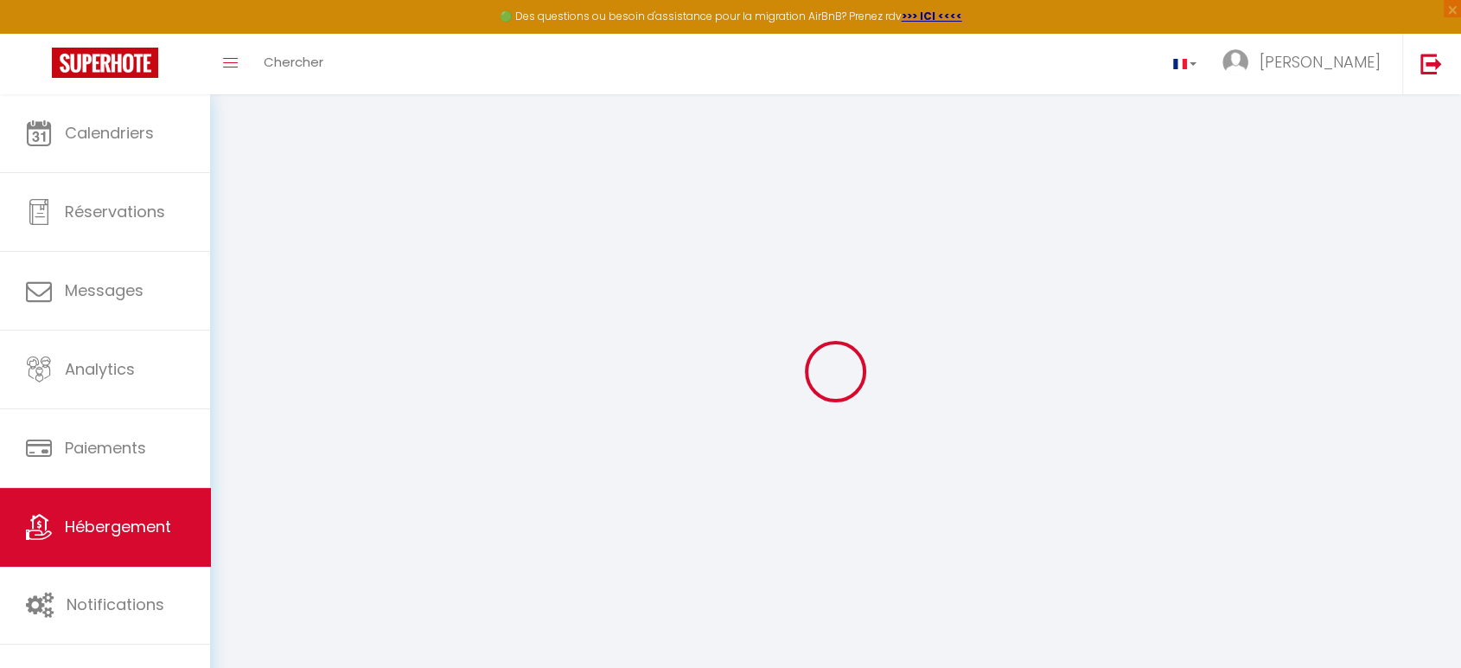
select select
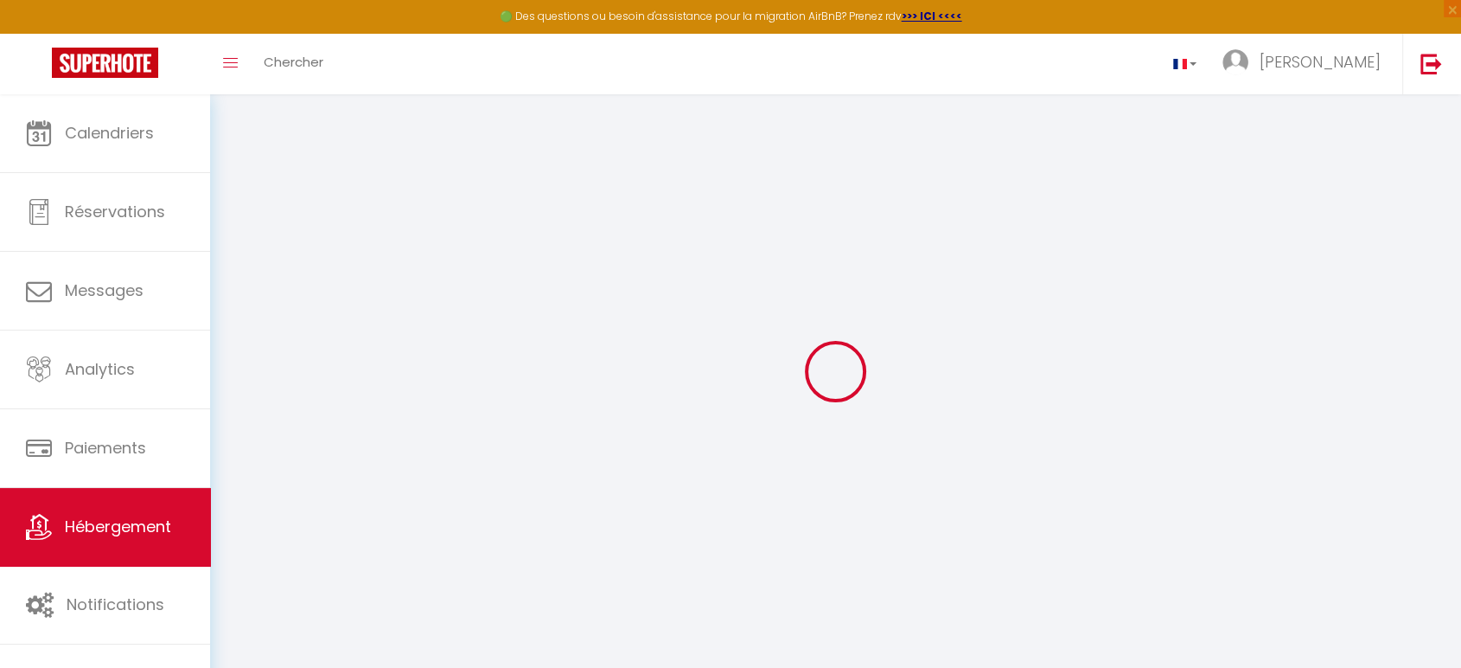
checkbox input "false"
select select
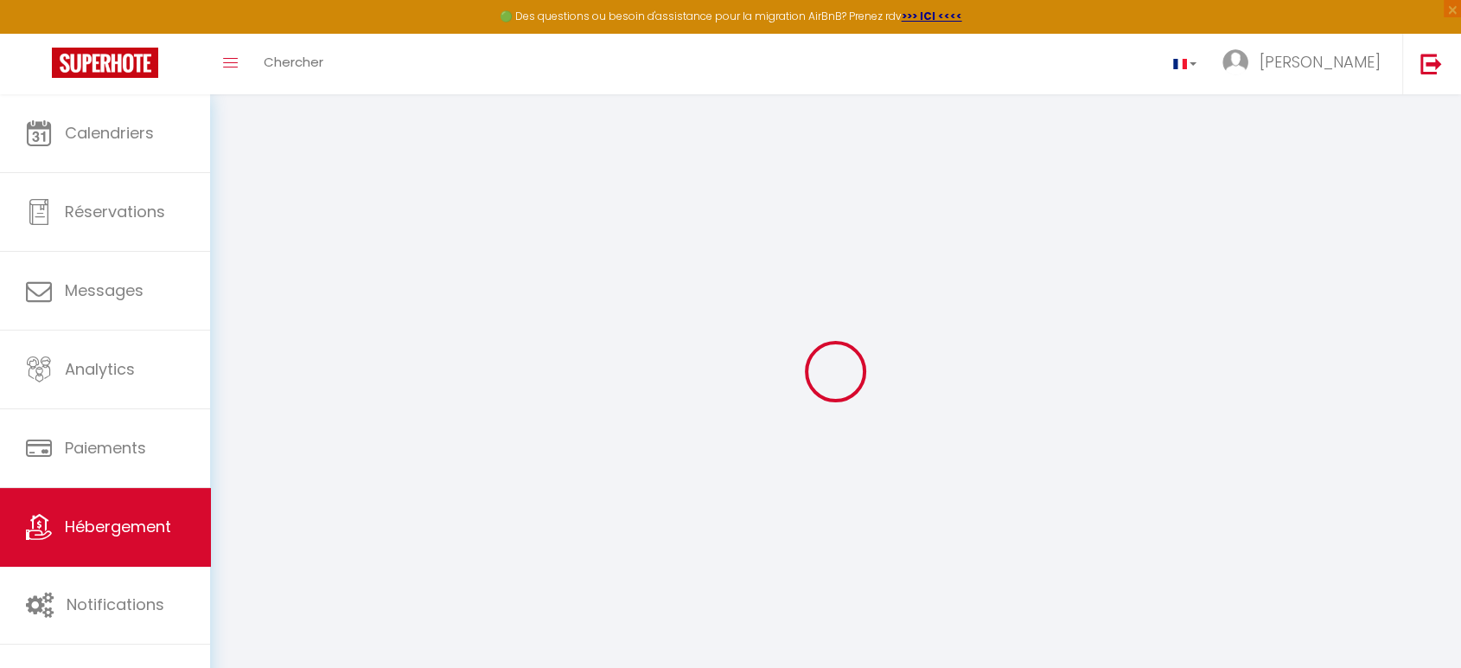
select select
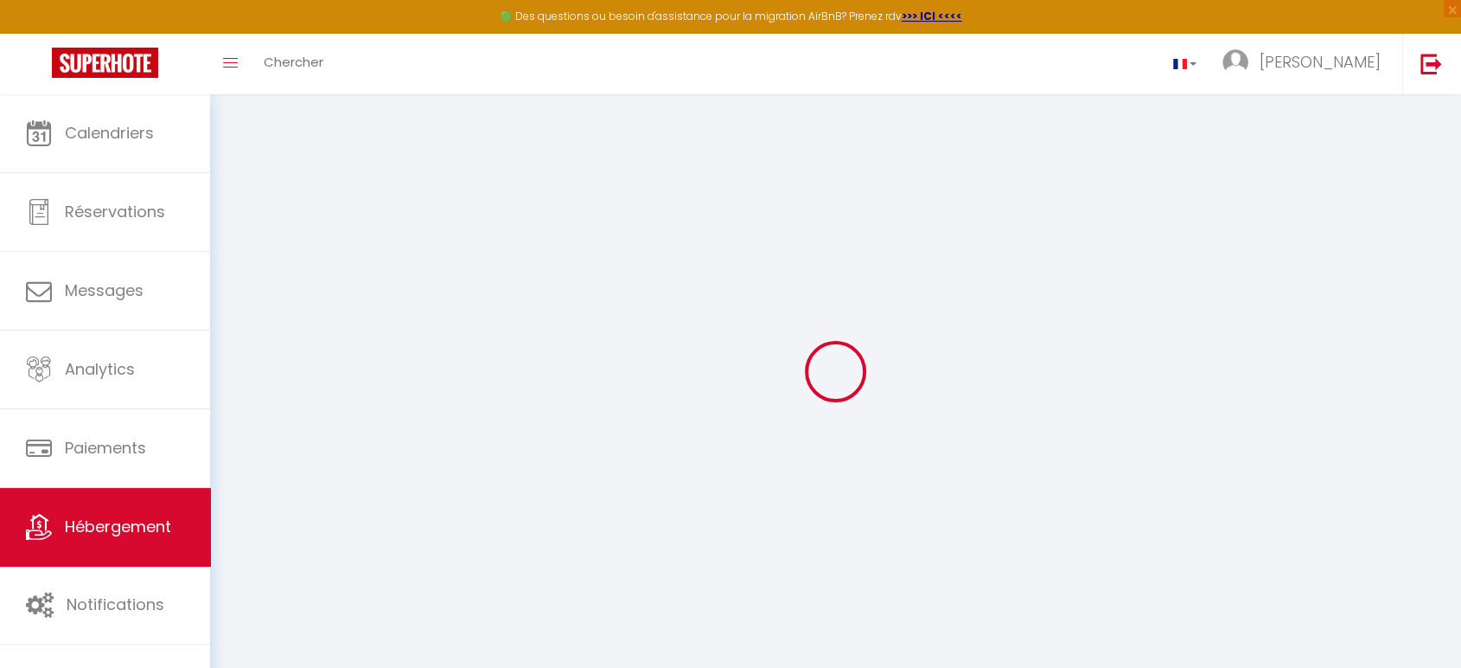
select select
checkbox input "false"
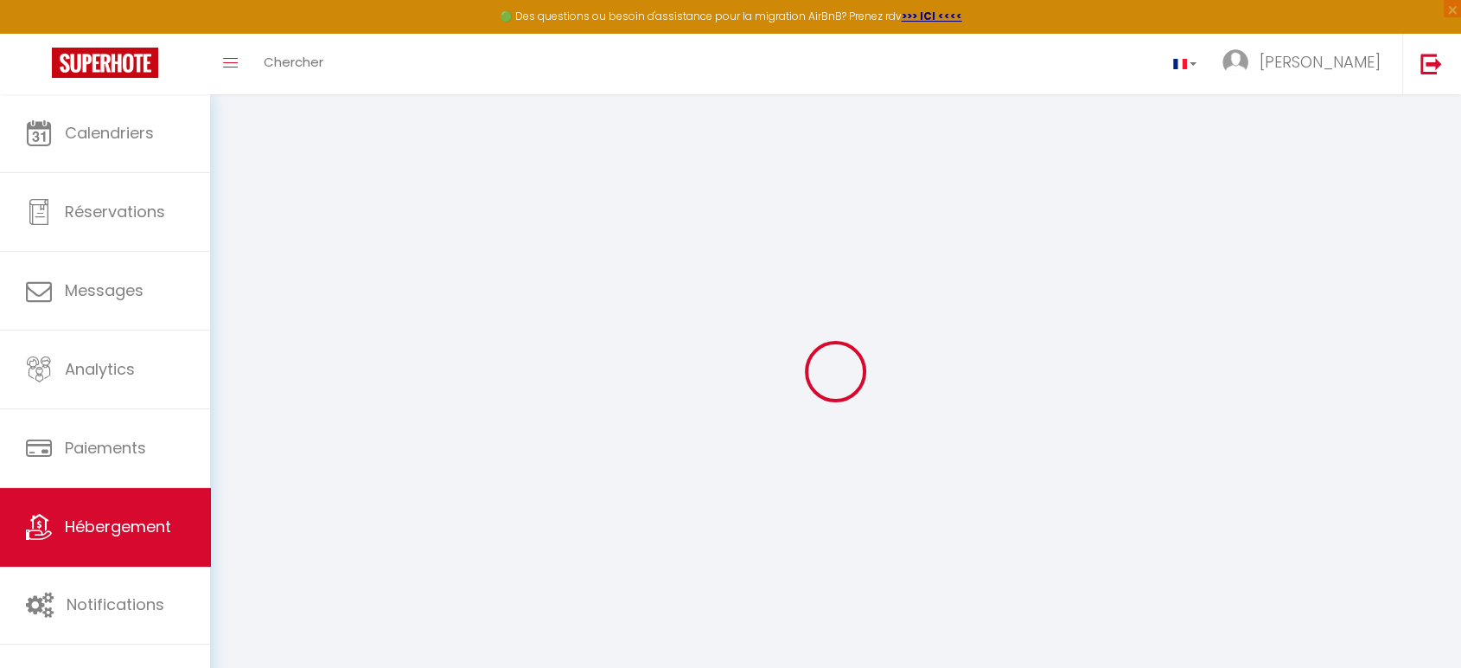
checkbox input "false"
select select
type input "Citadella Calvi confort chaleureux et climatisé ([GEOGRAPHIC_DATA])"
type input "[PERSON_NAME]"
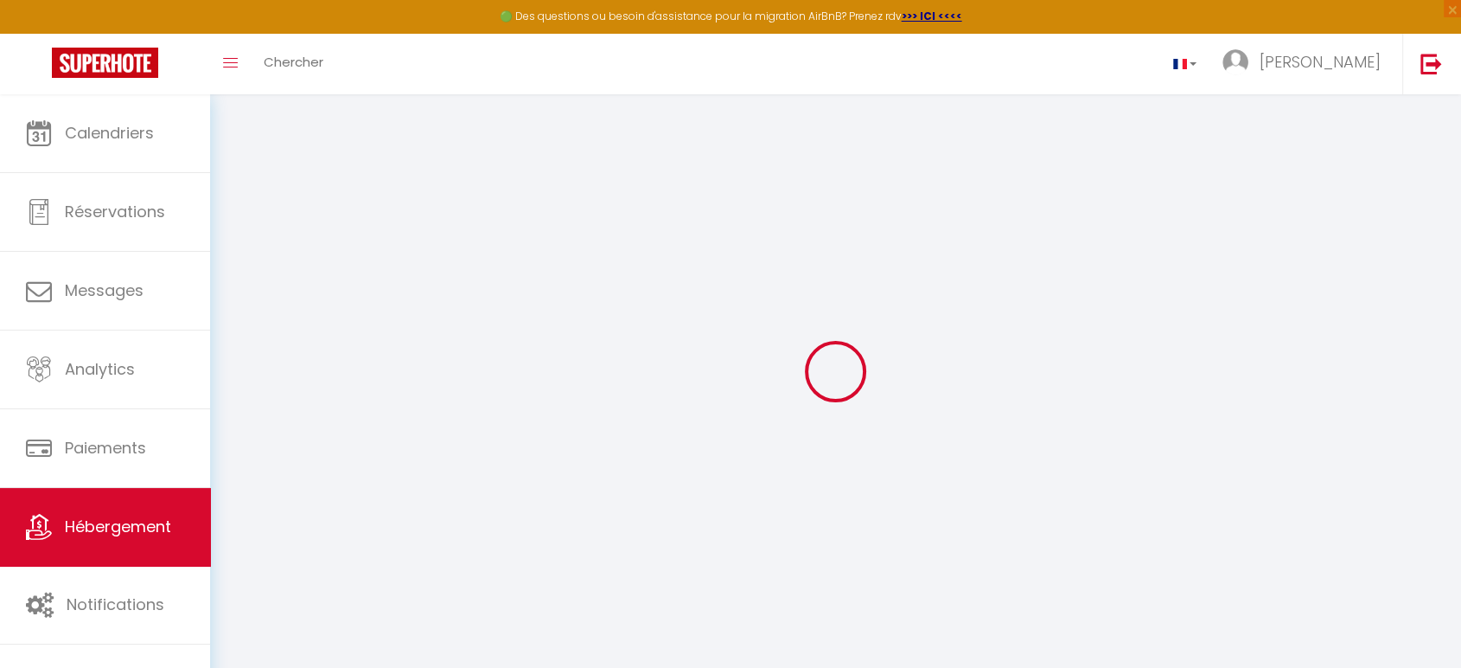
type input "TELEGONE"
type input "[STREET_ADDRESS][PERSON_NAME][PERSON_NAME]"
type input "75019"
type input "[GEOGRAPHIC_DATA]"
select select "condominium"
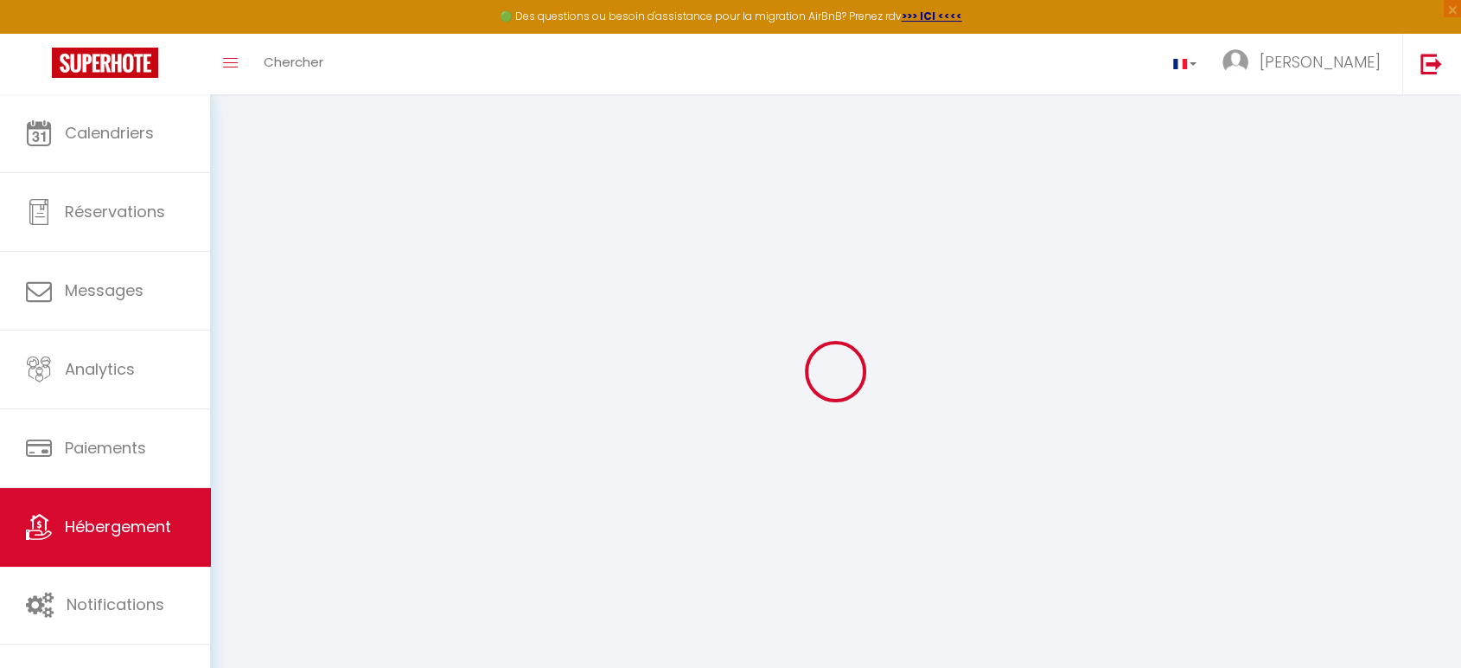
select select "2"
select select "0"
type input "42"
type input "50"
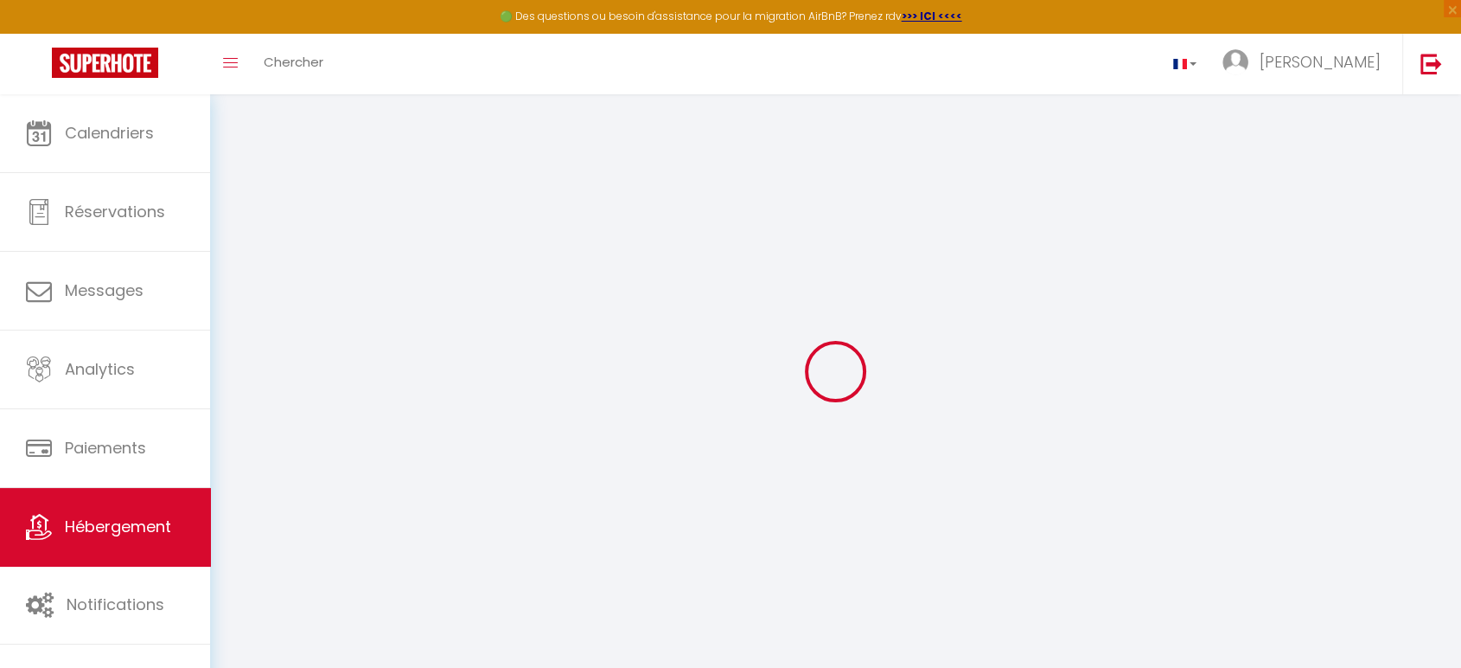
type input "300"
select select
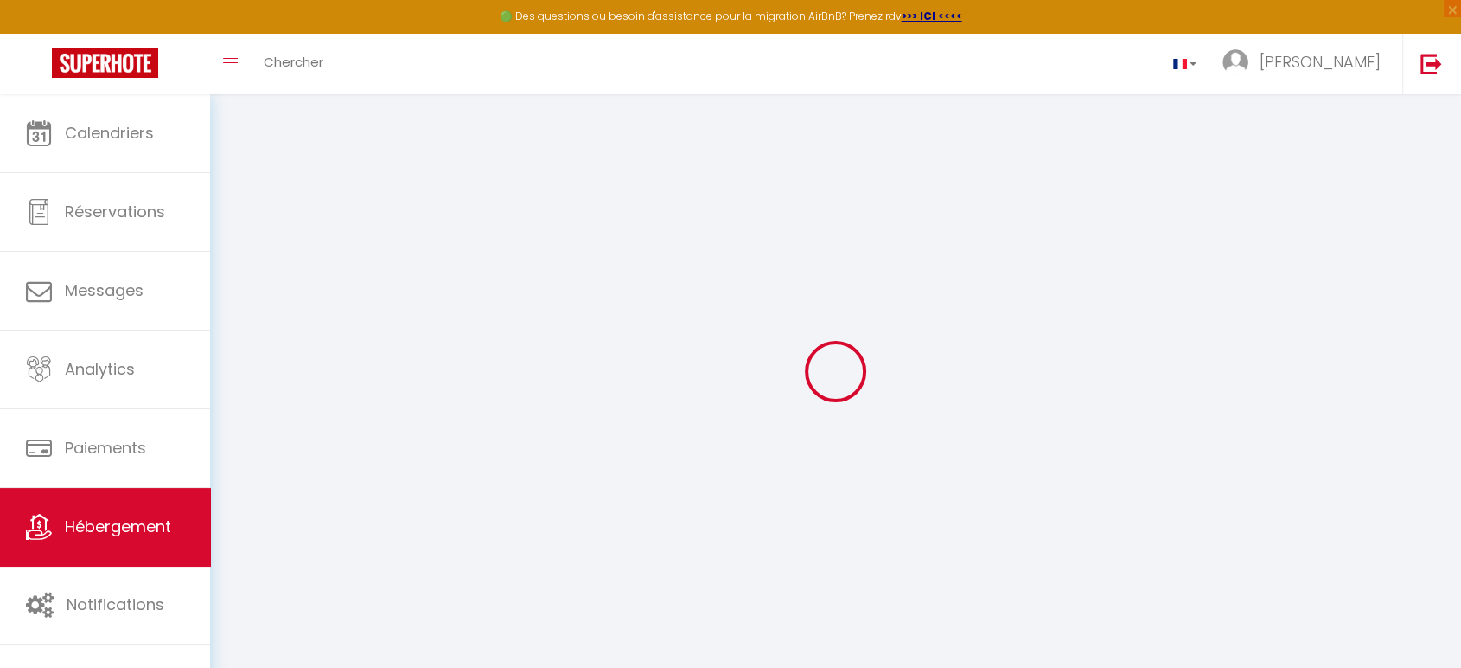
select select
type input "Chemin montée des écoles et [GEOGRAPHIC_DATA][PERSON_NAME]"
type input "20260"
type input "Calvi"
type input "[EMAIL_ADDRESS][DOMAIN_NAME]"
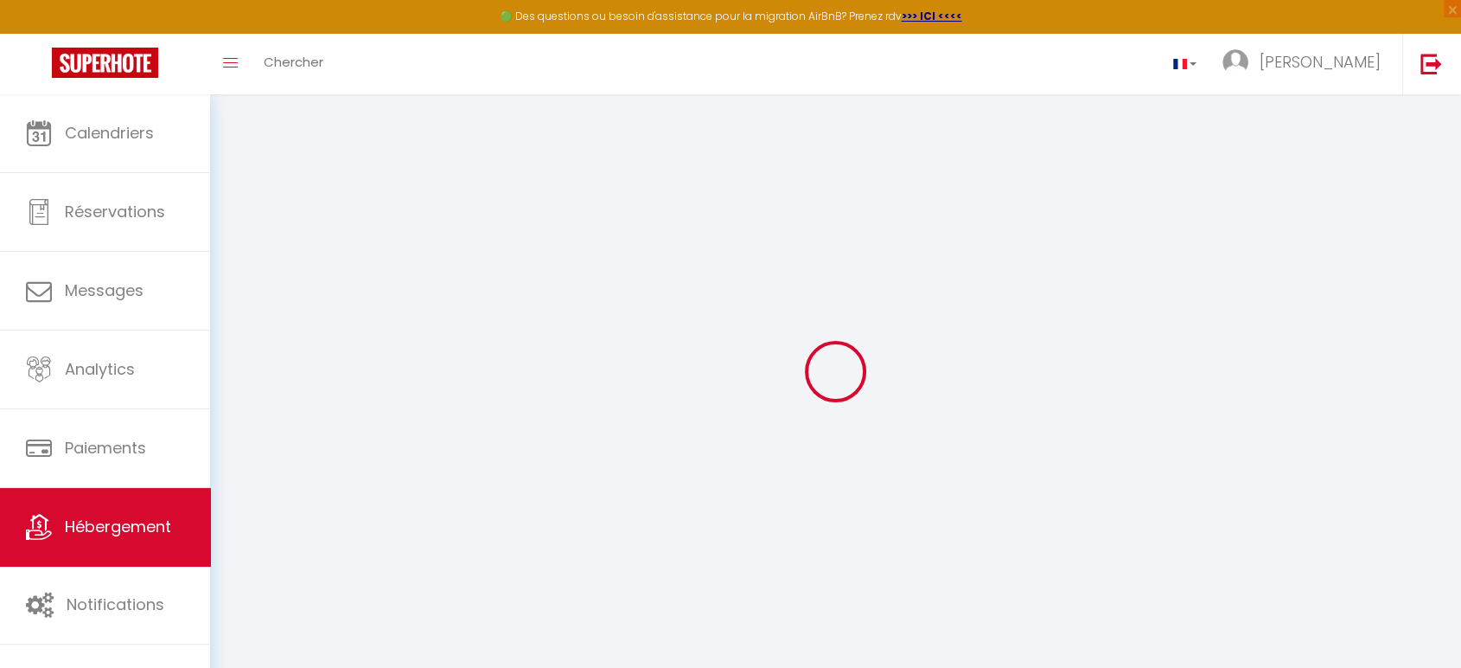
select select
checkbox input "true"
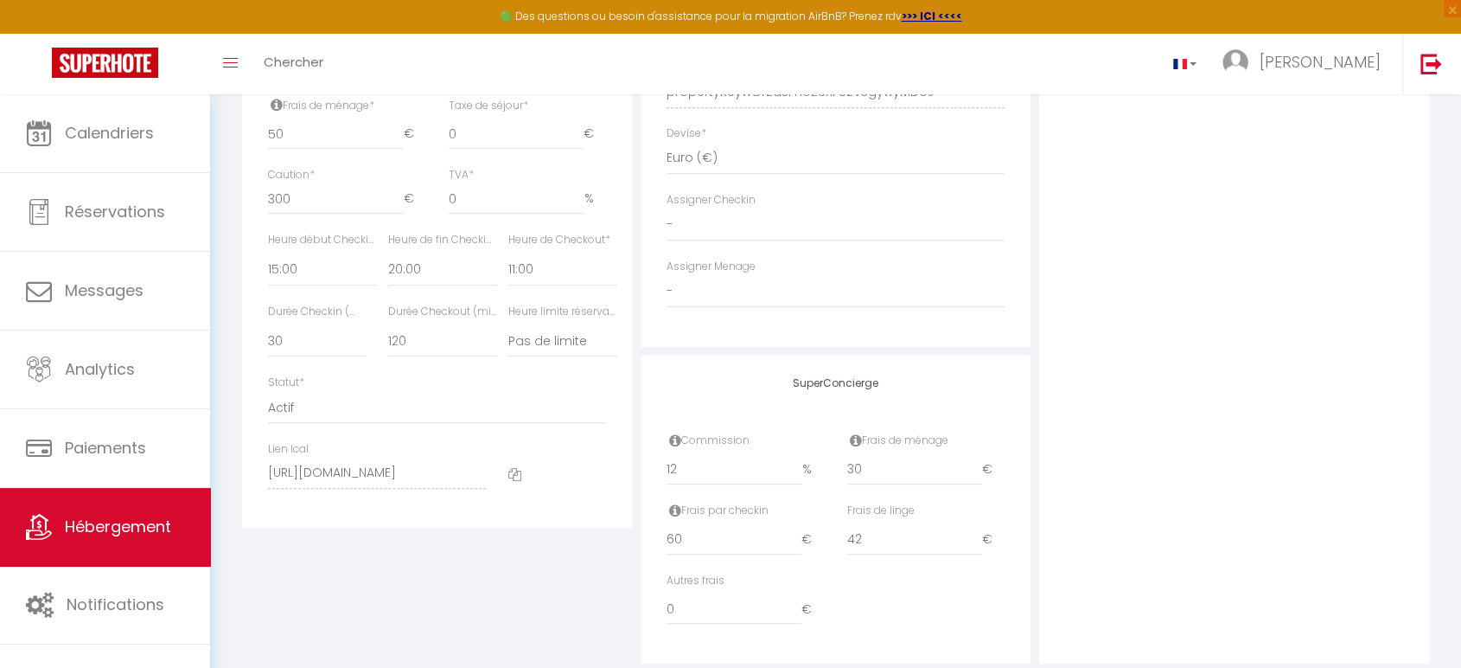
scroll to position [869, 0]
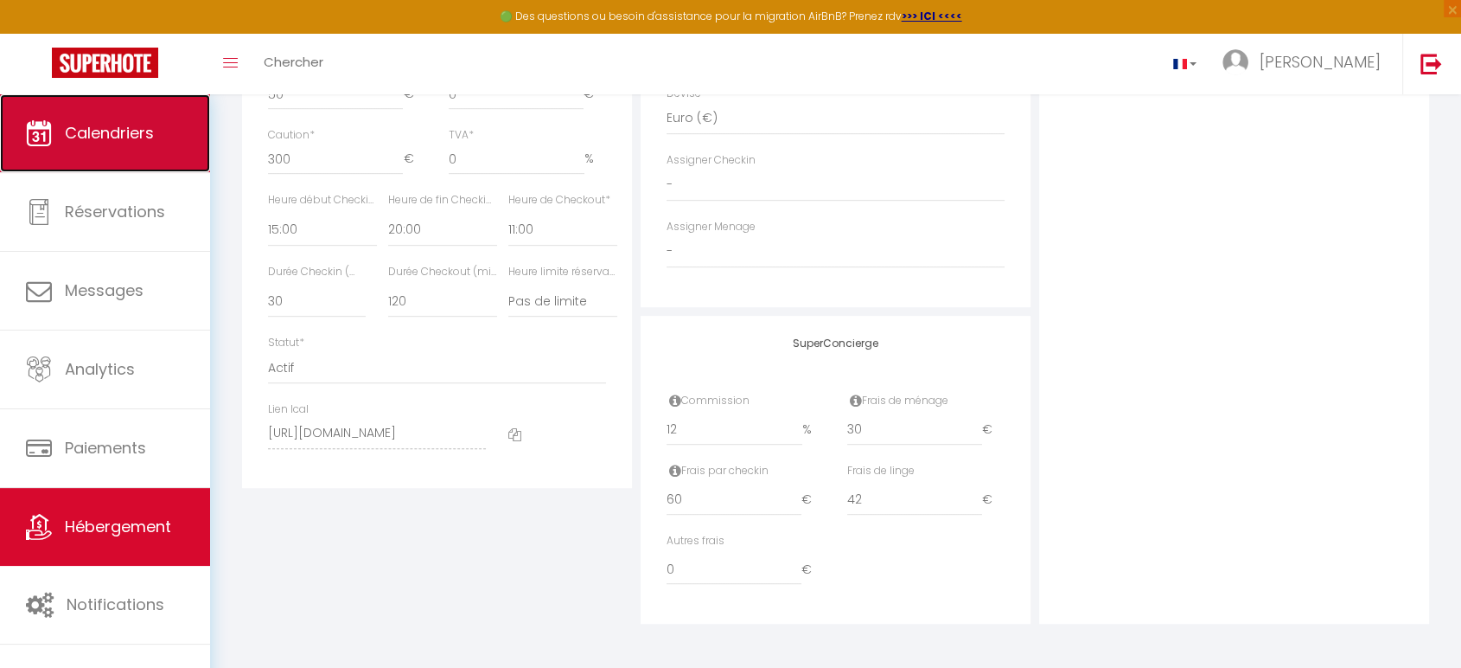
click at [148, 163] on link "Calendriers" at bounding box center [105, 133] width 210 height 78
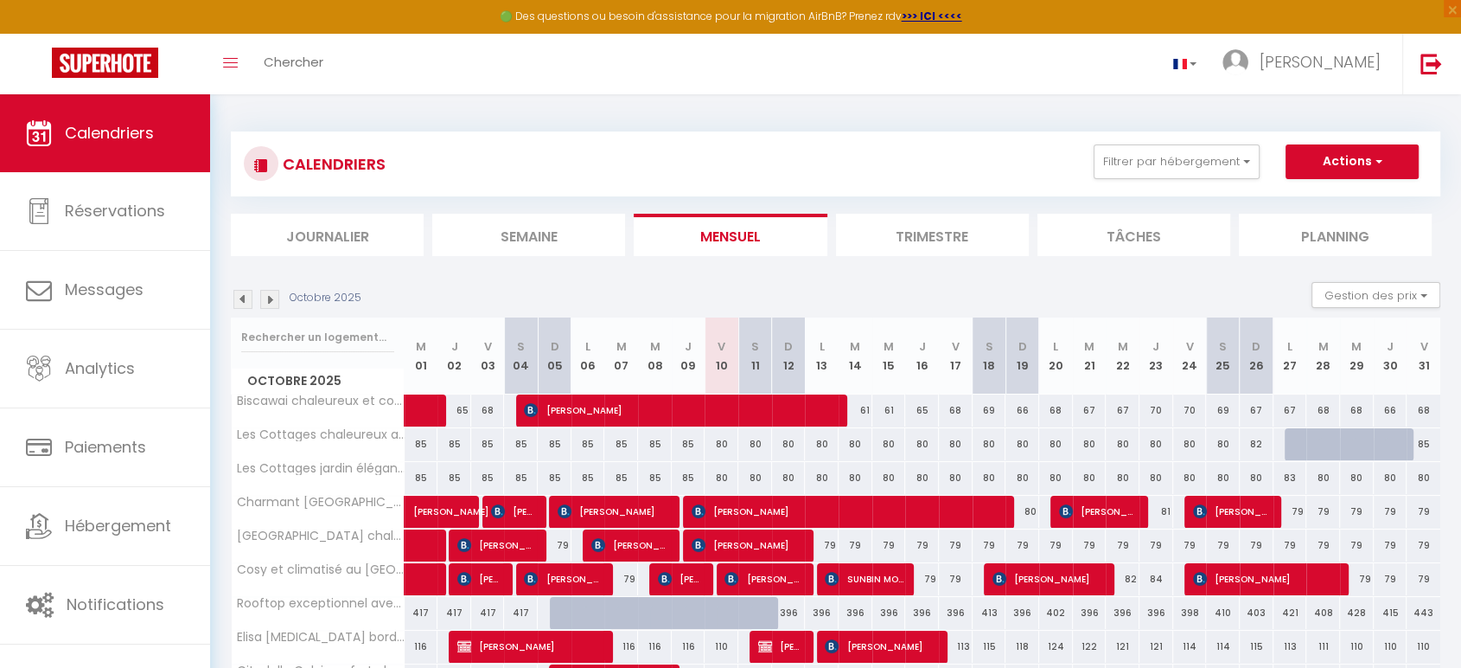
scroll to position [201, 0]
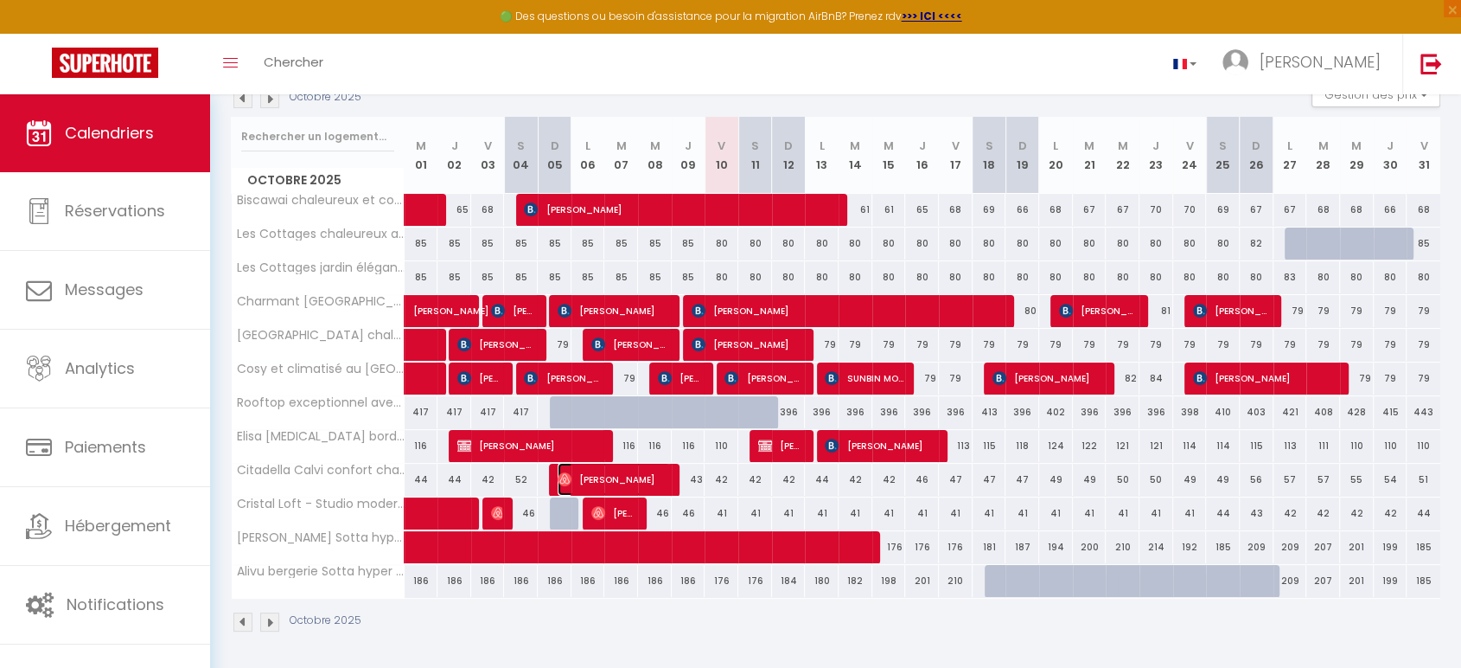
click at [582, 470] on span "[PERSON_NAME]" at bounding box center [614, 479] width 112 height 33
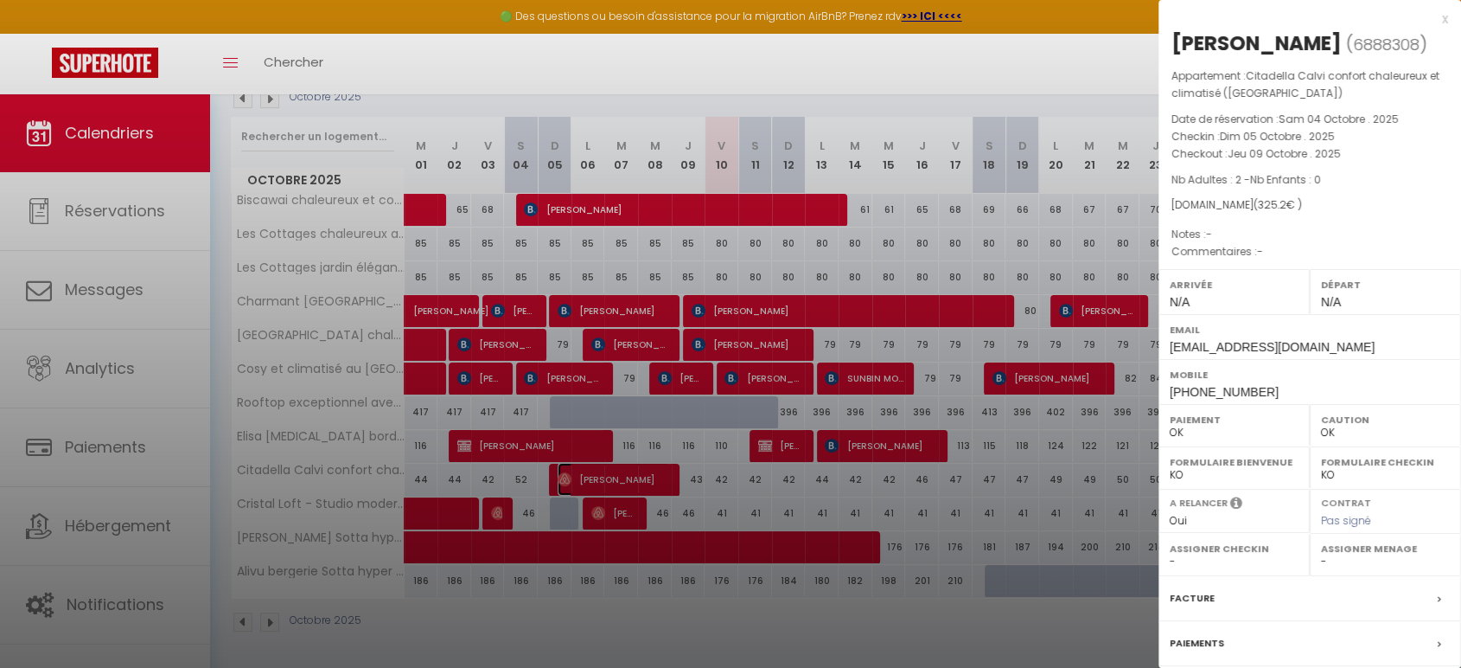
scroll to position [153, 0]
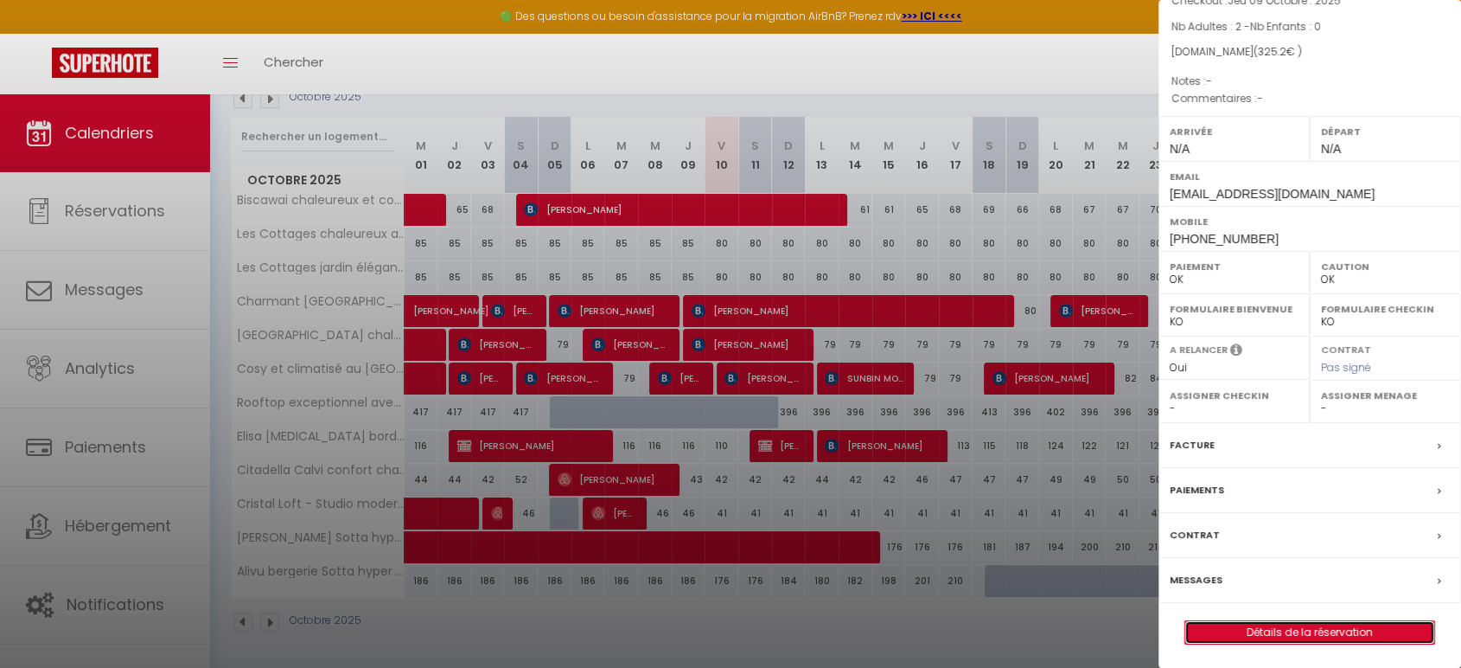
click at [1335, 636] on link "Détails de la réservation" at bounding box center [1309, 632] width 249 height 22
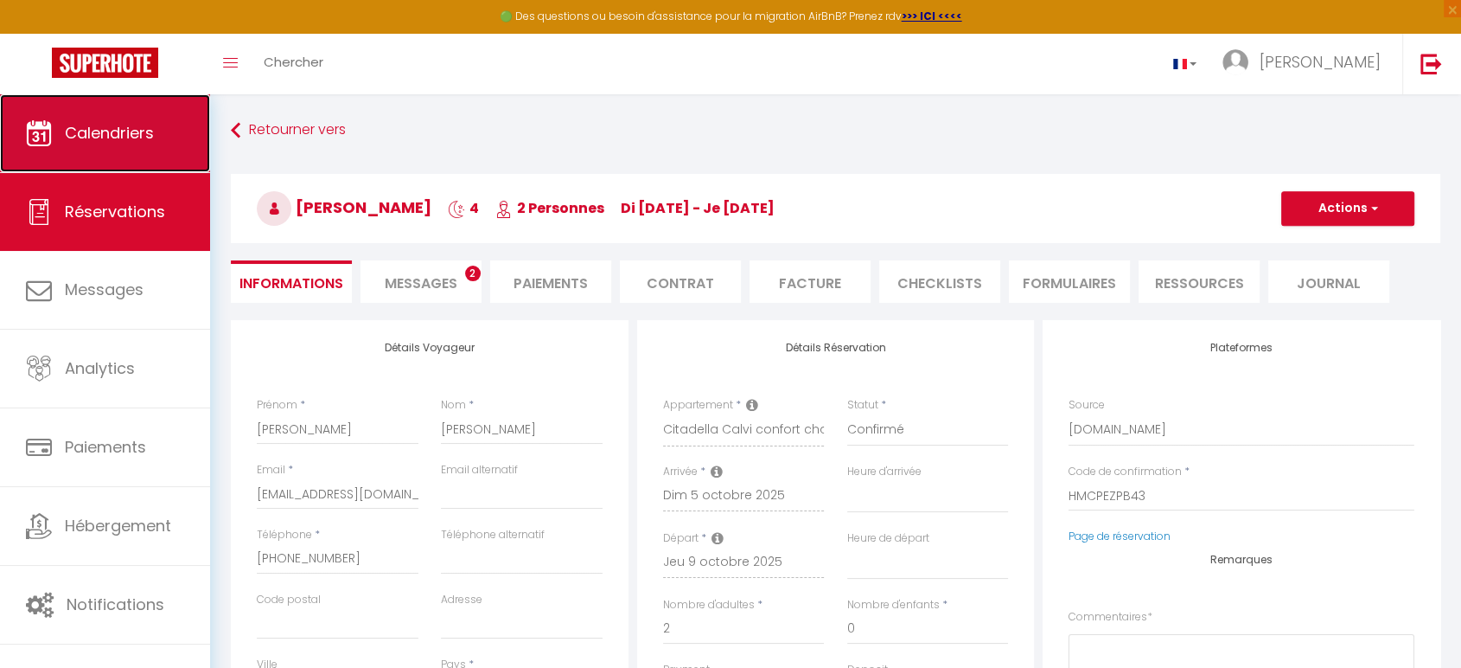
click at [100, 150] on link "Calendriers" at bounding box center [105, 133] width 210 height 78
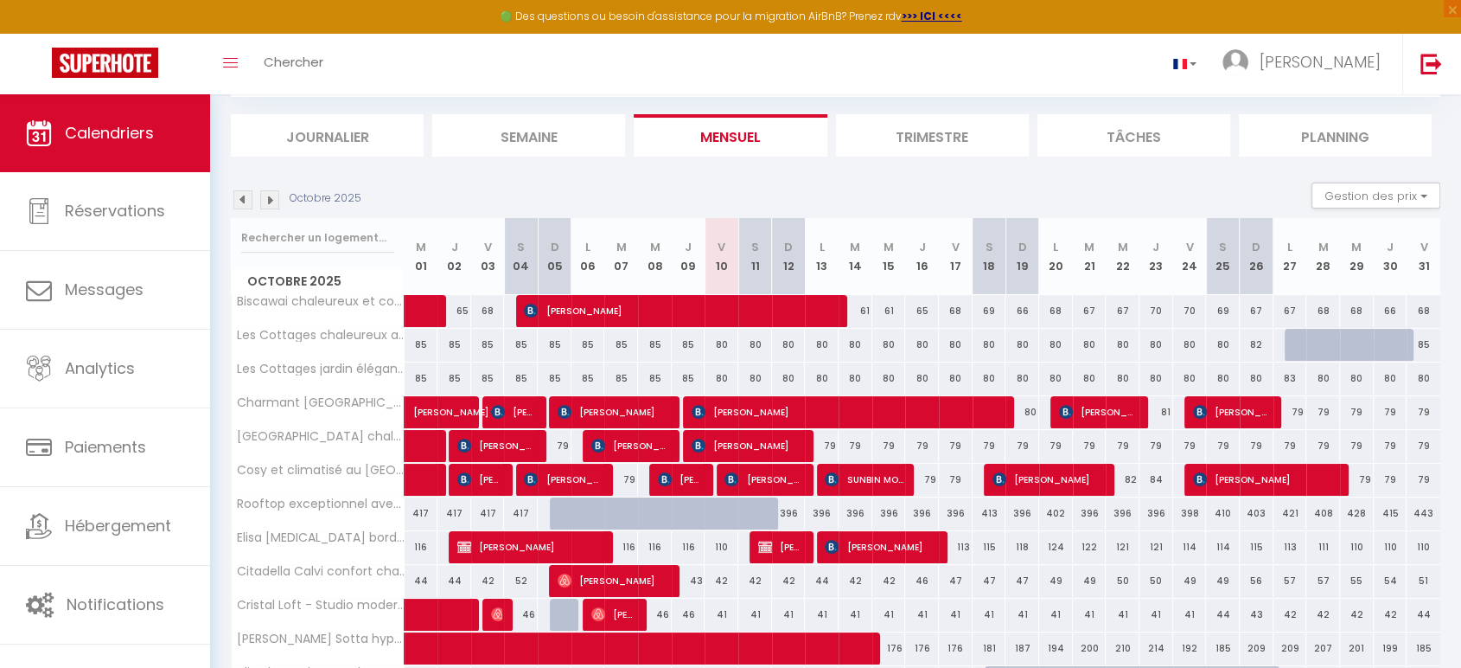
scroll to position [107, 0]
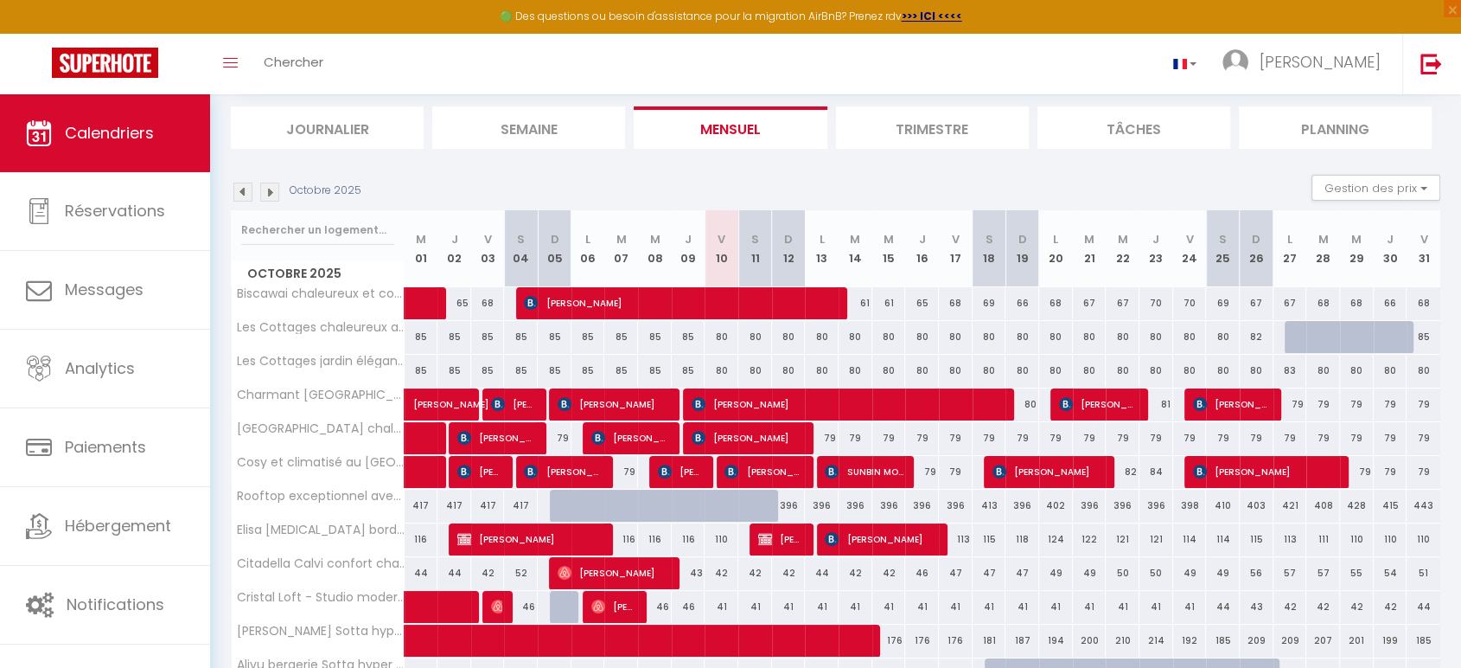
click at [271, 191] on img at bounding box center [269, 191] width 19 height 19
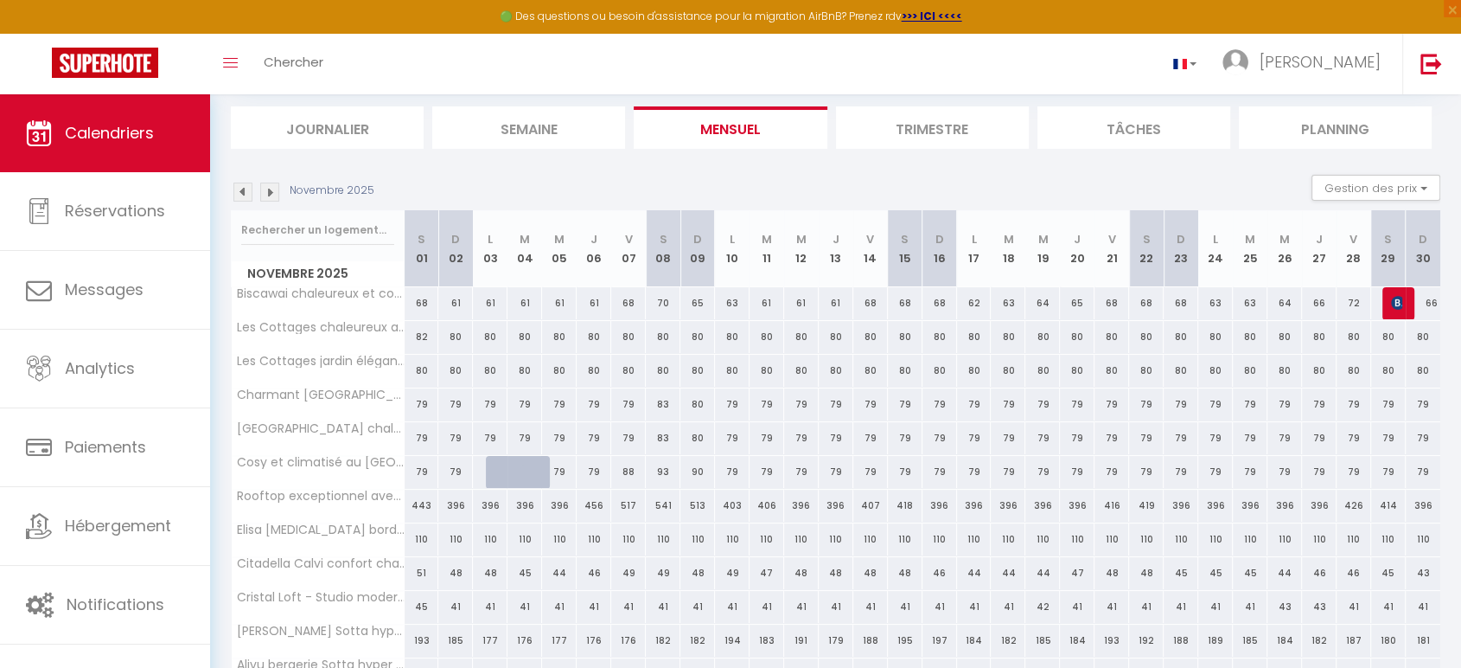
click at [271, 191] on img at bounding box center [269, 191] width 19 height 19
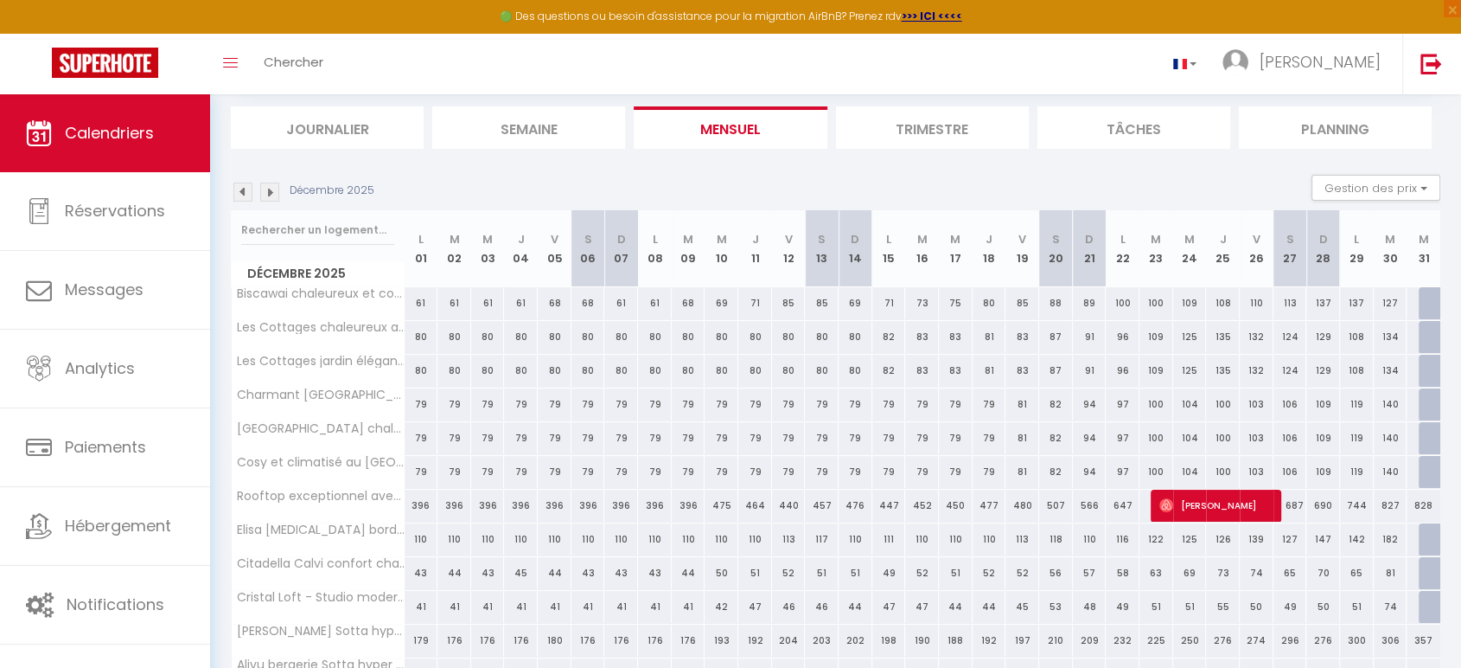
click at [271, 191] on img at bounding box center [269, 191] width 19 height 19
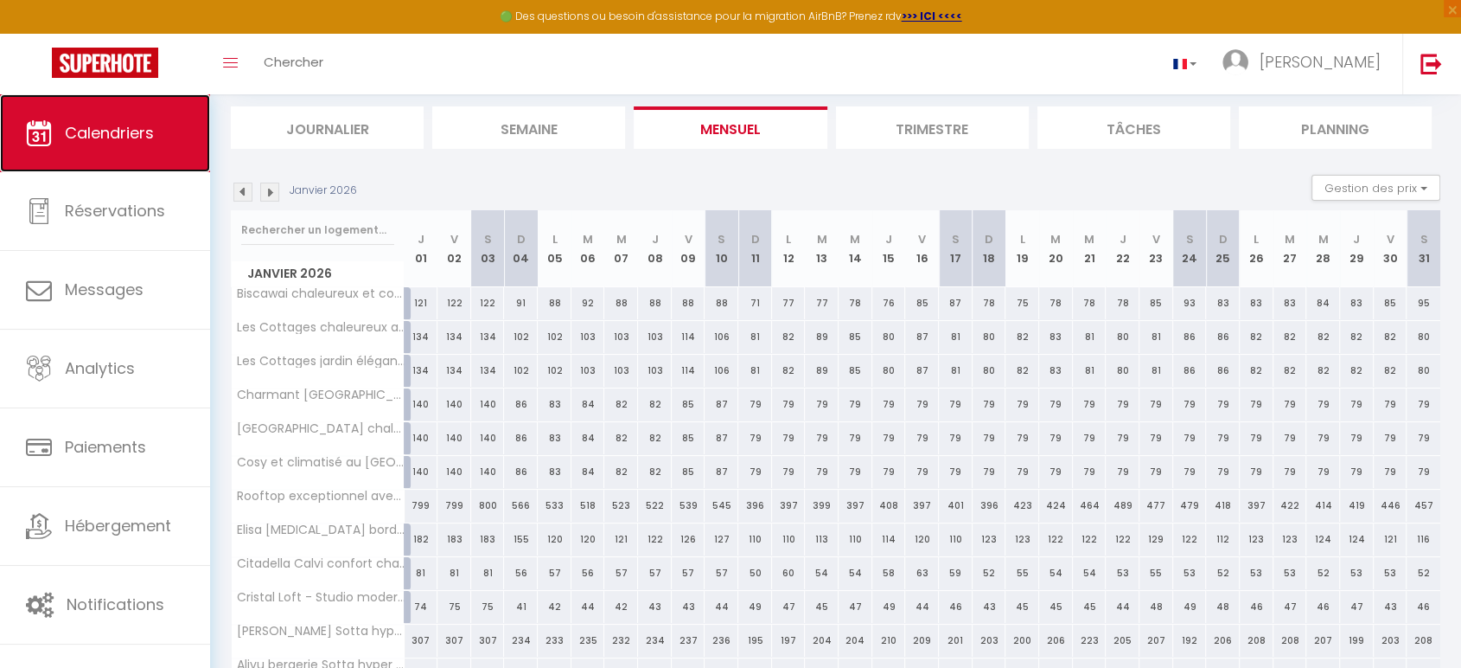
click at [68, 143] on span "Calendriers" at bounding box center [109, 133] width 89 height 22
